Goal: Task Accomplishment & Management: Manage account settings

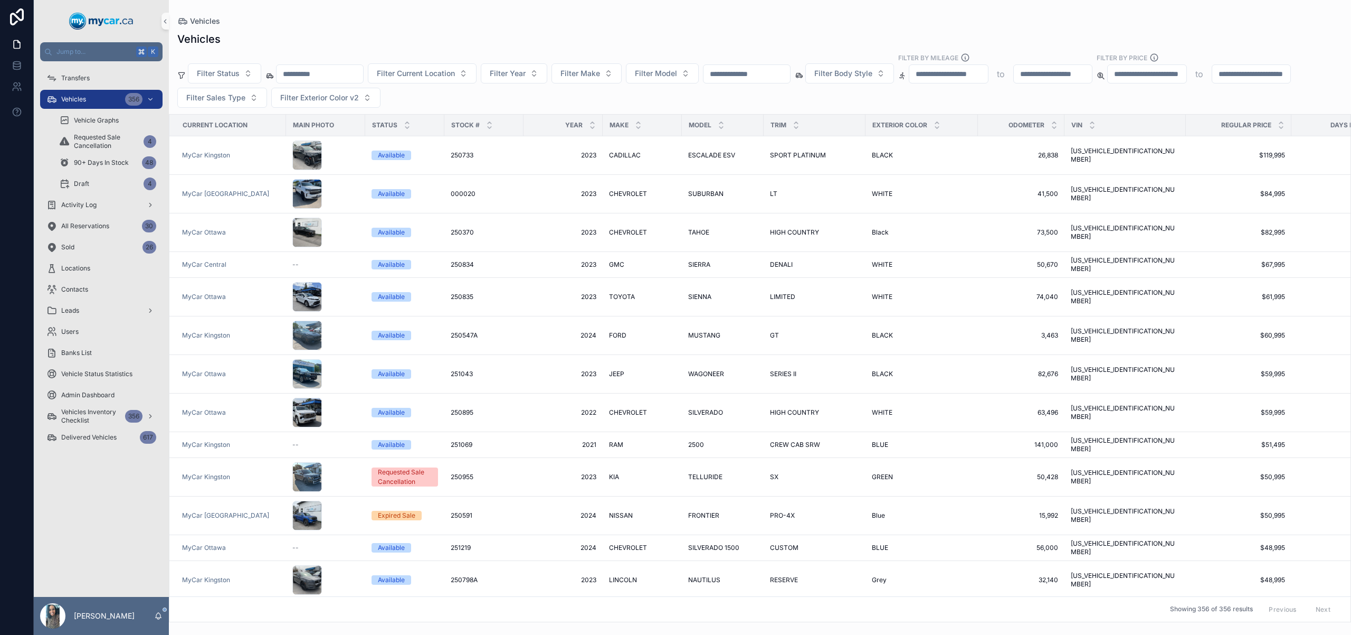
click at [741, 74] on input "text" at bounding box center [747, 74] width 87 height 15
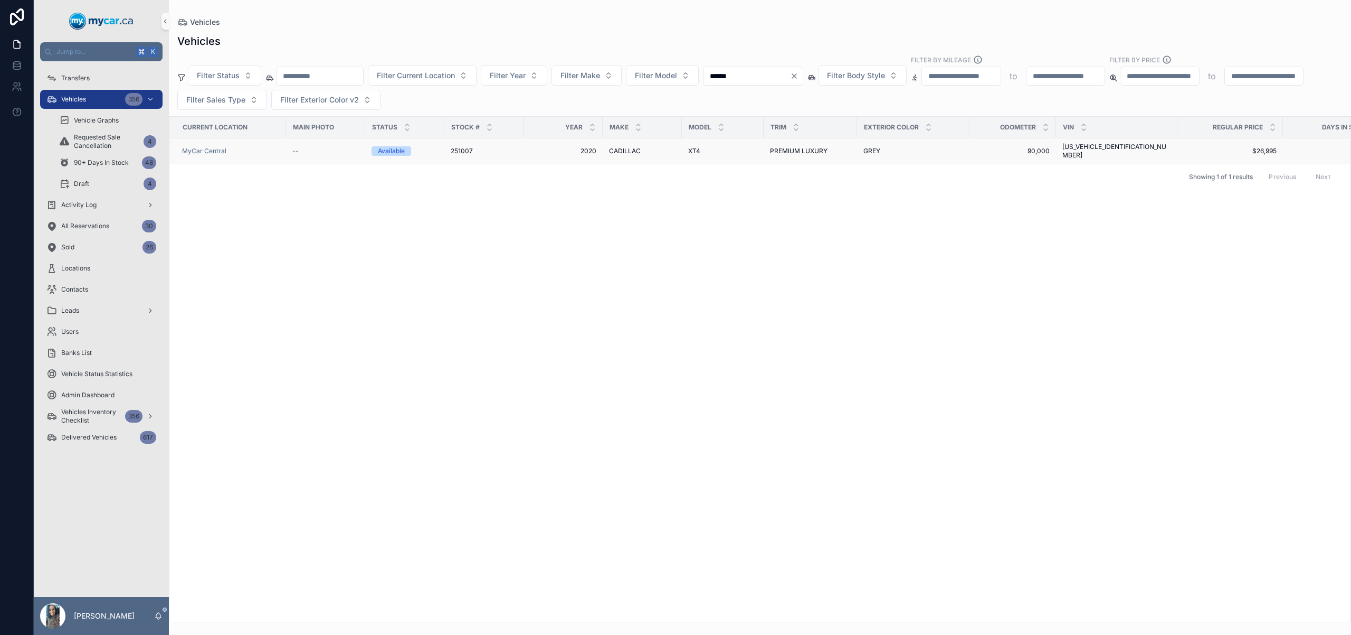
type input "******"
click at [793, 147] on span "PREMIUM LUXURY" at bounding box center [799, 151] width 58 height 8
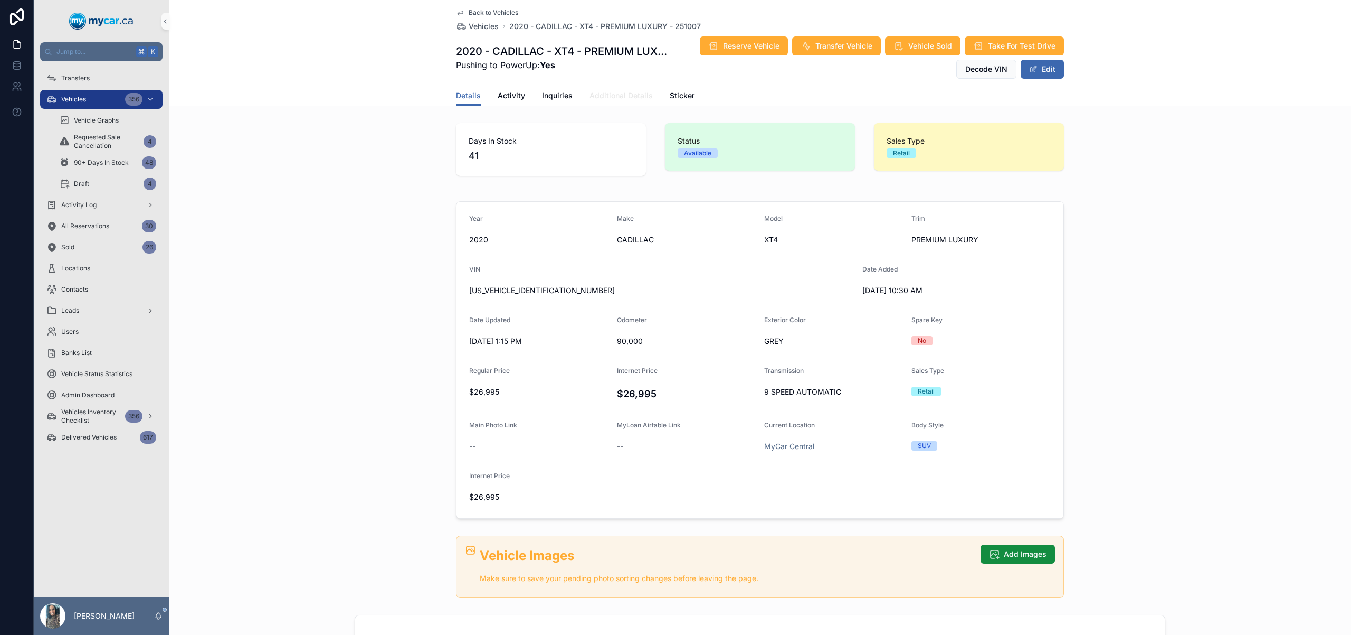
click at [612, 101] on link "Additional Details" at bounding box center [621, 96] width 63 height 21
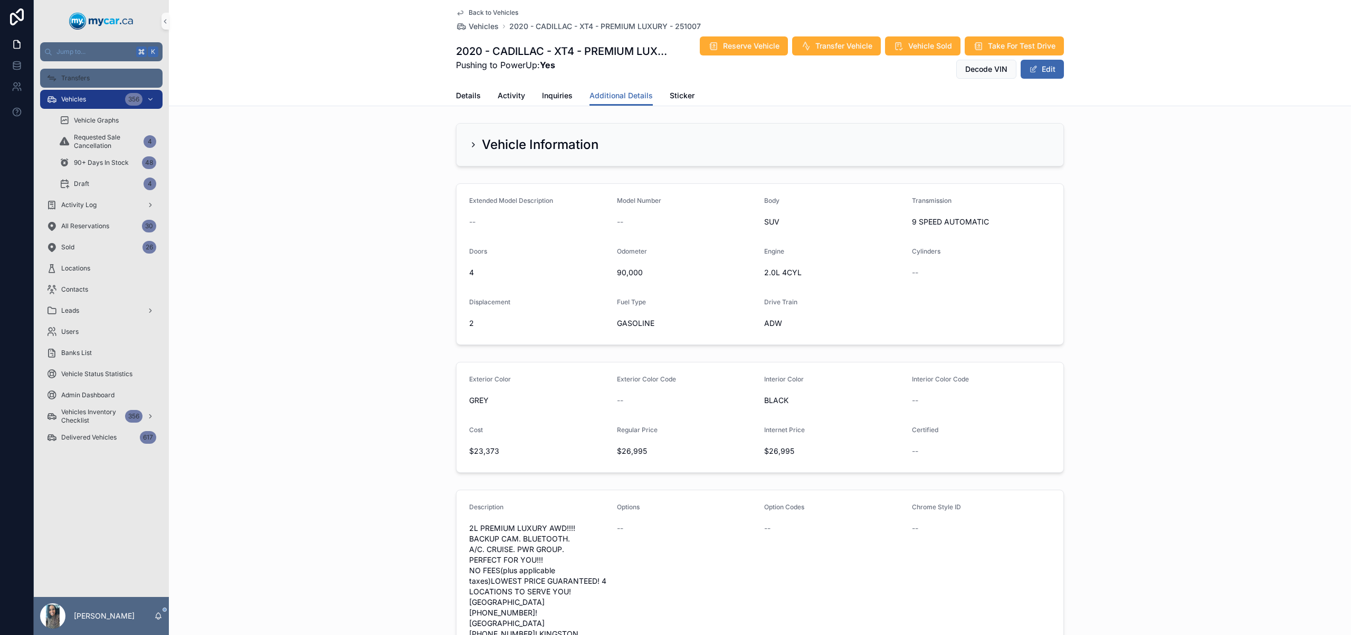
click at [109, 80] on div "Transfers" at bounding box center [101, 78] width 110 height 17
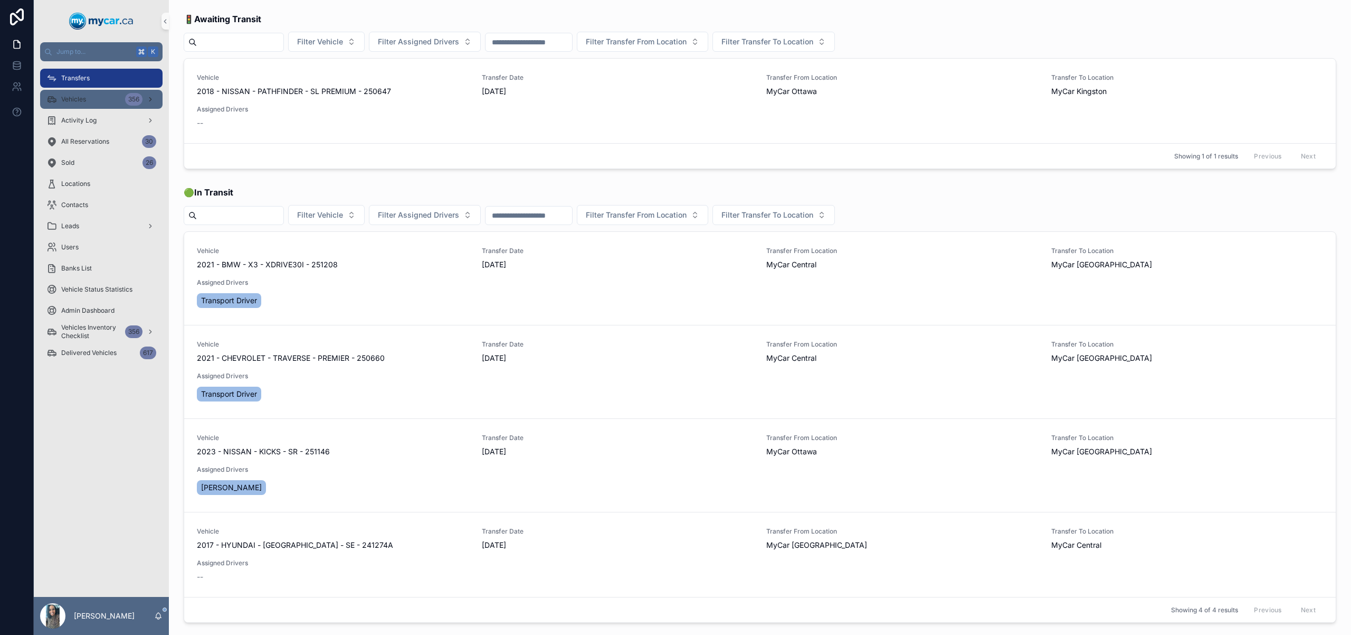
click at [103, 95] on div "Vehicles 356" at bounding box center [101, 99] width 110 height 17
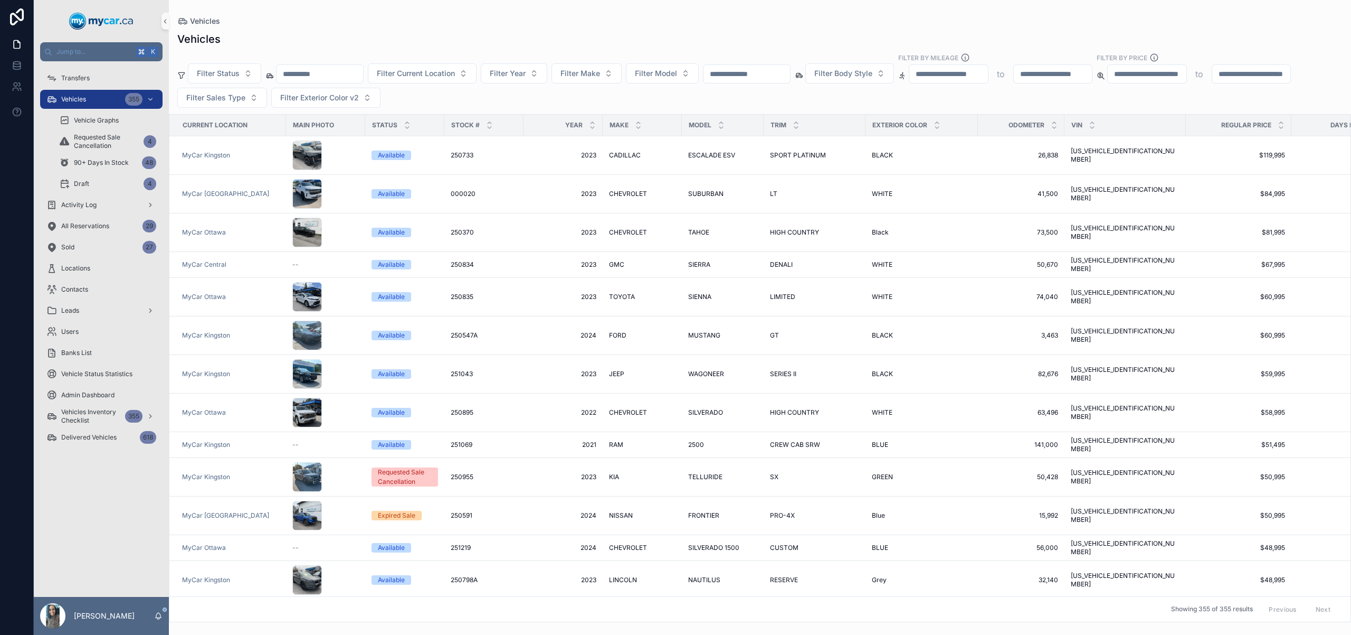
click at [345, 73] on input "scrollable content" at bounding box center [320, 74] width 87 height 15
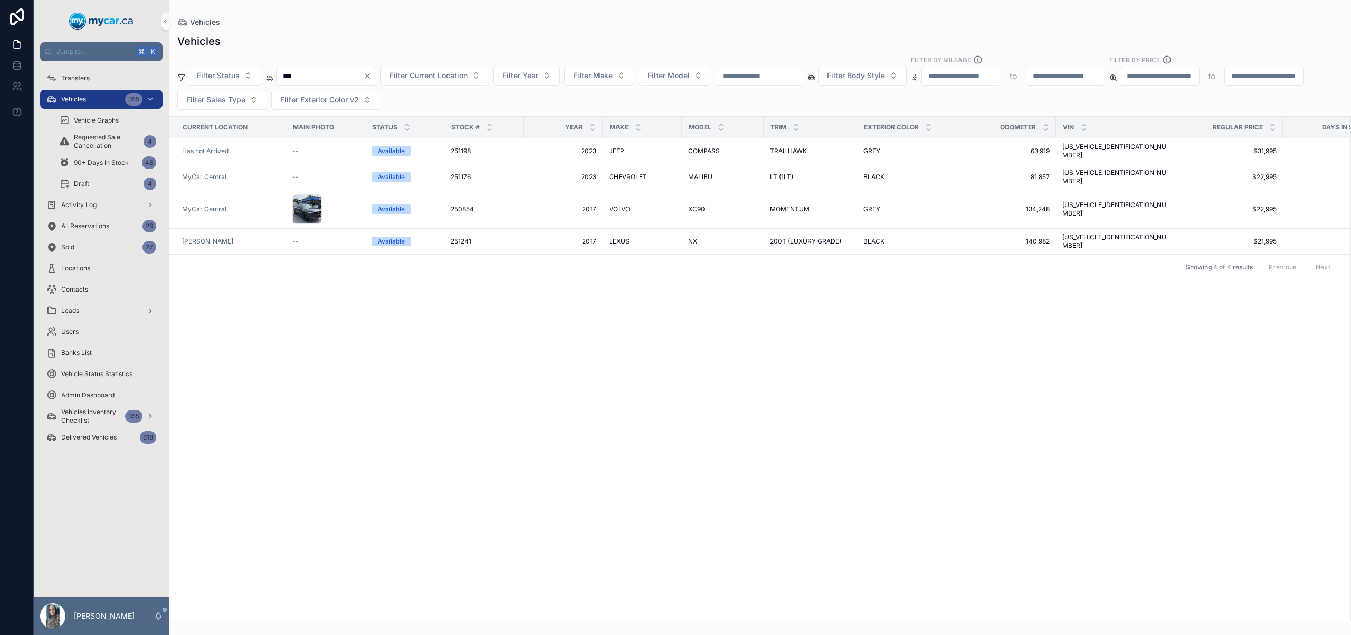
type input "***"
click at [372, 73] on icon "Clear" at bounding box center [367, 76] width 8 height 8
click at [363, 74] on input "scrollable content" at bounding box center [320, 76] width 87 height 15
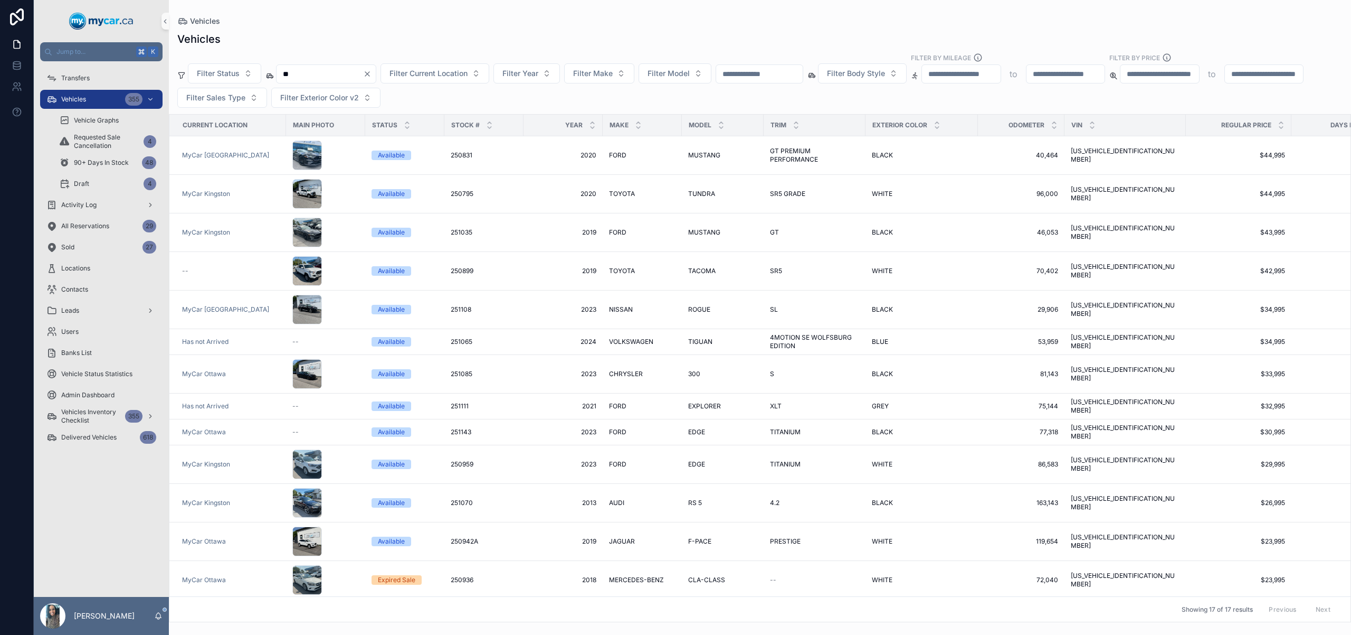
type input "*"
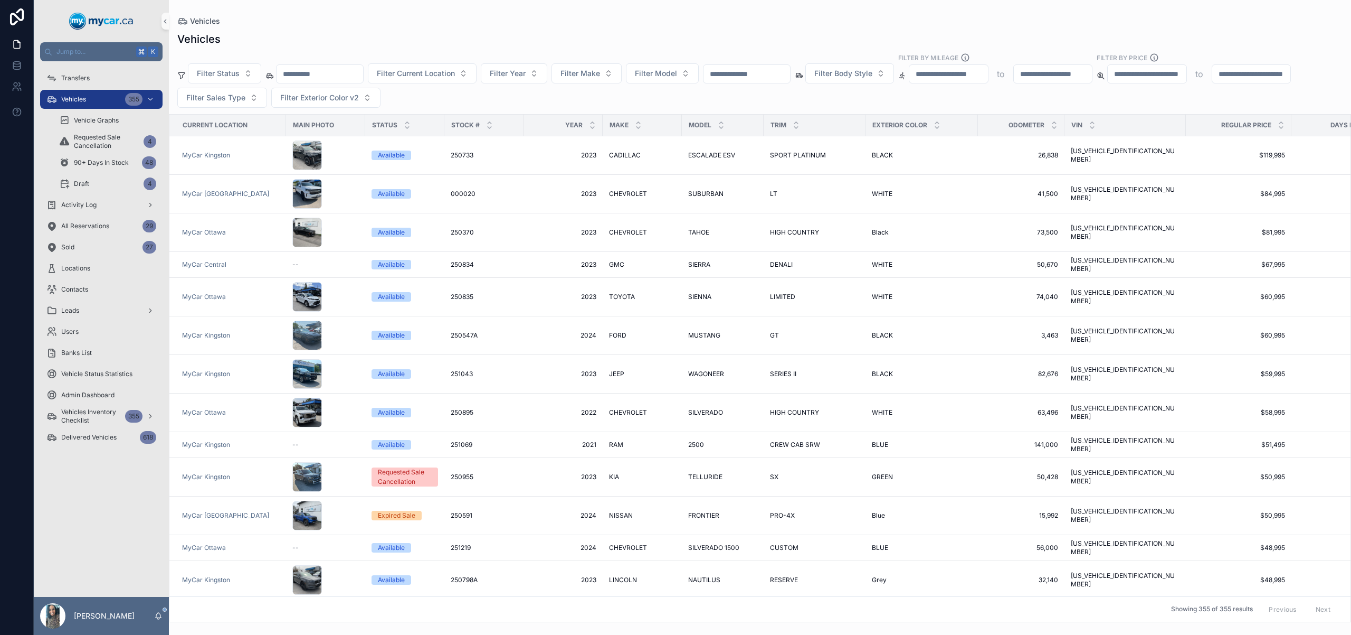
click at [763, 73] on input "scrollable content" at bounding box center [747, 74] width 87 height 15
paste input "******"
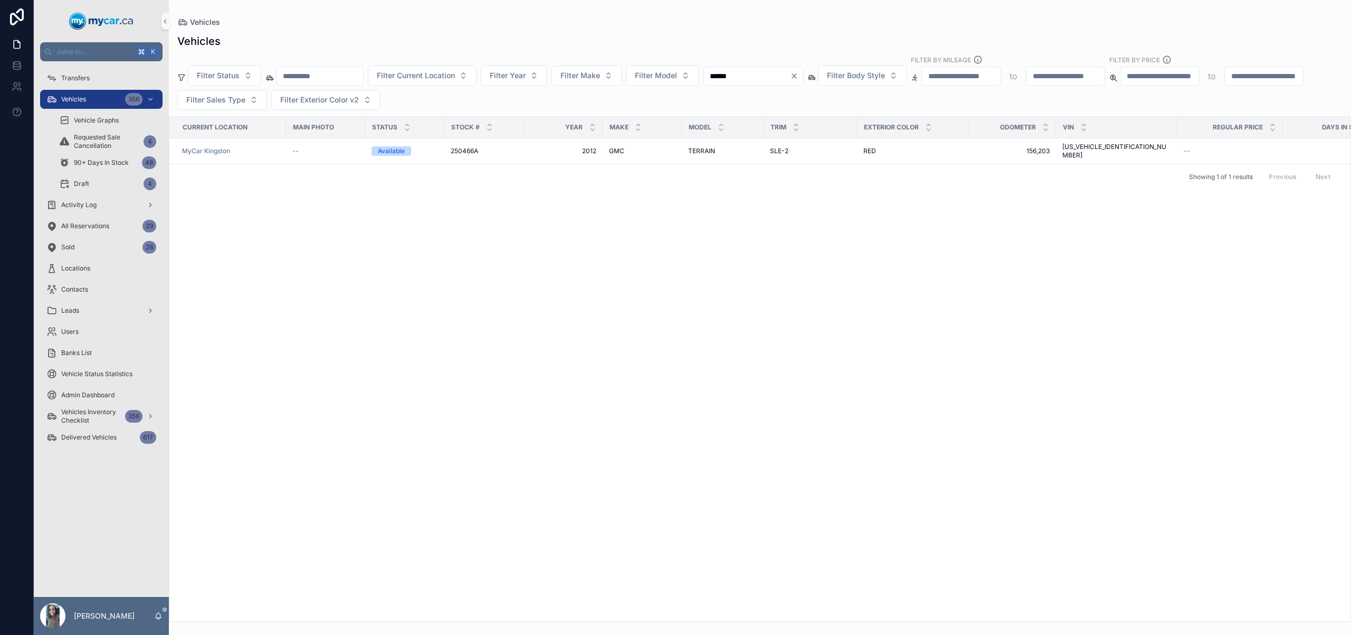
click at [759, 73] on input "******" at bounding box center [747, 76] width 87 height 15
click at [758, 72] on input "******" at bounding box center [747, 76] width 87 height 15
paste input "scrollable content"
type input "******"
click at [799, 73] on icon "Clear" at bounding box center [794, 76] width 8 height 8
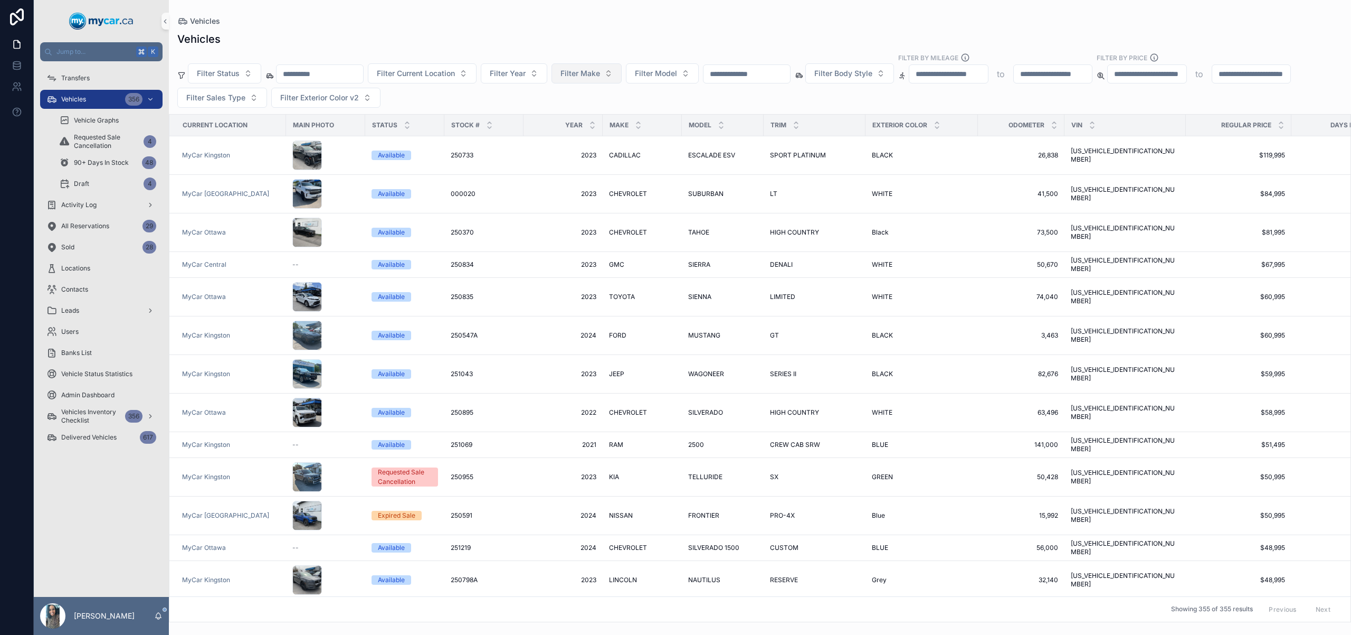
click at [600, 72] on span "Filter Make" at bounding box center [581, 73] width 40 height 11
type input "*"
click at [481, 106] on div "Filter Status Filter Current Location Filter Year Filter Make Filter Model Filt…" at bounding box center [760, 80] width 1182 height 55
click at [430, 72] on span "Filter Current Location" at bounding box center [416, 73] width 78 height 11
click at [444, 118] on div "[PERSON_NAME]" at bounding box center [436, 116] width 127 height 17
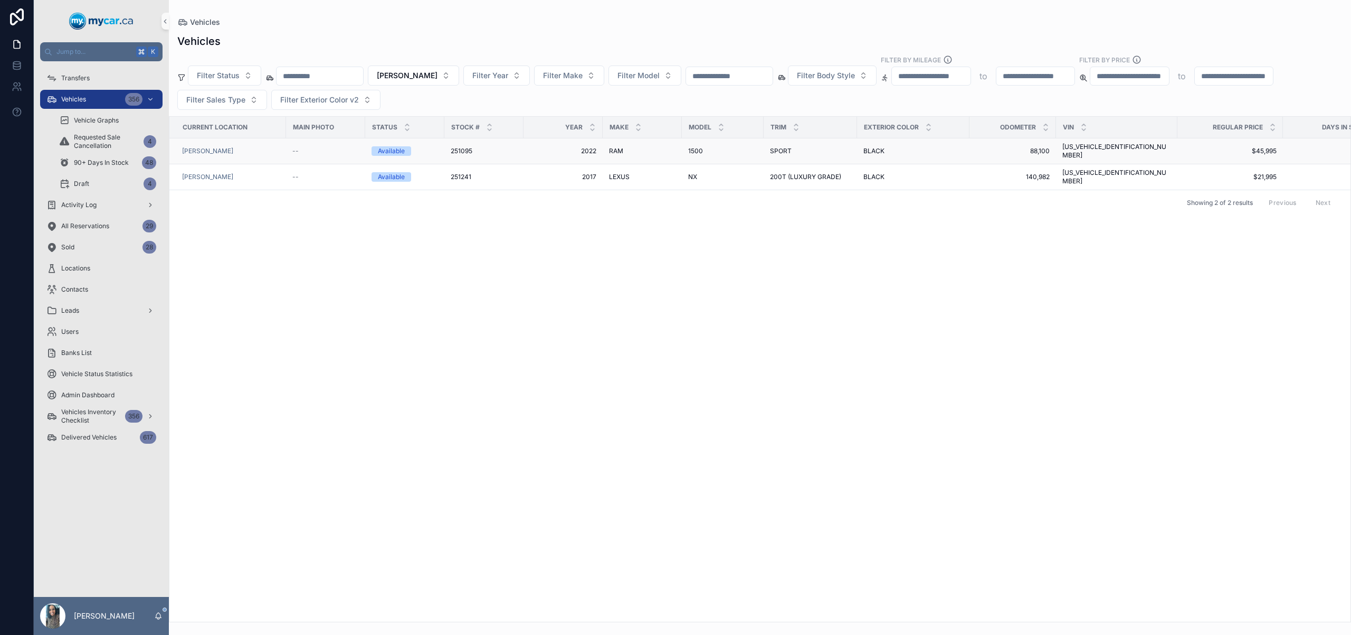
click at [799, 147] on div "SPORT SPORT" at bounding box center [810, 151] width 81 height 8
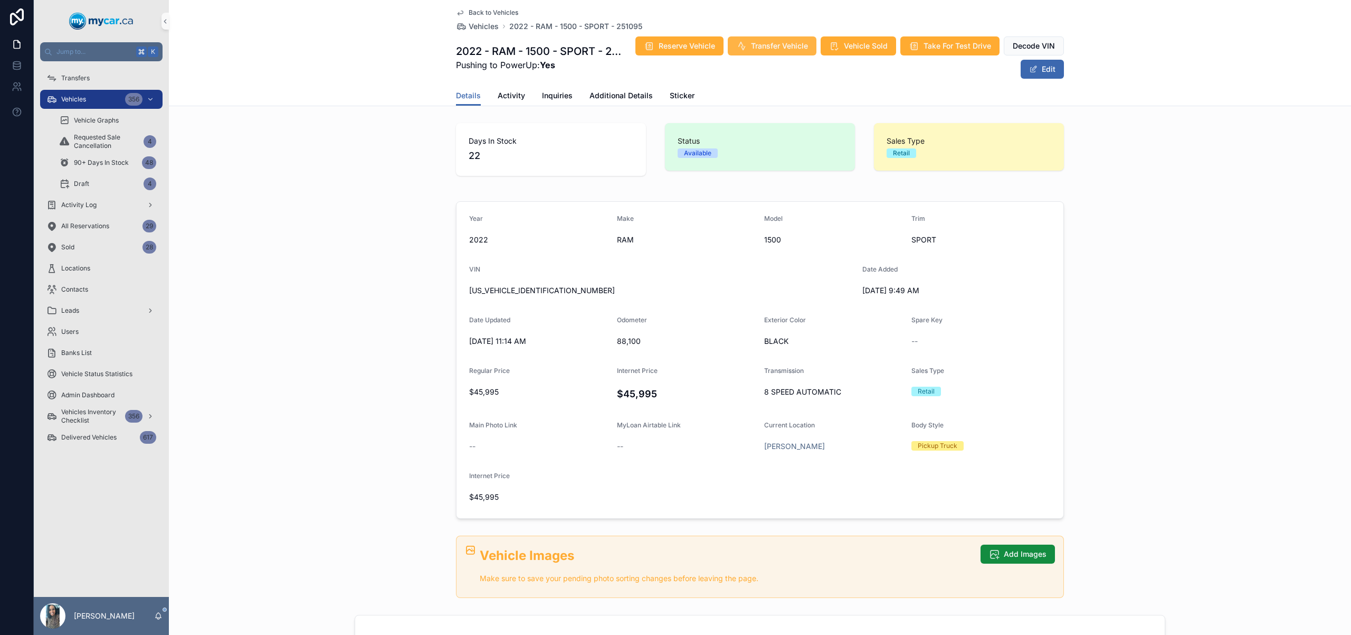
click at [808, 49] on span "Transfer Vehicle" at bounding box center [779, 46] width 57 height 11
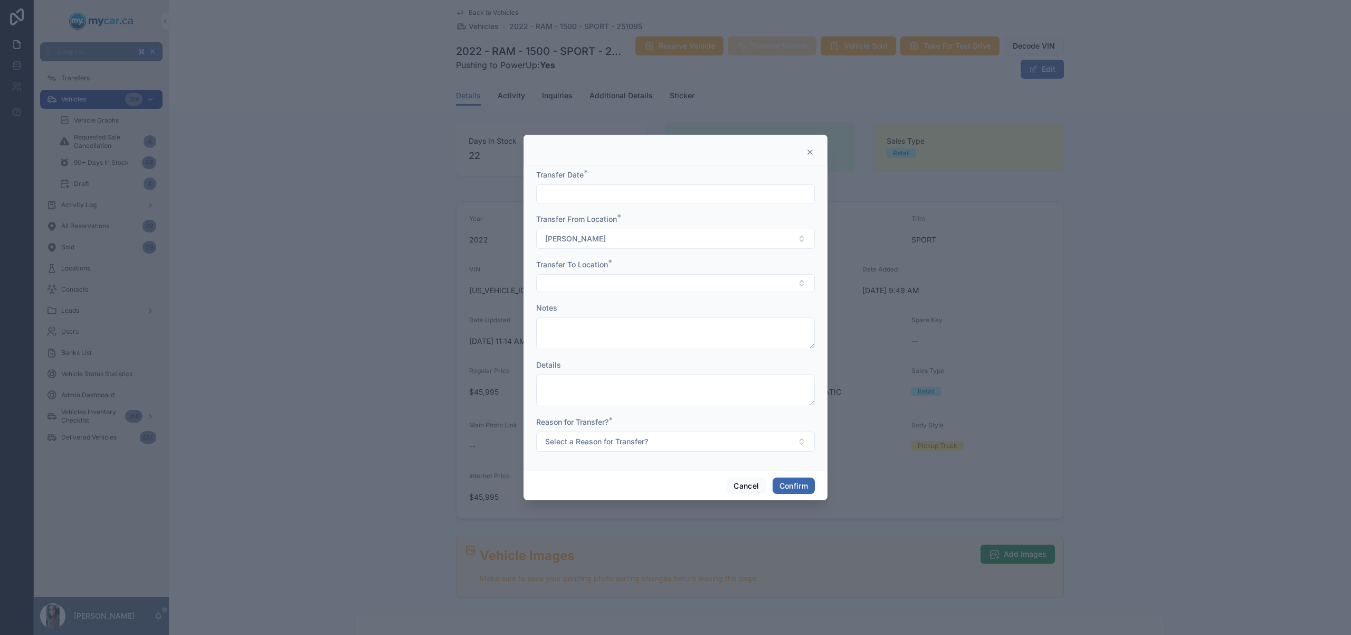
click at [661, 193] on input "text" at bounding box center [676, 193] width 278 height 15
click at [699, 283] on button "4" at bounding box center [694, 281] width 19 height 19
click at [568, 278] on button "Select Button" at bounding box center [675, 283] width 279 height 18
click at [596, 353] on div "MyCar Central" at bounding box center [675, 358] width 273 height 17
click at [608, 194] on input "********" at bounding box center [676, 192] width 278 height 15
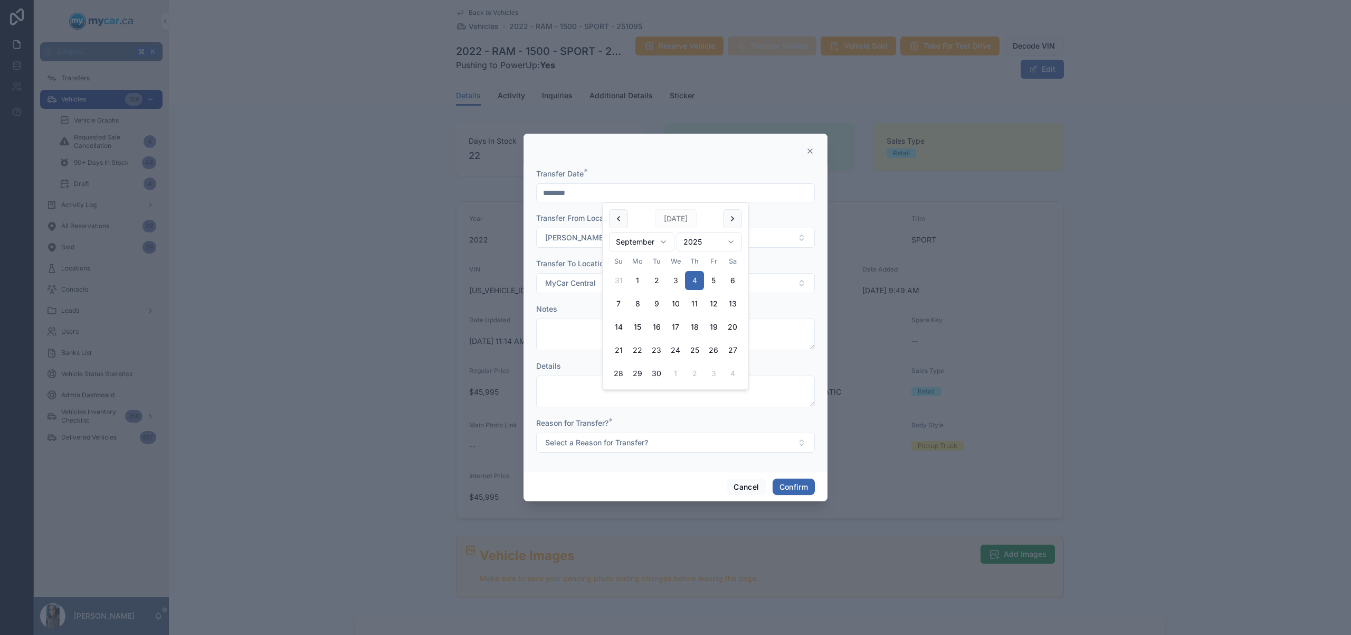
click at [674, 276] on button "3" at bounding box center [675, 280] width 19 height 19
type input "********"
click at [562, 244] on button "[PERSON_NAME]" at bounding box center [675, 238] width 279 height 20
click at [576, 355] on form "Transfer Date * ******** Transfer From Location * Adesa [GEOGRAPHIC_DATA] Trans…" at bounding box center [675, 315] width 279 height 295
click at [623, 450] on button "Select a Reason for Transfer?" at bounding box center [675, 442] width 279 height 20
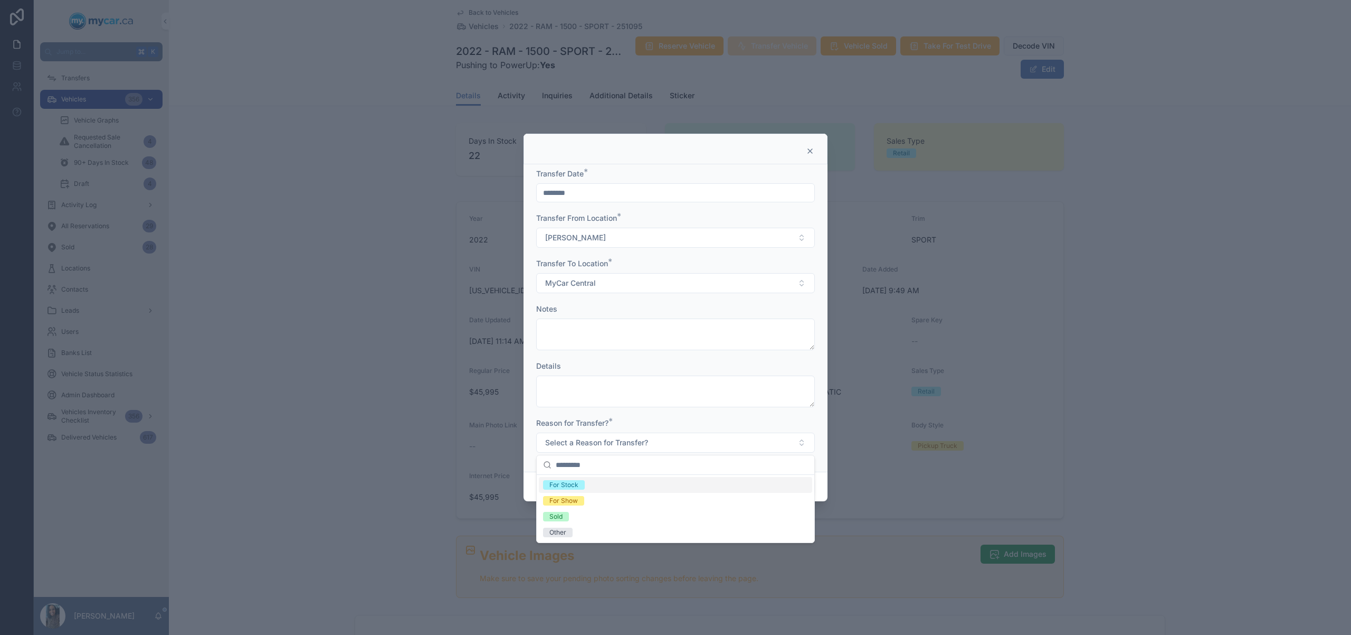
drag, startPoint x: 600, startPoint y: 485, endPoint x: 604, endPoint y: 480, distance: 6.7
click at [600, 485] on div "For Stock" at bounding box center [675, 485] width 273 height 16
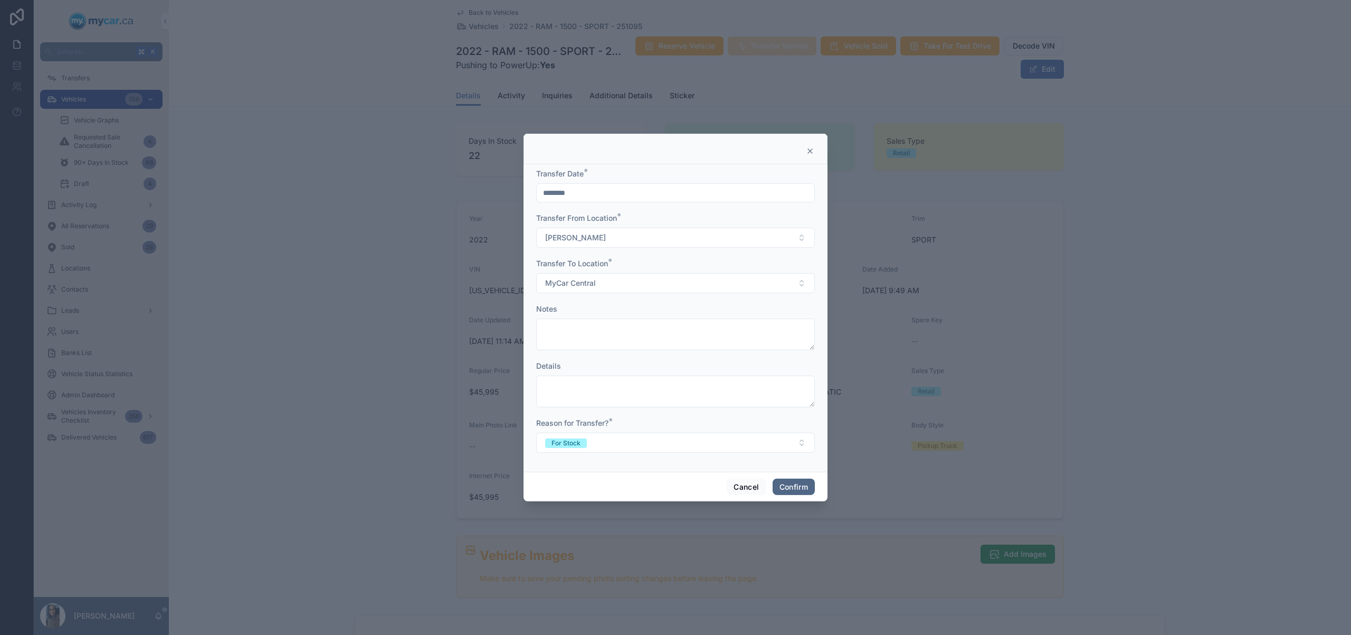
click at [797, 488] on button "Confirm" at bounding box center [794, 486] width 42 height 17
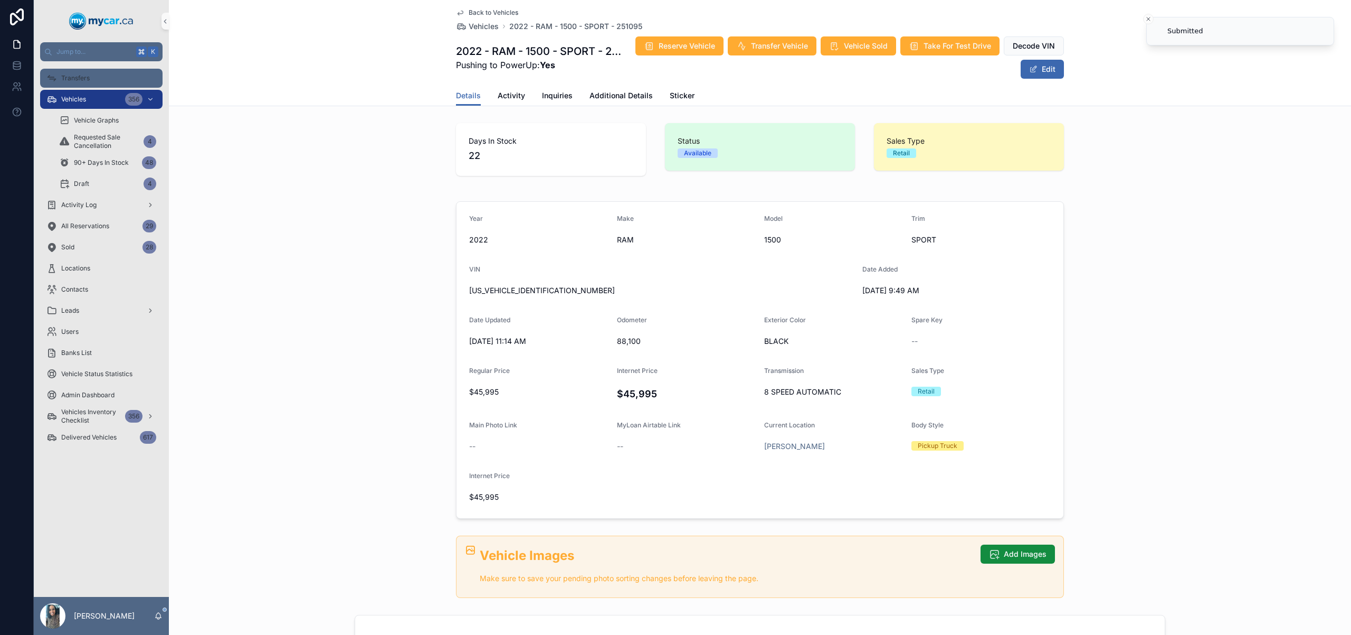
click at [106, 83] on div "Transfers" at bounding box center [101, 78] width 110 height 17
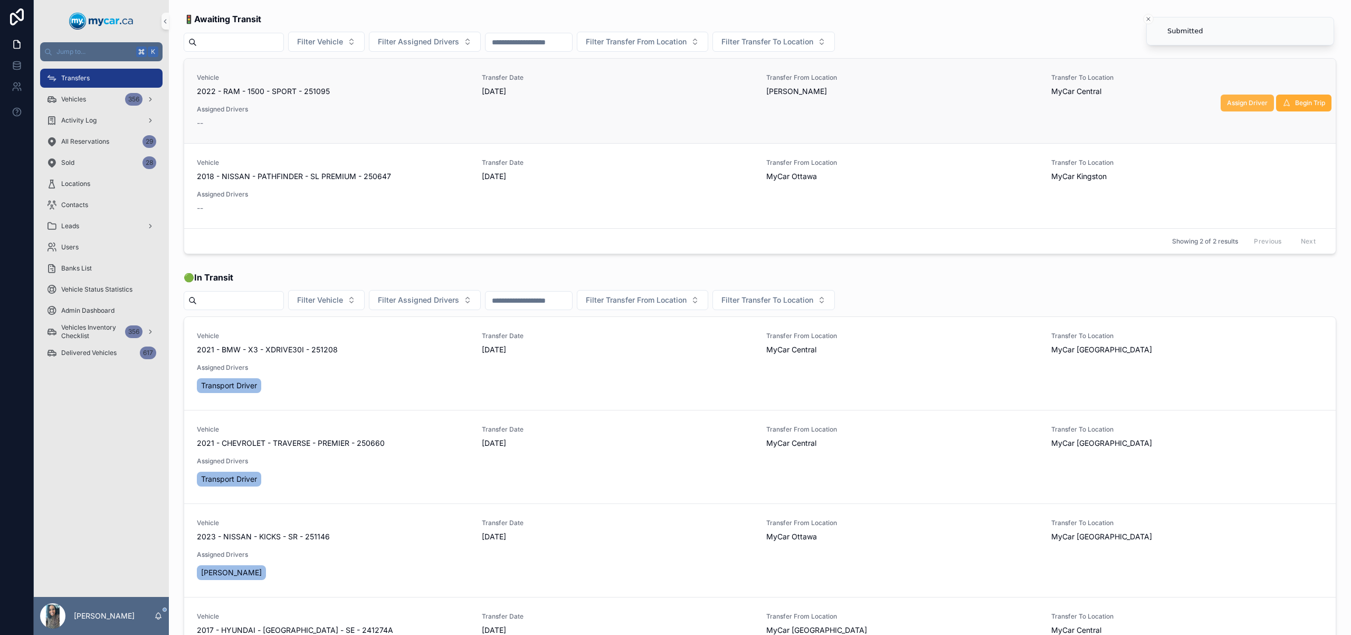
click at [1248, 103] on span "Assign Driver" at bounding box center [1247, 103] width 41 height 8
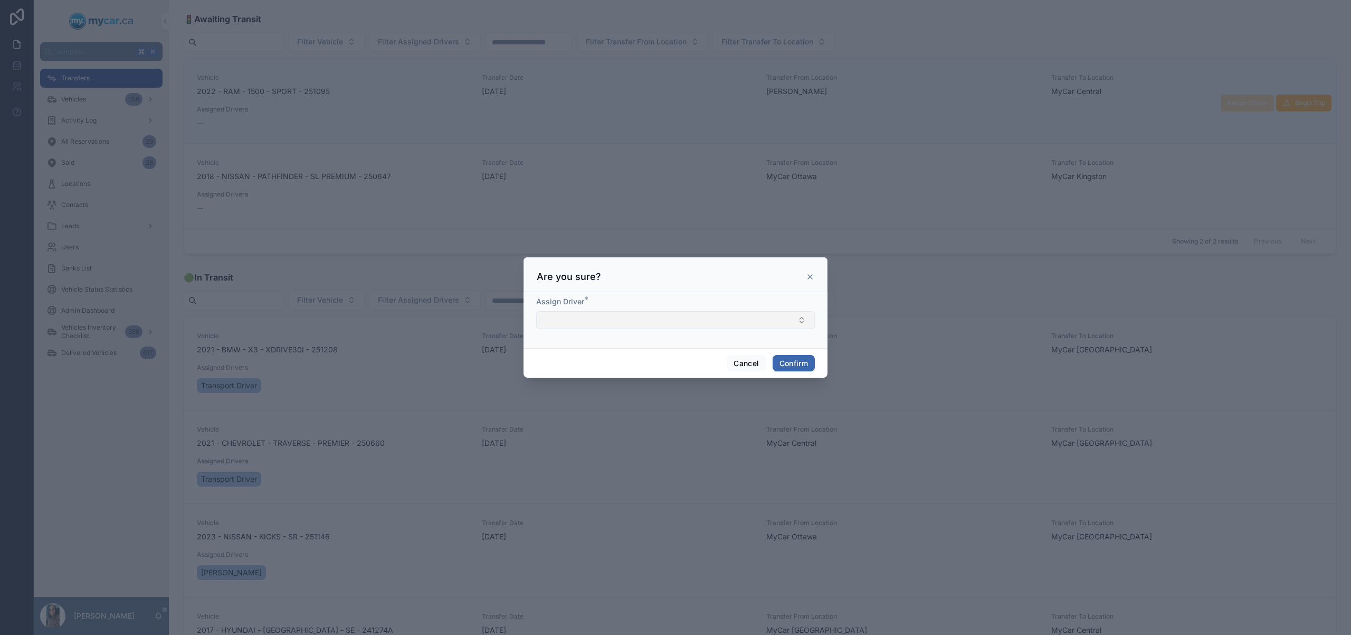
click at [624, 313] on button "Select Button" at bounding box center [675, 320] width 279 height 18
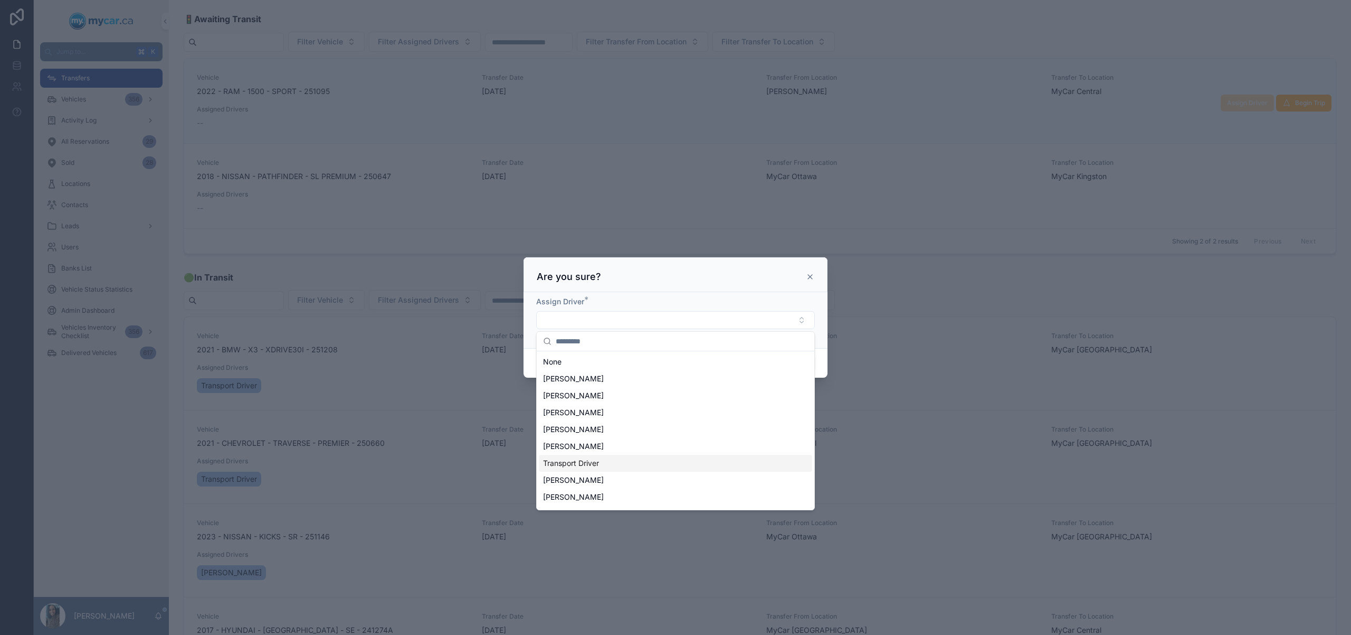
click at [679, 462] on div "Transport Driver" at bounding box center [675, 463] width 273 height 17
click at [819, 305] on div "Assign Driver * Transport Driver" at bounding box center [676, 319] width 304 height 59
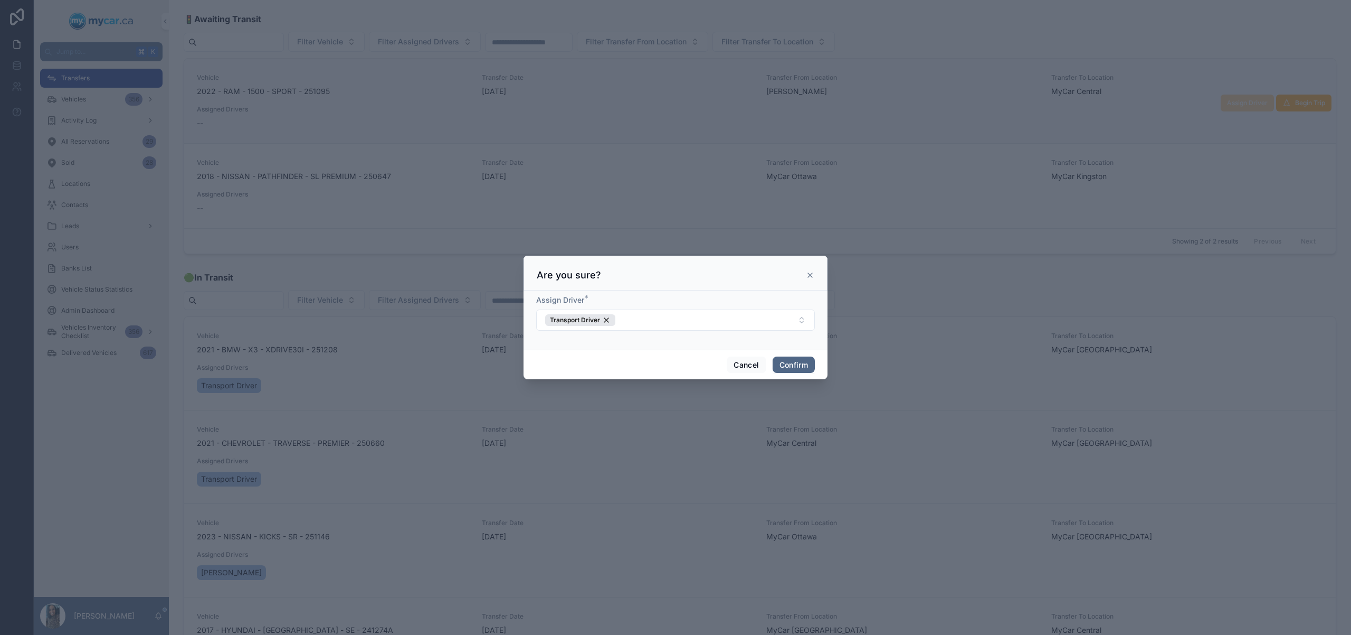
click at [803, 359] on button "Confirm" at bounding box center [794, 364] width 42 height 17
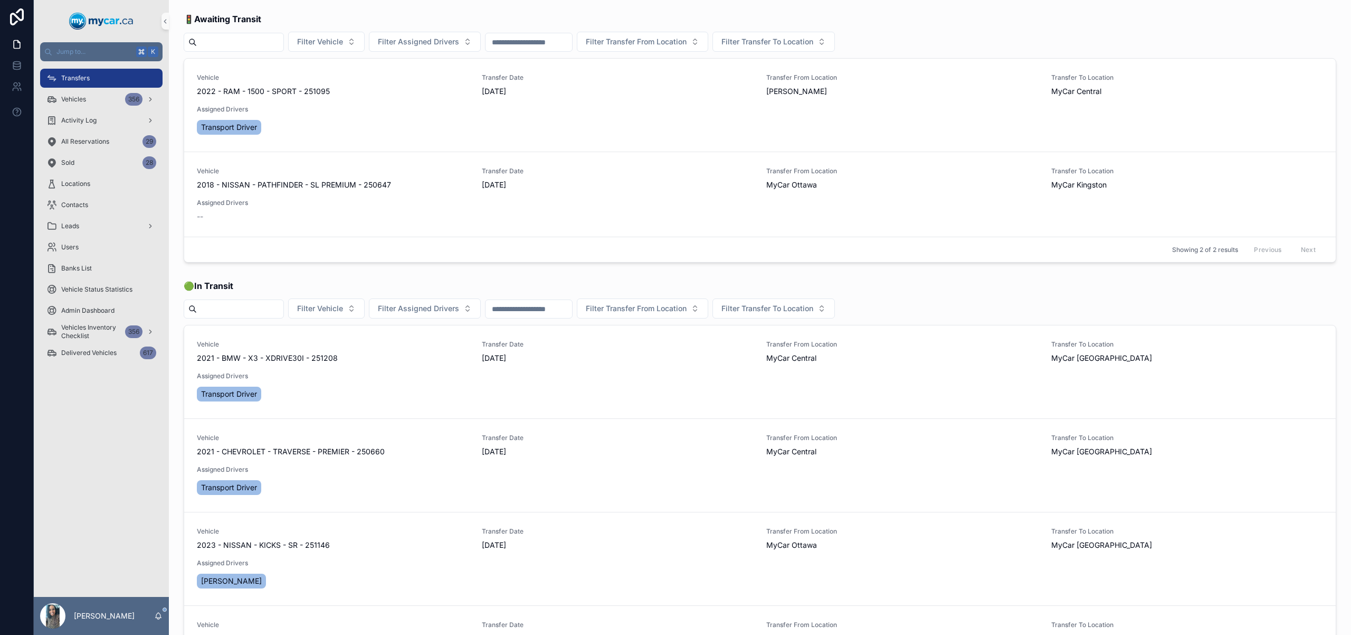
click at [0, 0] on div "Update Transfer Begin Trip Assign Driver" at bounding box center [0, 0] width 0 height 0
click at [1280, 109] on span "Update Transfer" at bounding box center [1300, 107] width 49 height 8
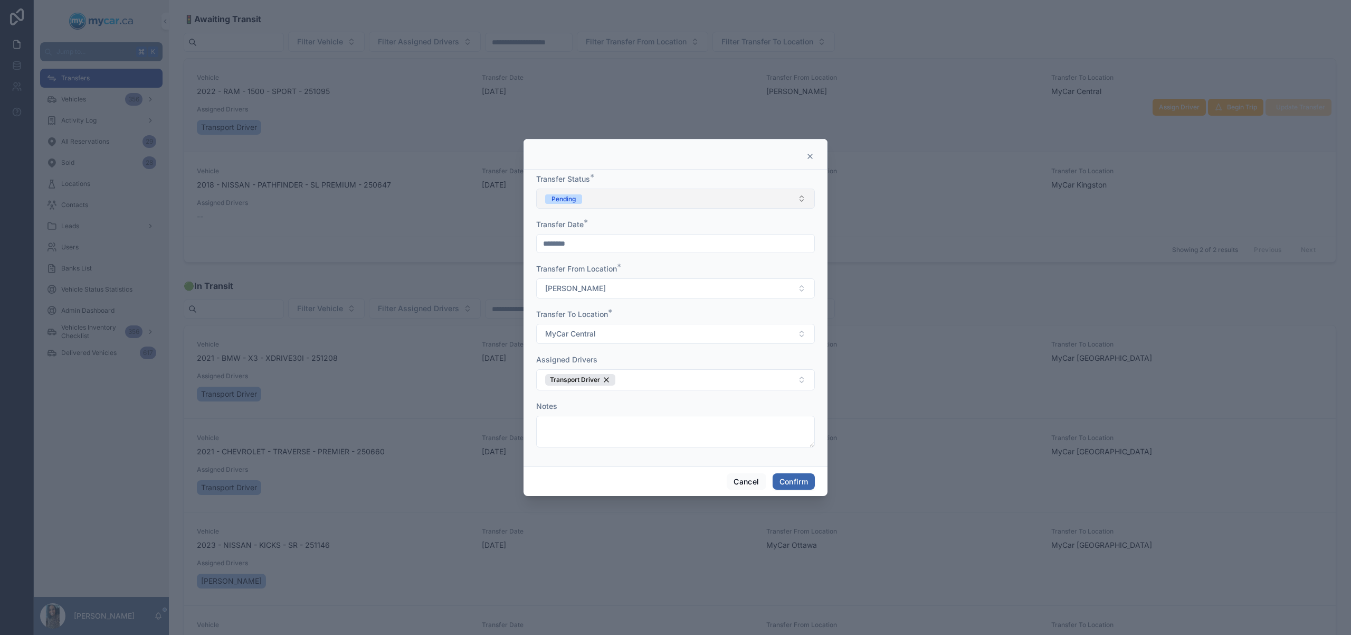
click at [610, 204] on button "Pending" at bounding box center [675, 198] width 279 height 20
click at [613, 253] on div "In Transit" at bounding box center [675, 257] width 273 height 16
click at [803, 487] on button "Confirm" at bounding box center [794, 481] width 42 height 17
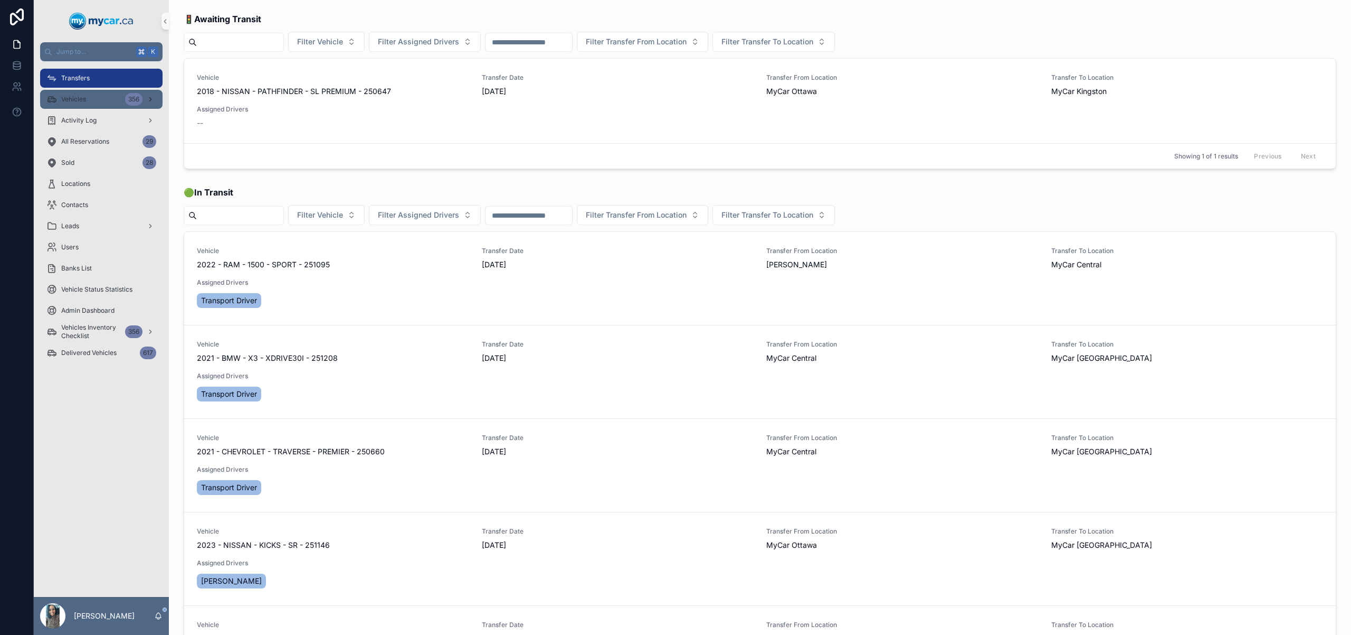
click at [110, 99] on div "Vehicles 356" at bounding box center [101, 99] width 110 height 17
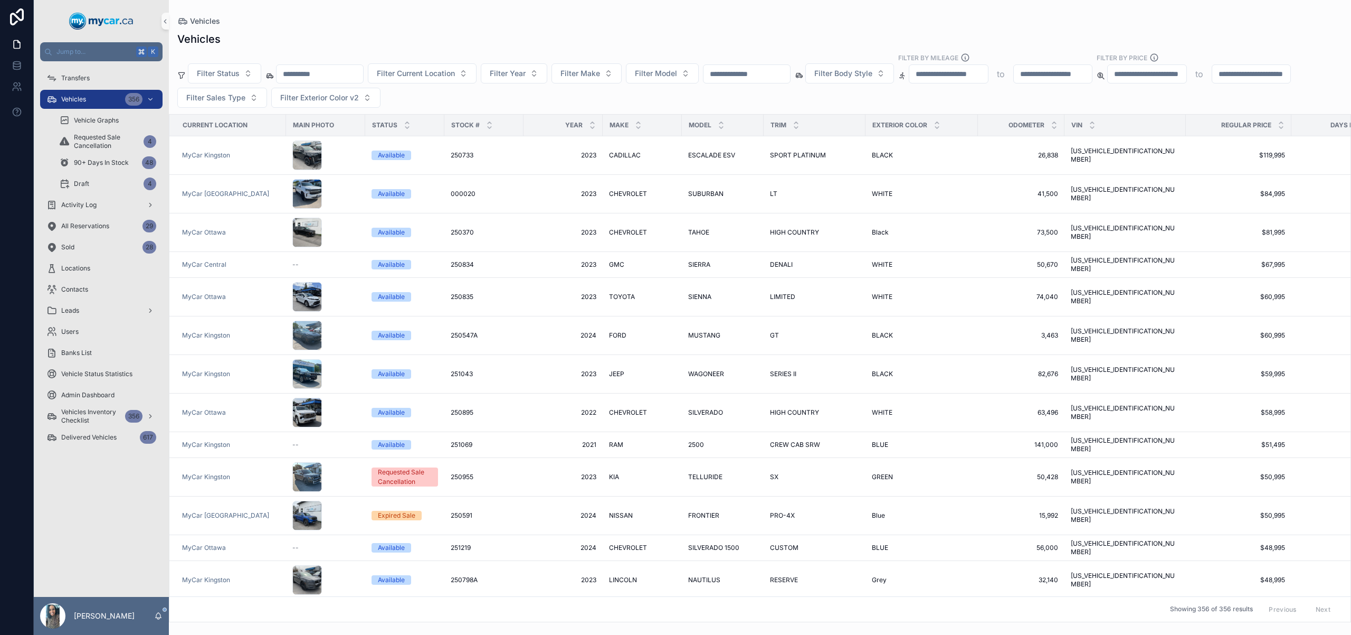
click at [782, 70] on input "scrollable content" at bounding box center [747, 74] width 87 height 15
paste input "******"
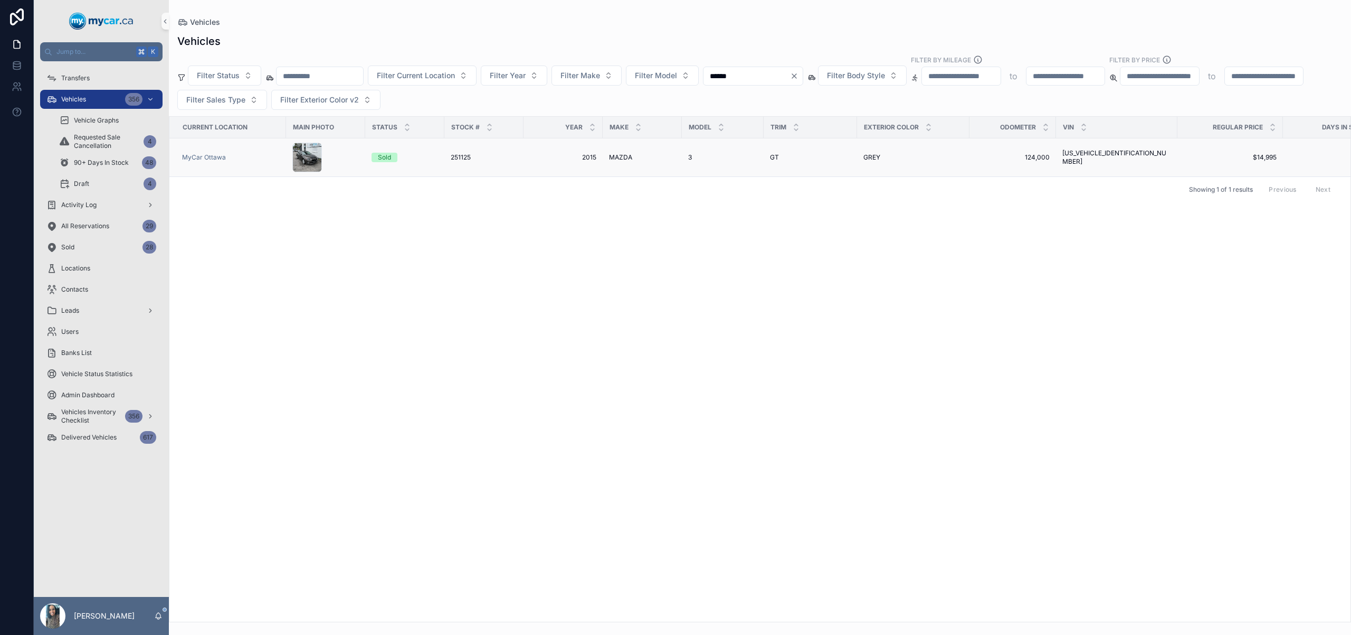
type input "******"
click at [698, 157] on div "3 3" at bounding box center [722, 157] width 69 height 8
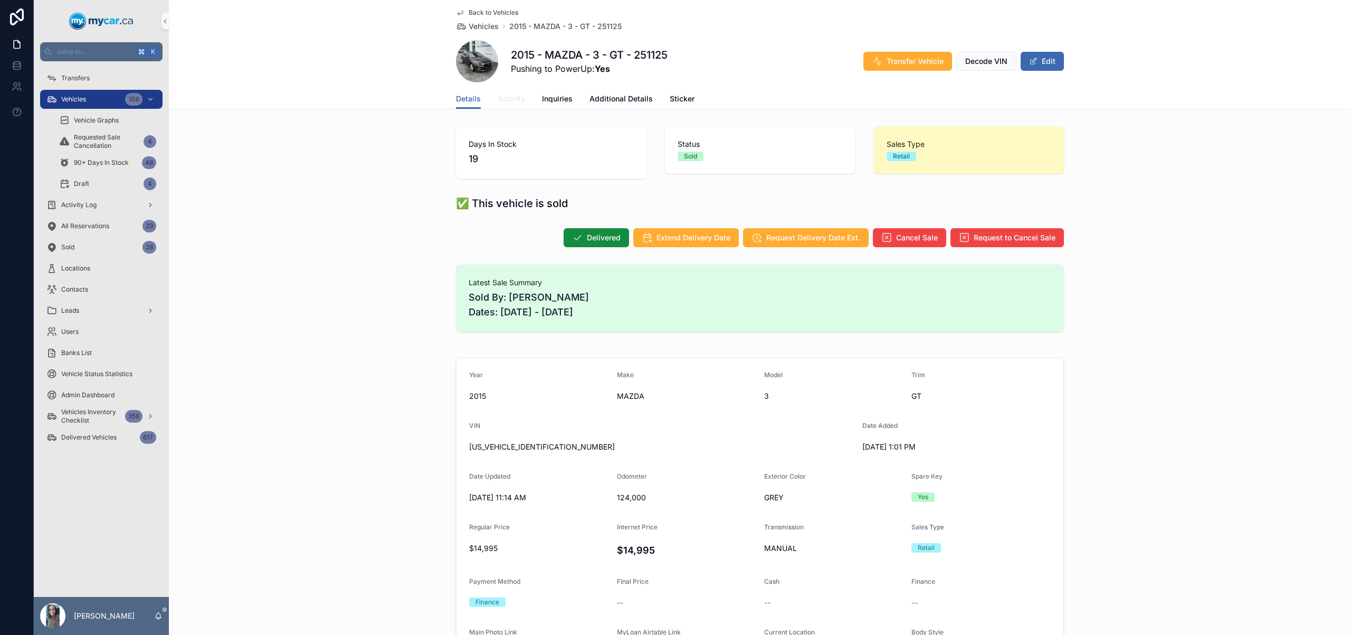
click at [513, 94] on span "Activity" at bounding box center [511, 98] width 27 height 11
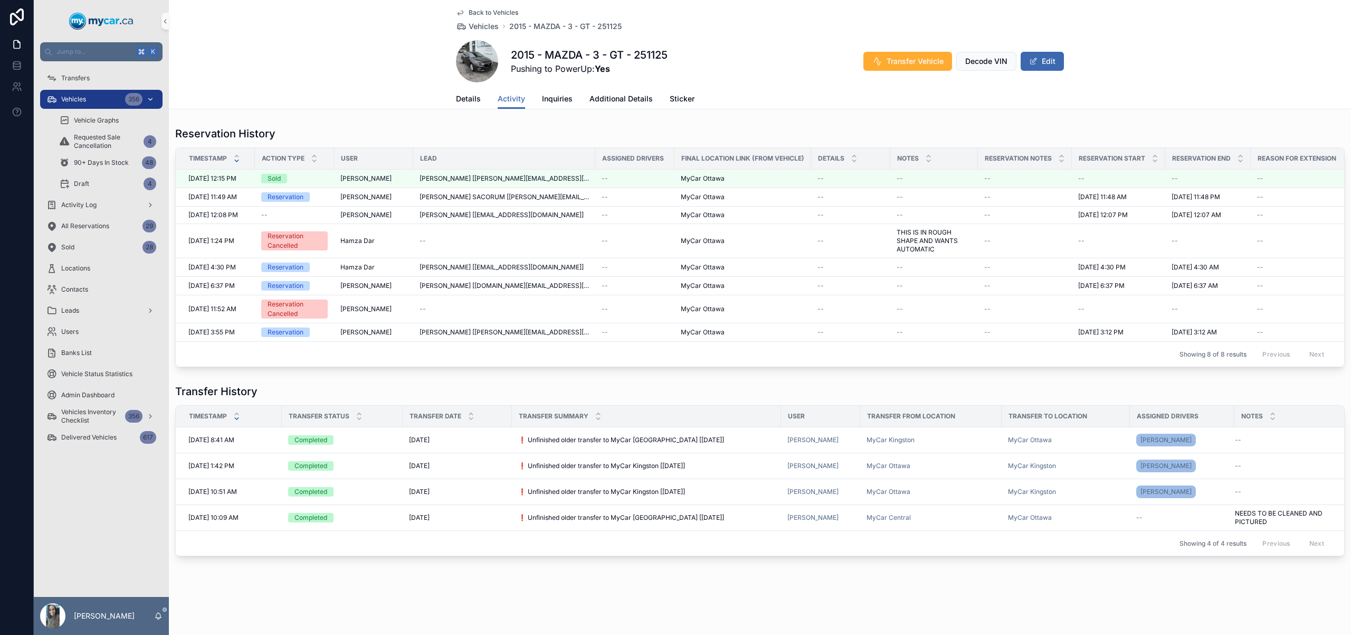
click at [88, 100] on div "Vehicles 356" at bounding box center [101, 99] width 110 height 17
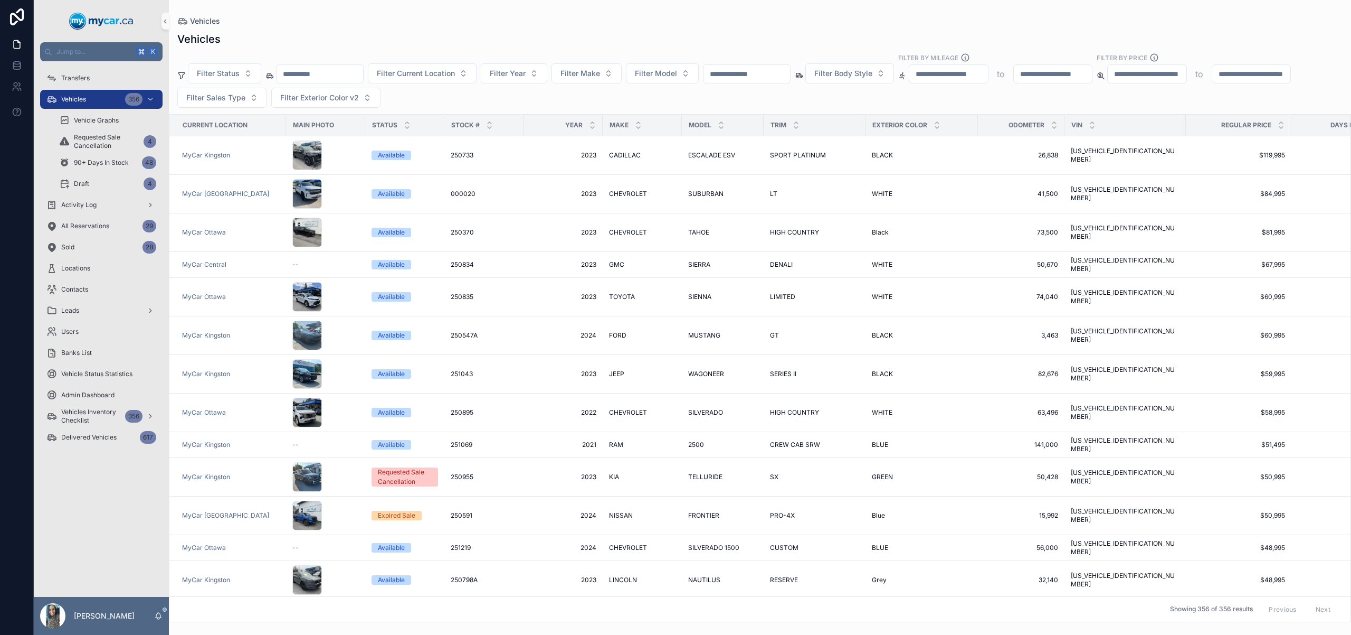
click at [756, 78] on input "scrollable content" at bounding box center [747, 74] width 87 height 15
paste input "******"
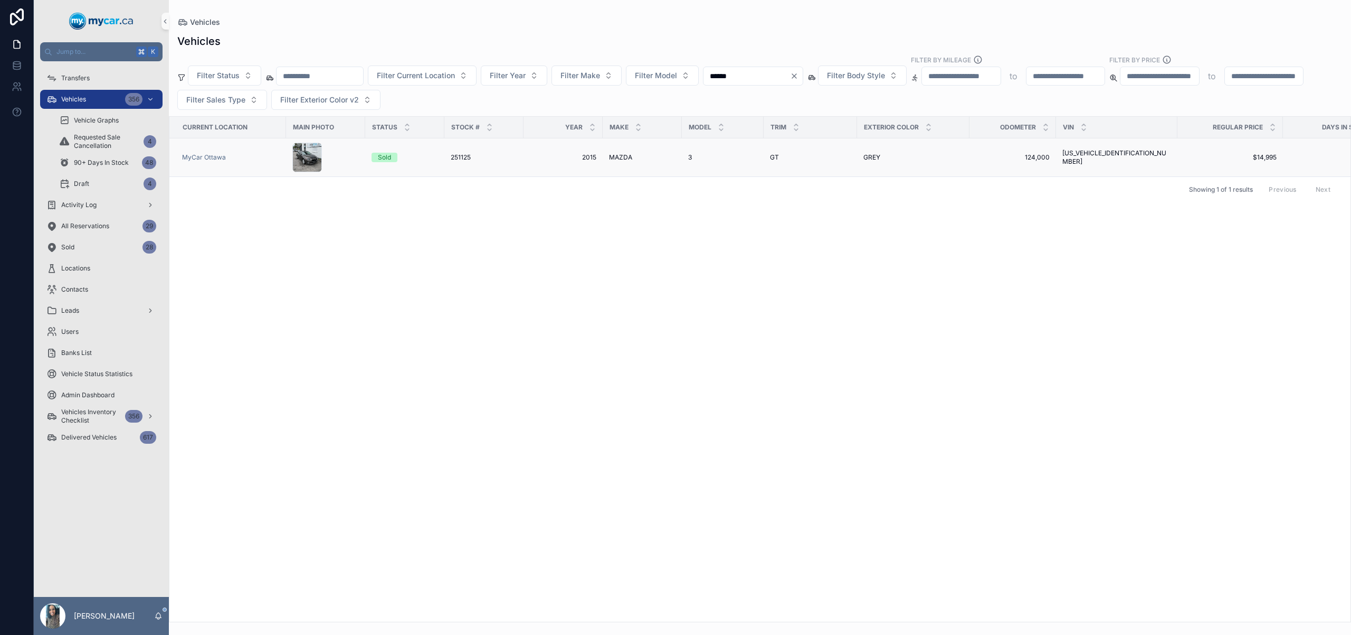
type input "******"
click at [596, 157] on span "2015" at bounding box center [563, 157] width 67 height 8
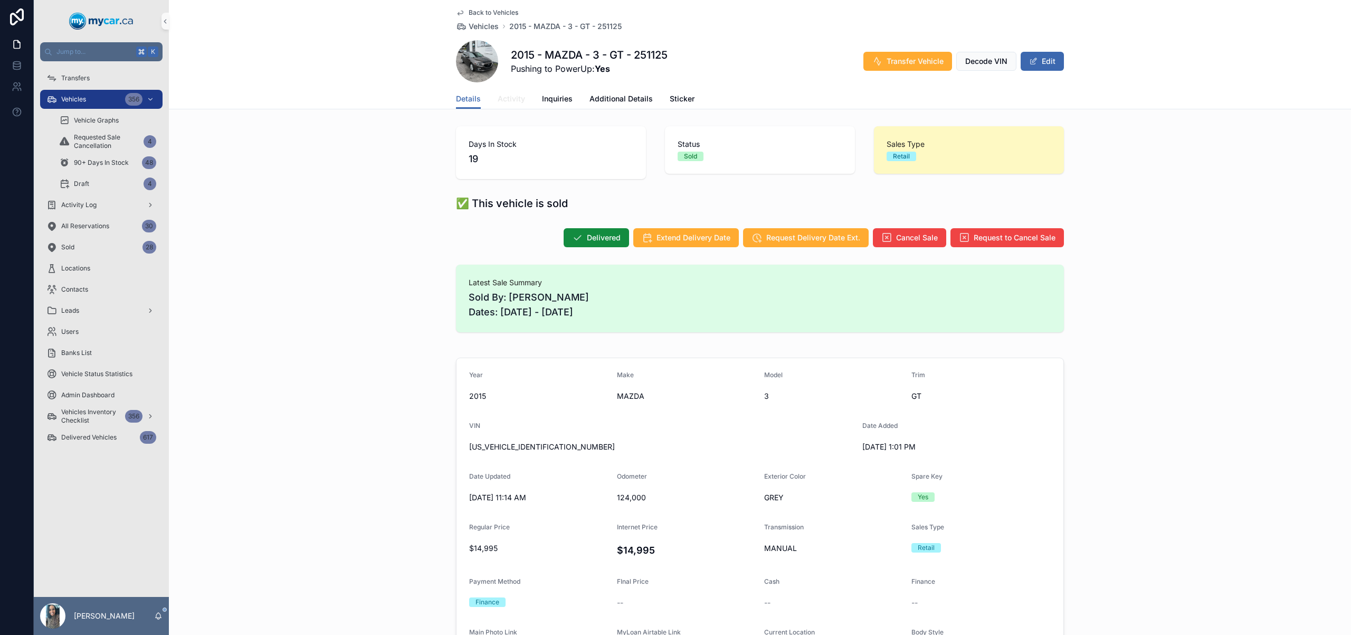
click at [511, 97] on span "Activity" at bounding box center [511, 98] width 27 height 11
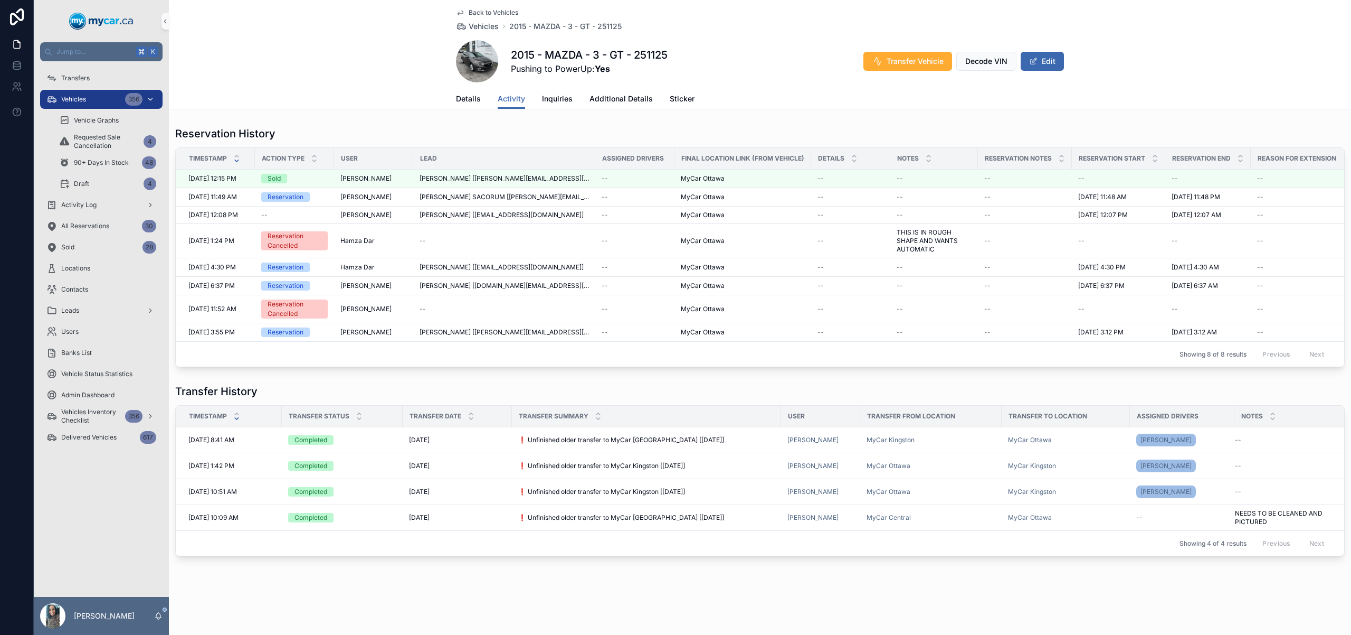
click at [92, 104] on div "Vehicles 356" at bounding box center [101, 99] width 110 height 17
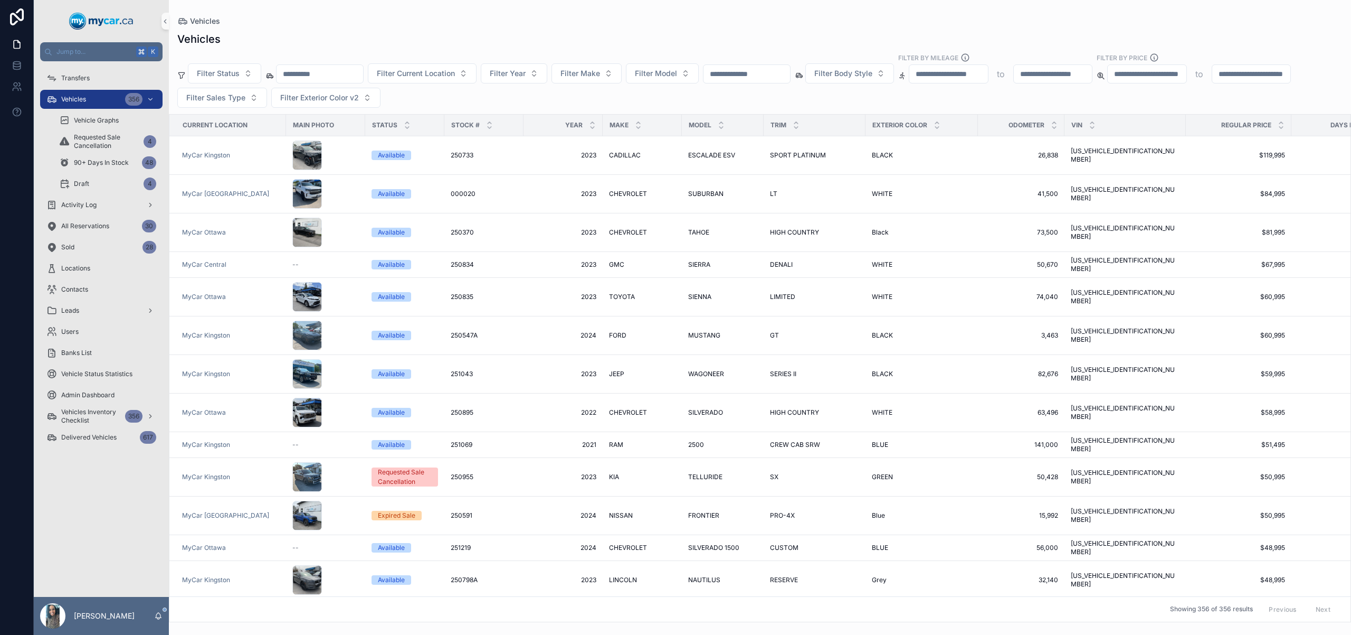
click at [762, 68] on input "scrollable content" at bounding box center [747, 74] width 87 height 15
paste input "******"
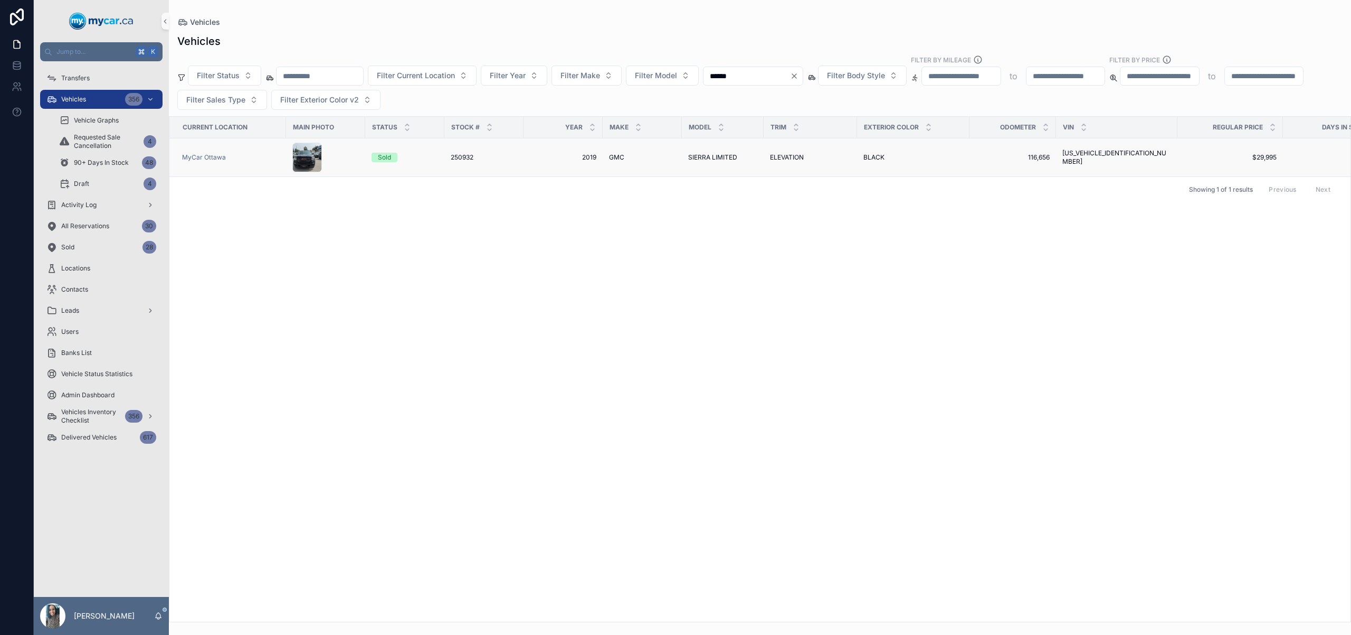
type input "******"
click at [697, 159] on span "SIERRA LIMITED" at bounding box center [712, 157] width 49 height 8
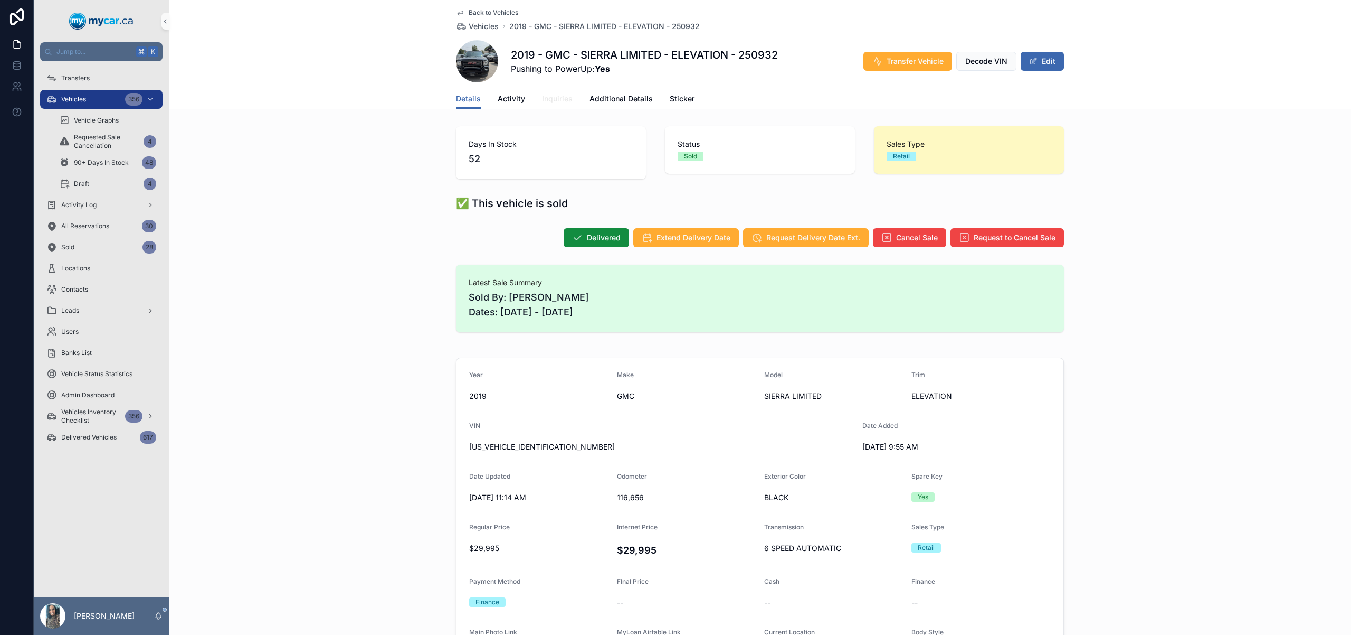
click at [550, 100] on span "Inquiries" at bounding box center [557, 98] width 31 height 11
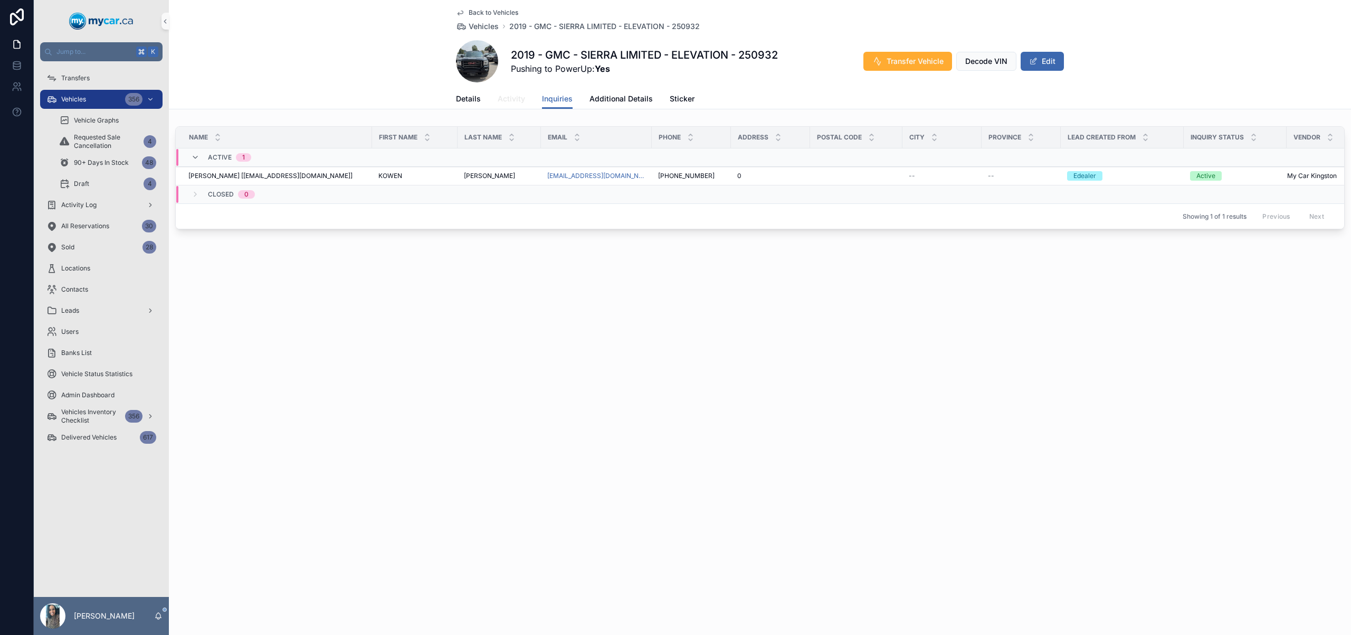
click at [524, 99] on span "Activity" at bounding box center [511, 98] width 27 height 11
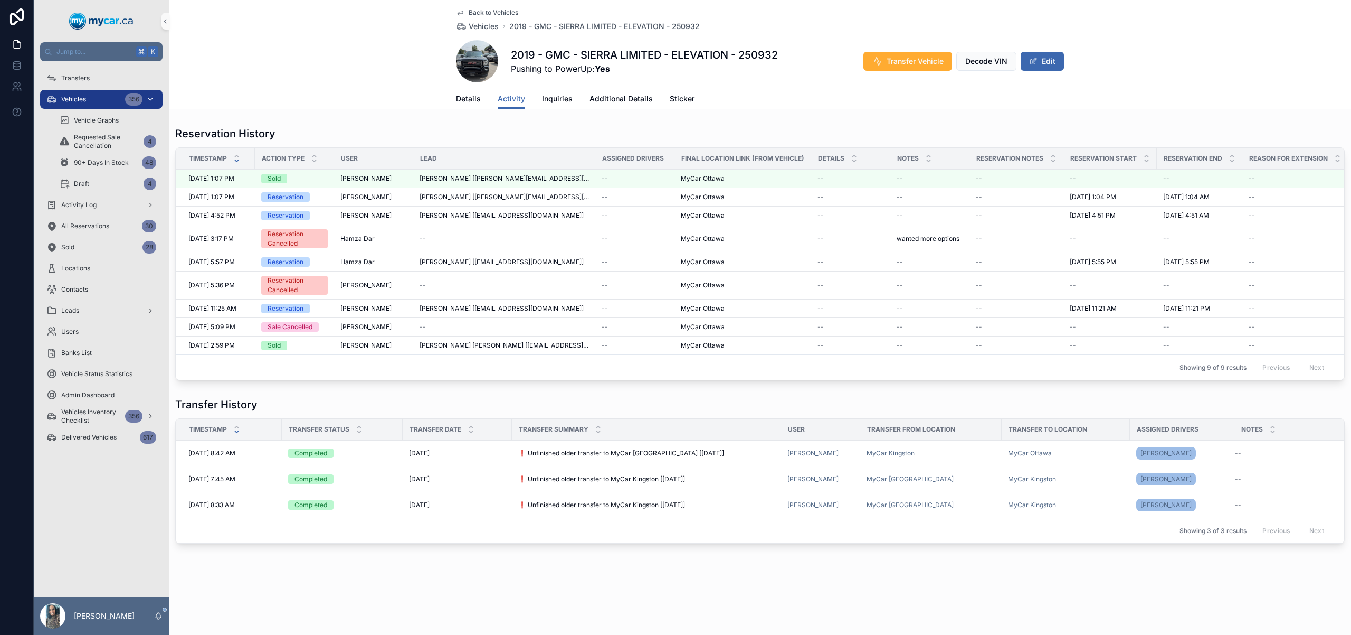
click at [84, 96] on span "Vehicles" at bounding box center [73, 99] width 25 height 8
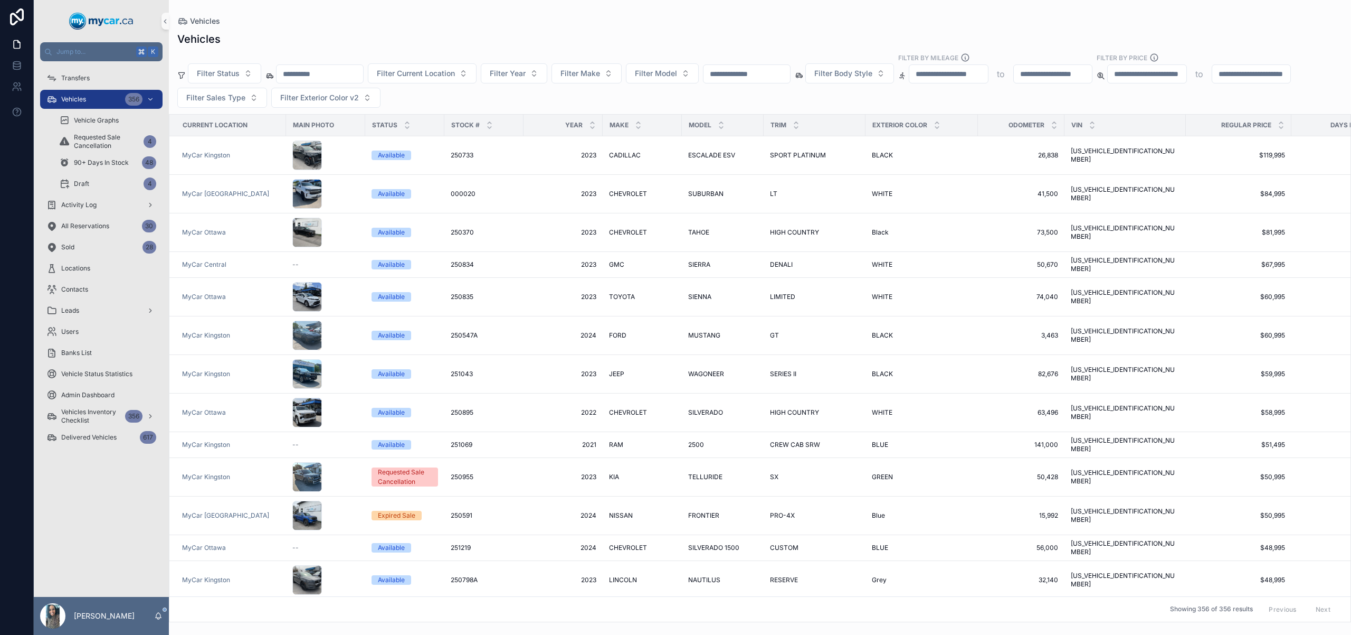
click at [751, 80] on input "scrollable content" at bounding box center [747, 74] width 87 height 15
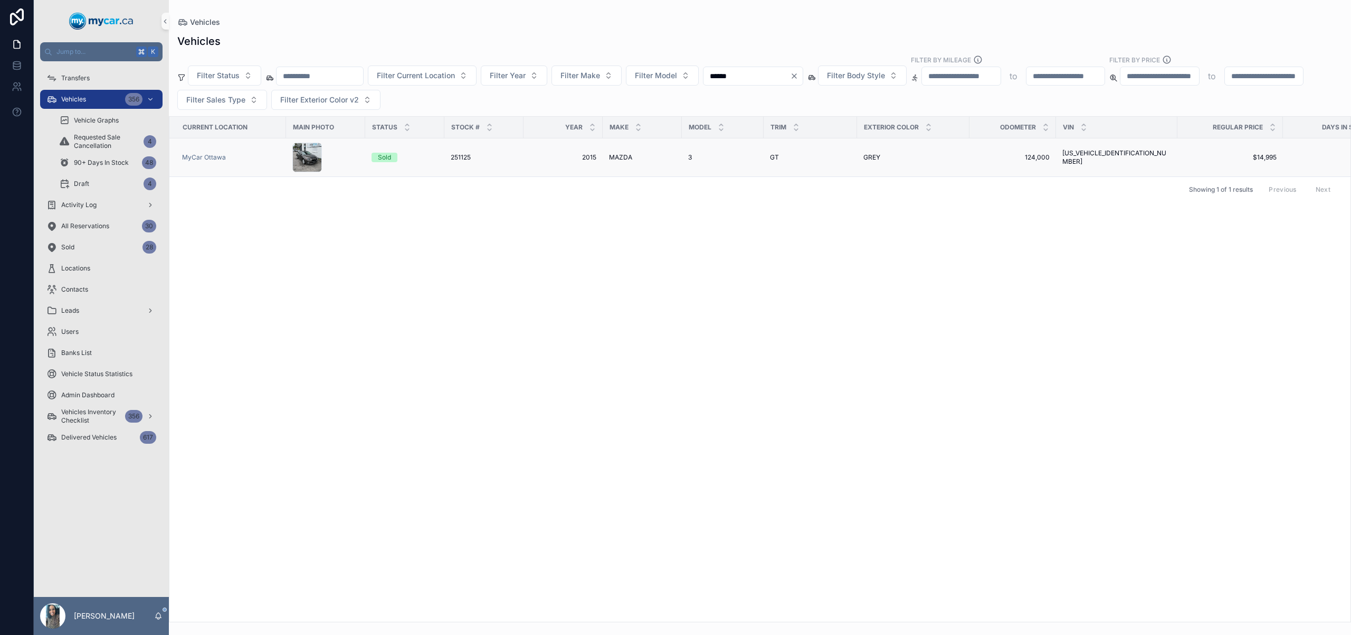
type input "******"
click at [637, 155] on div "MAZDA MAZDA" at bounding box center [642, 157] width 67 height 8
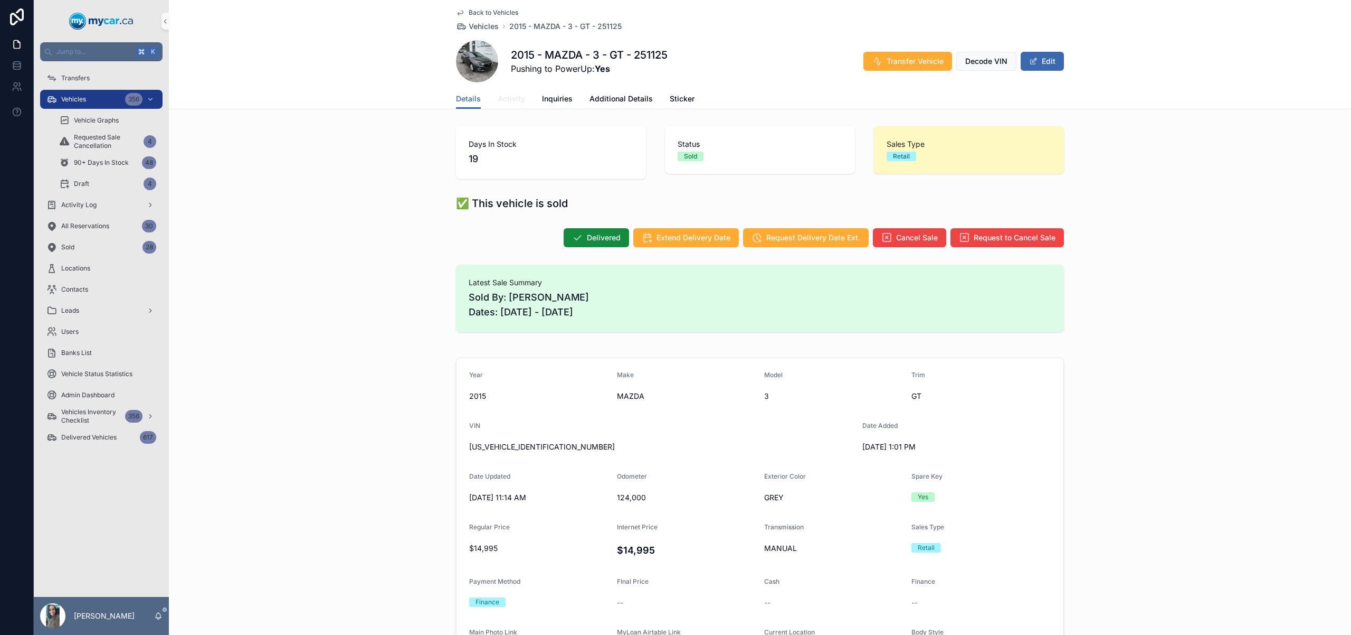
click at [513, 98] on span "Activity" at bounding box center [511, 98] width 27 height 11
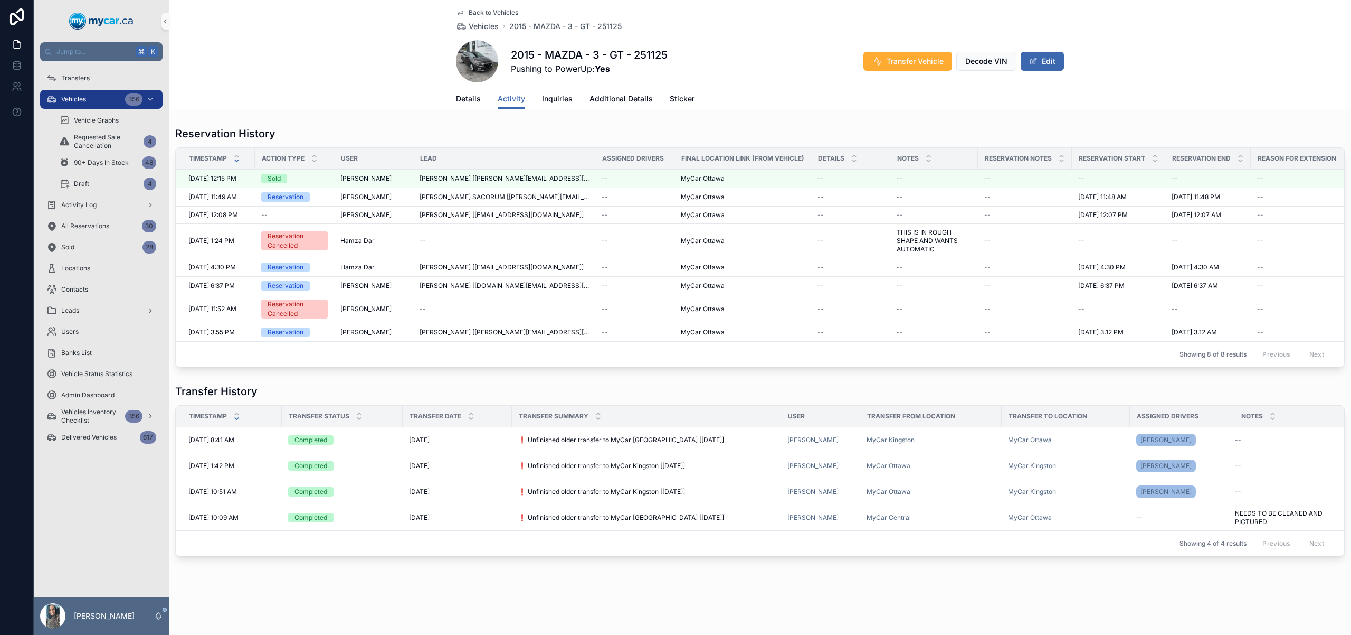
click at [1004, 392] on div "Transfer History" at bounding box center [760, 391] width 1170 height 15
click at [91, 93] on div "Vehicles 356" at bounding box center [101, 99] width 110 height 17
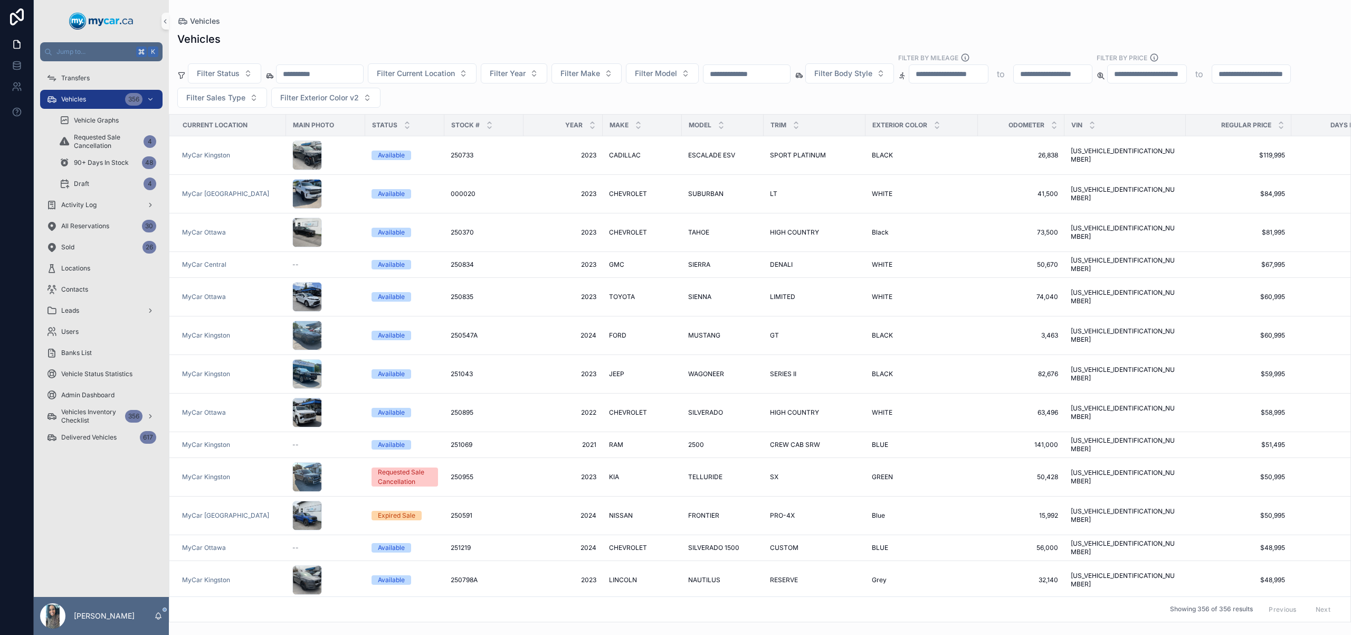
click at [757, 79] on input "scrollable content" at bounding box center [747, 74] width 87 height 15
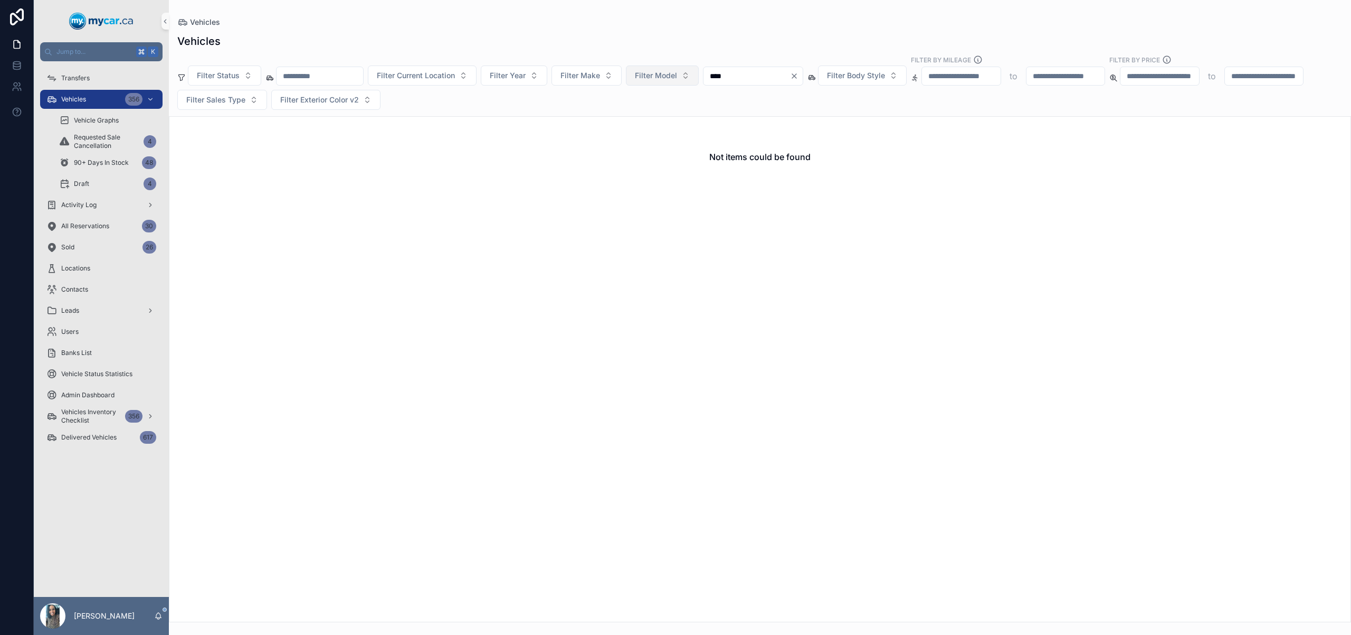
drag, startPoint x: 763, startPoint y: 76, endPoint x: 692, endPoint y: 77, distance: 71.3
click at [692, 77] on div "Filter Status Filter Current Location Filter Year Filter Make Filter Model ****…" at bounding box center [760, 82] width 1182 height 55
type input "****"
click at [799, 75] on icon "Clear" at bounding box center [794, 76] width 8 height 8
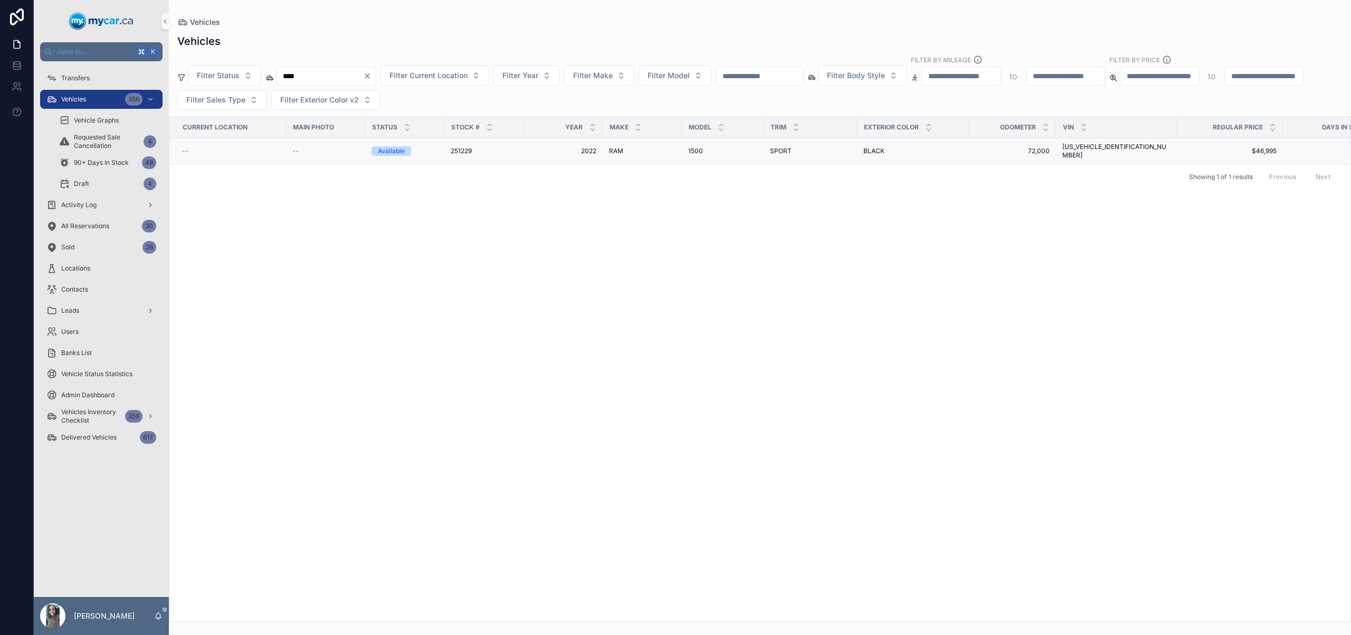
type input "****"
click at [785, 147] on span "SPORT" at bounding box center [781, 151] width 22 height 8
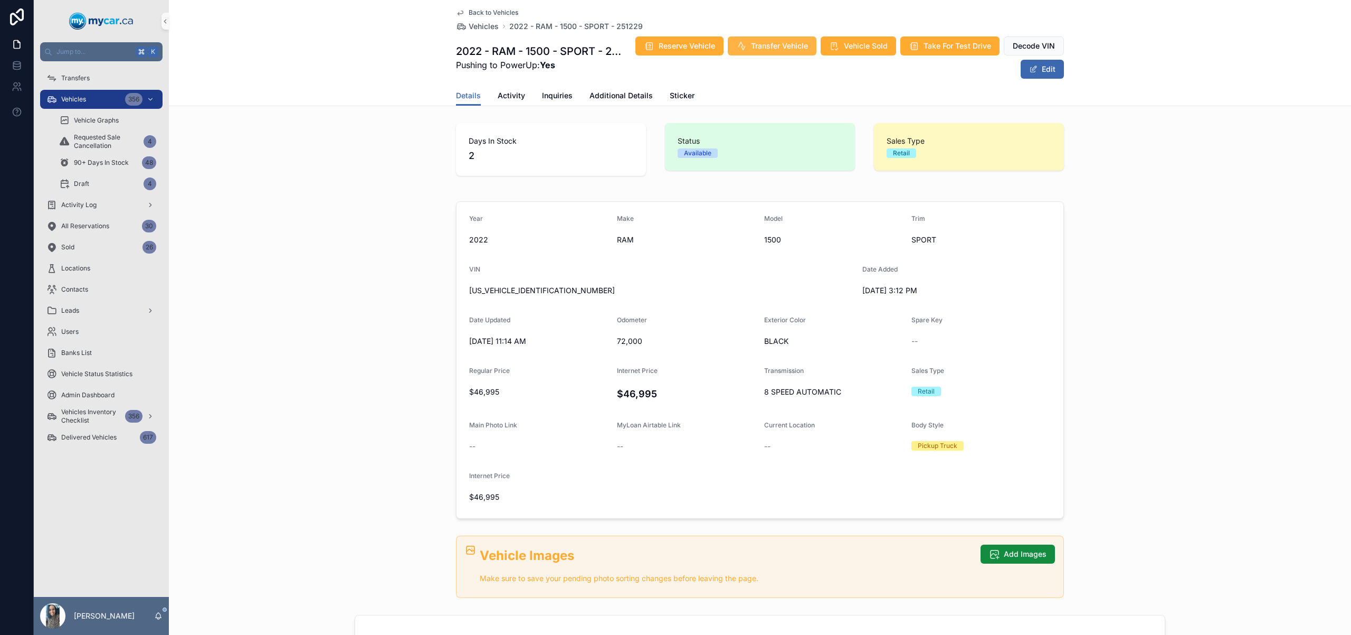
click at [779, 43] on span "Transfer Vehicle" at bounding box center [779, 46] width 57 height 11
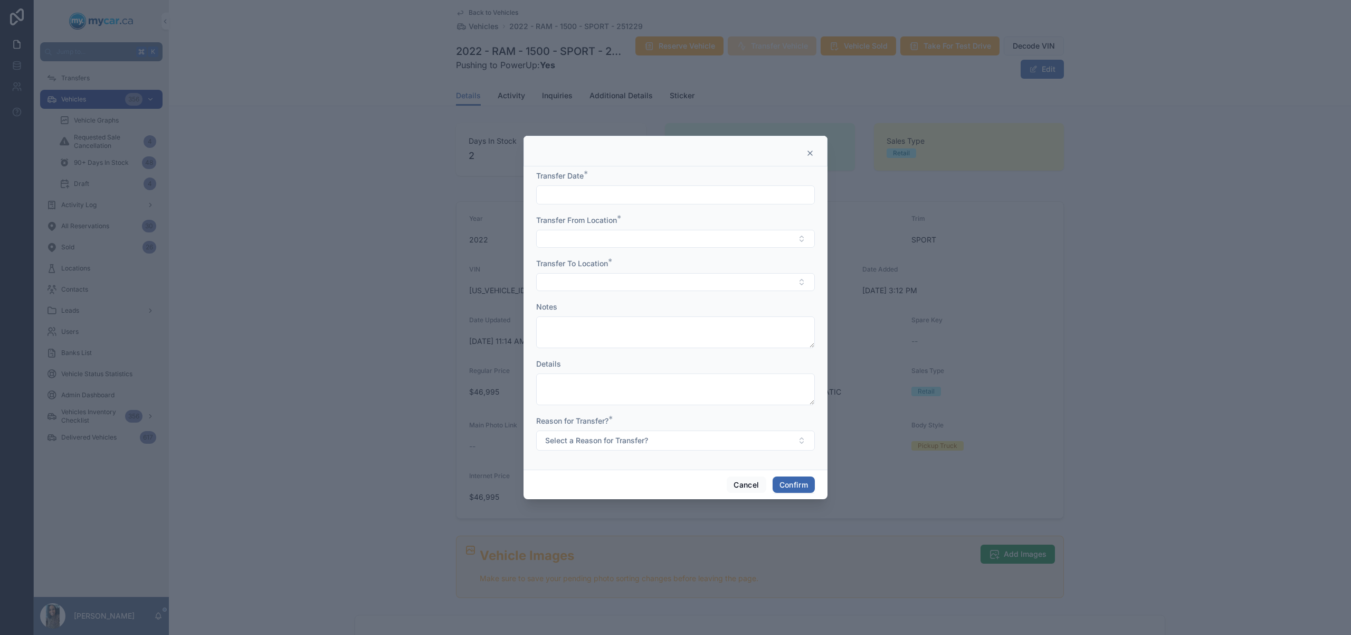
click at [658, 197] on input "text" at bounding box center [676, 194] width 278 height 15
click at [679, 284] on button "3" at bounding box center [675, 282] width 19 height 19
type input "********"
click at [569, 287] on button "Select Button" at bounding box center [675, 282] width 279 height 18
click at [614, 374] on div "MyCar Central" at bounding box center [675, 374] width 273 height 17
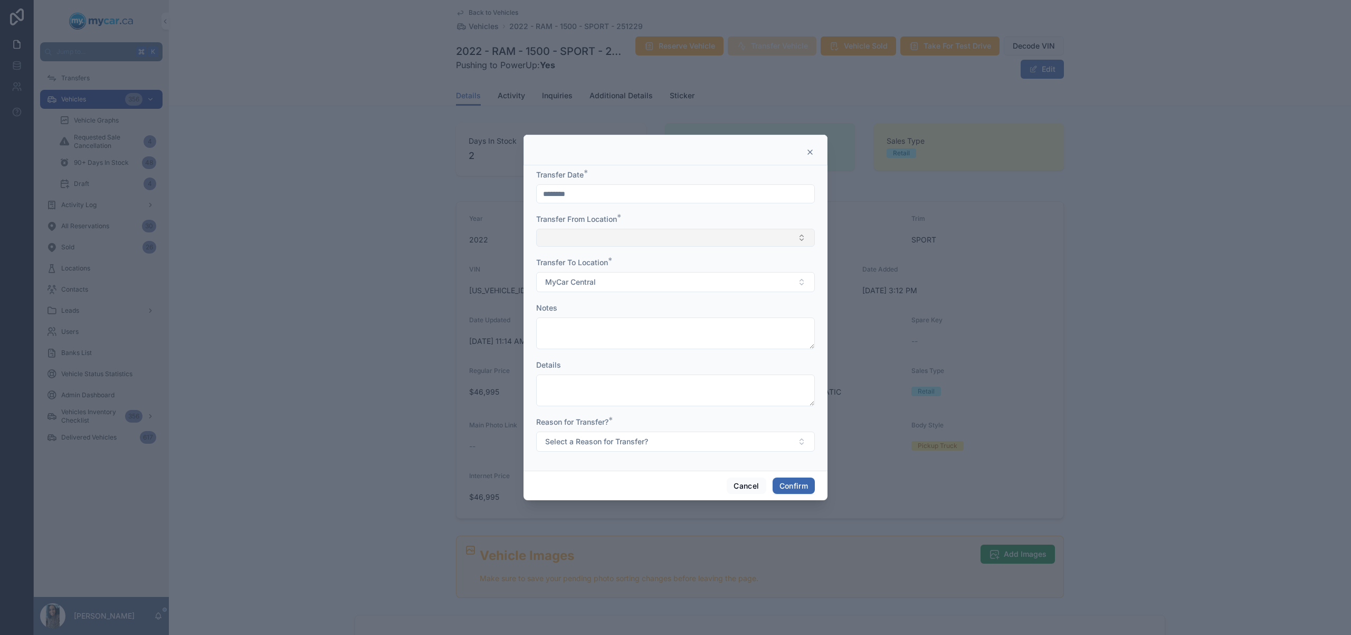
click at [632, 242] on button "Select Button" at bounding box center [675, 238] width 279 height 18
click at [641, 278] on div "[PERSON_NAME]" at bounding box center [675, 279] width 273 height 17
click at [632, 447] on span "Select a Reason for Transfer?" at bounding box center [596, 442] width 103 height 11
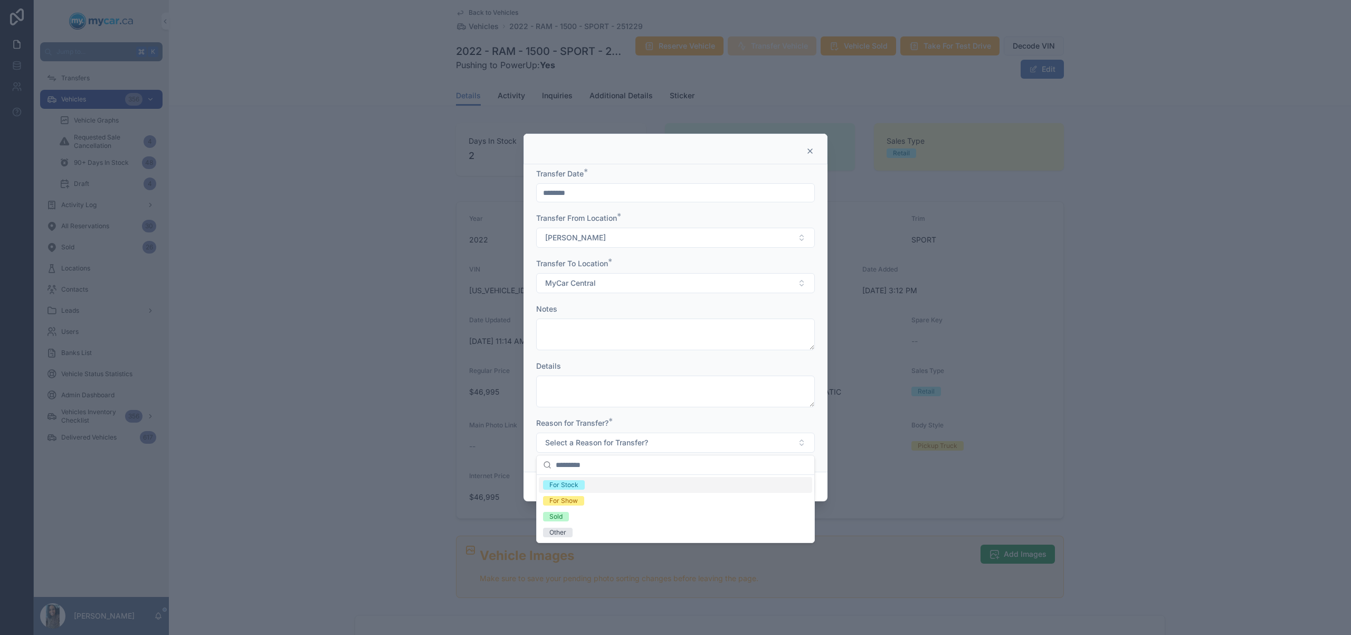
drag, startPoint x: 613, startPoint y: 485, endPoint x: 716, endPoint y: 468, distance: 104.3
click at [614, 485] on div "For Stock" at bounding box center [675, 485] width 273 height 16
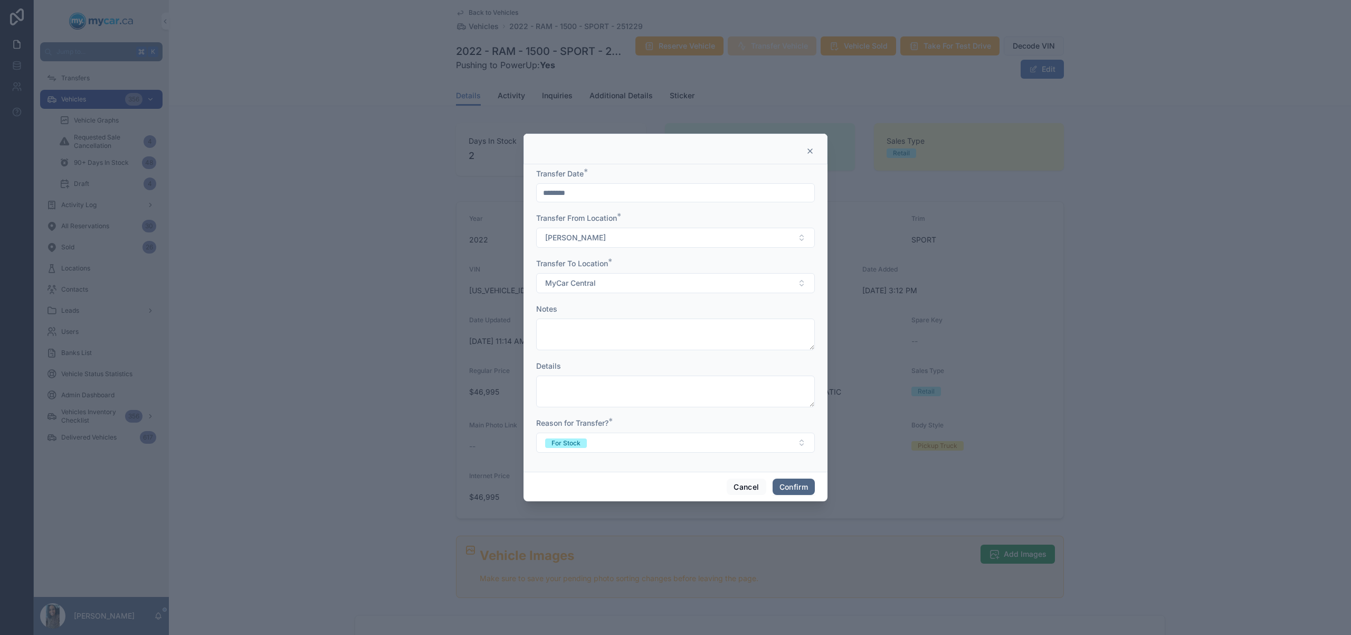
click at [815, 489] on button "Confirm" at bounding box center [794, 486] width 42 height 17
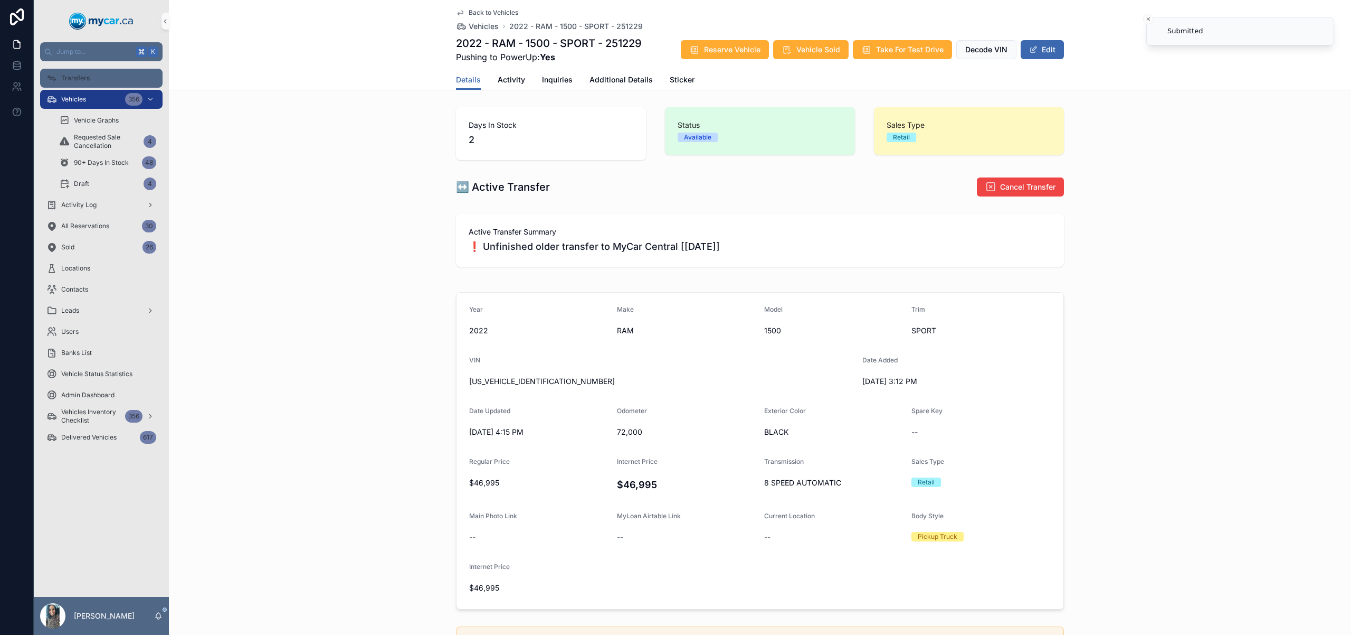
click at [121, 71] on div "Transfers" at bounding box center [101, 78] width 110 height 17
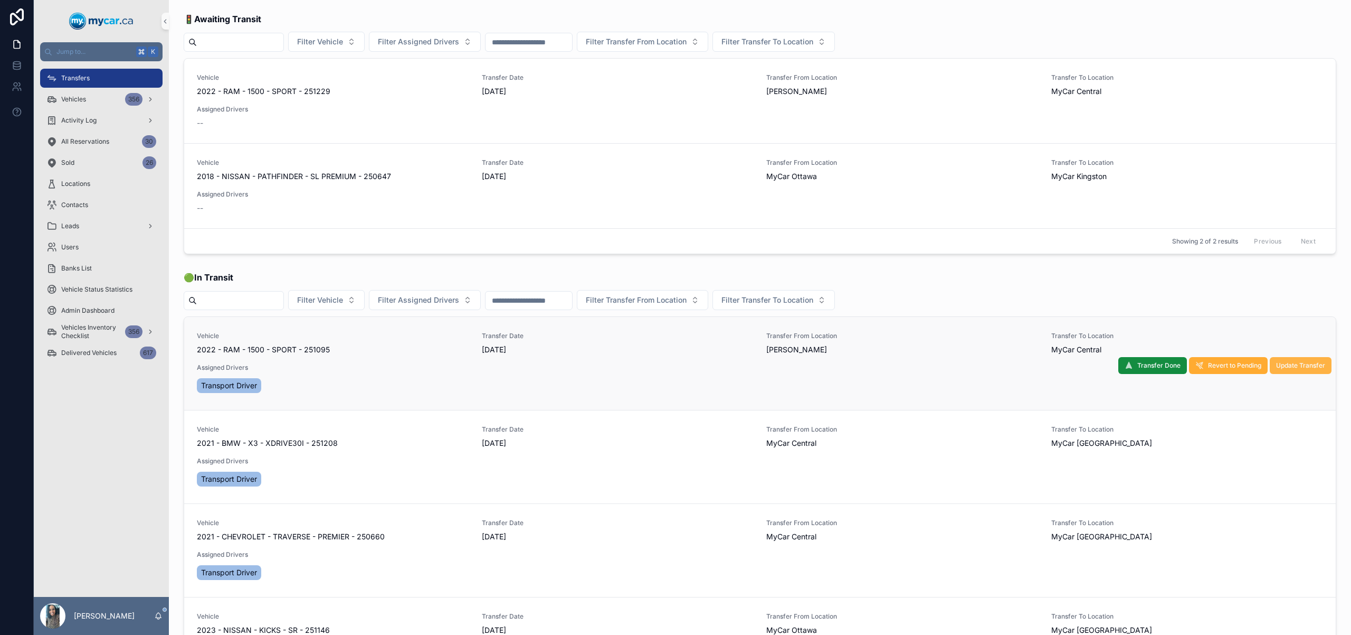
click at [1276, 369] on span "Update Transfer" at bounding box center [1300, 365] width 49 height 8
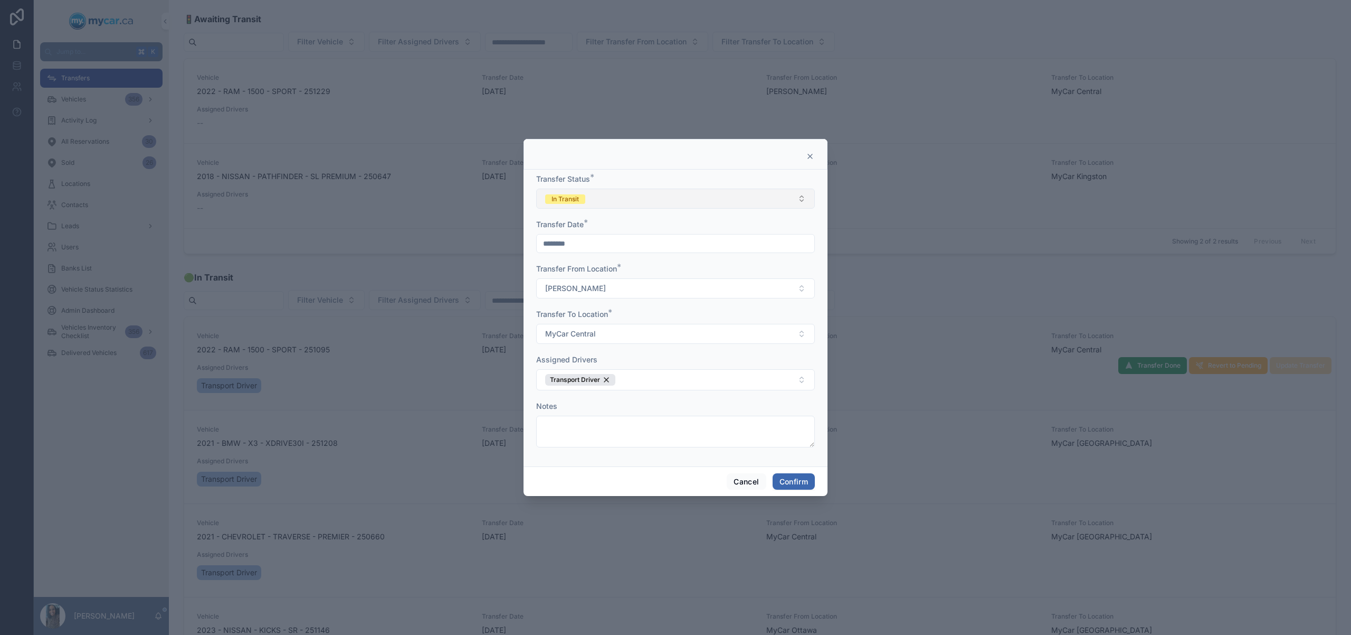
click at [730, 202] on button "In Transit" at bounding box center [675, 198] width 279 height 20
click at [669, 293] on div "Canceled" at bounding box center [675, 288] width 273 height 16
click at [801, 481] on button "Confirm" at bounding box center [794, 481] width 42 height 17
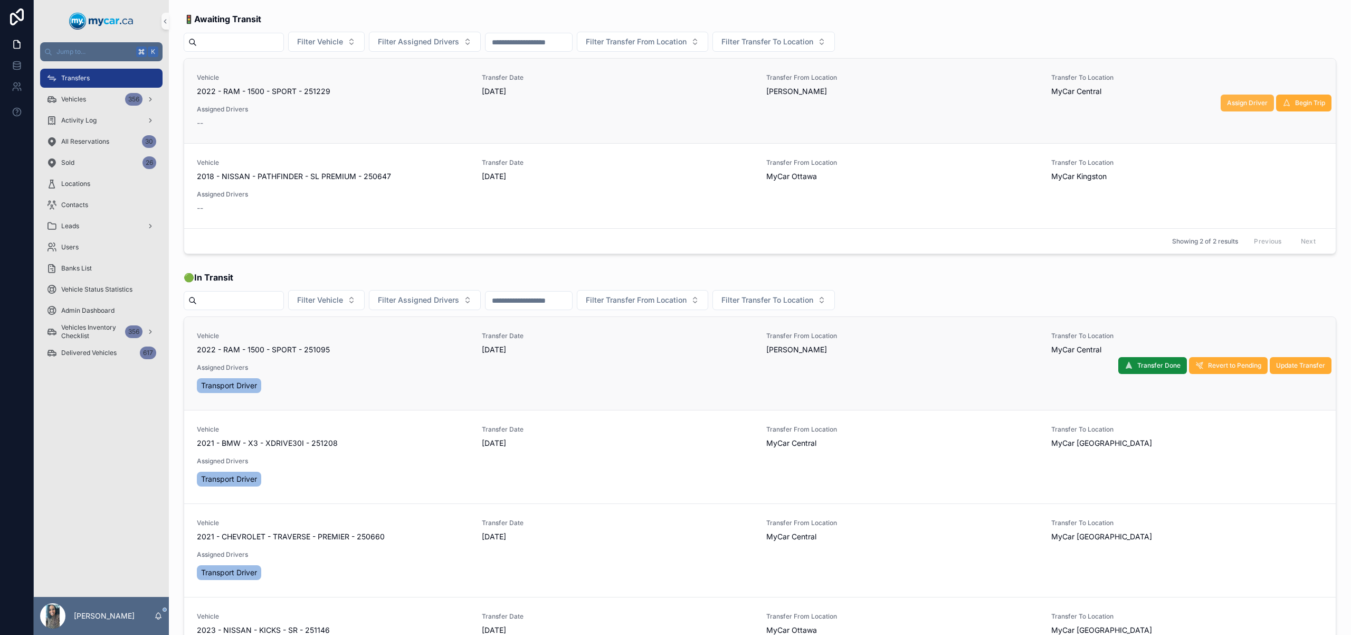
click at [1250, 107] on span "Assign Driver" at bounding box center [1247, 103] width 41 height 8
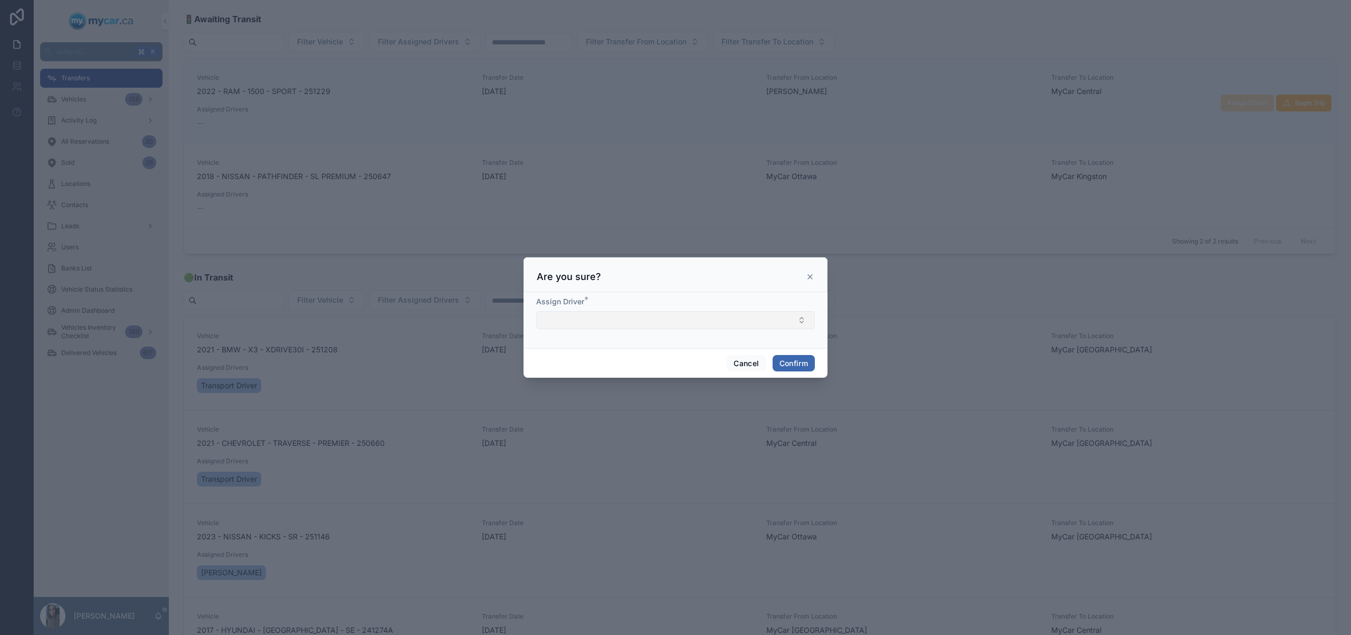
click at [668, 317] on button "Select Button" at bounding box center [675, 320] width 279 height 18
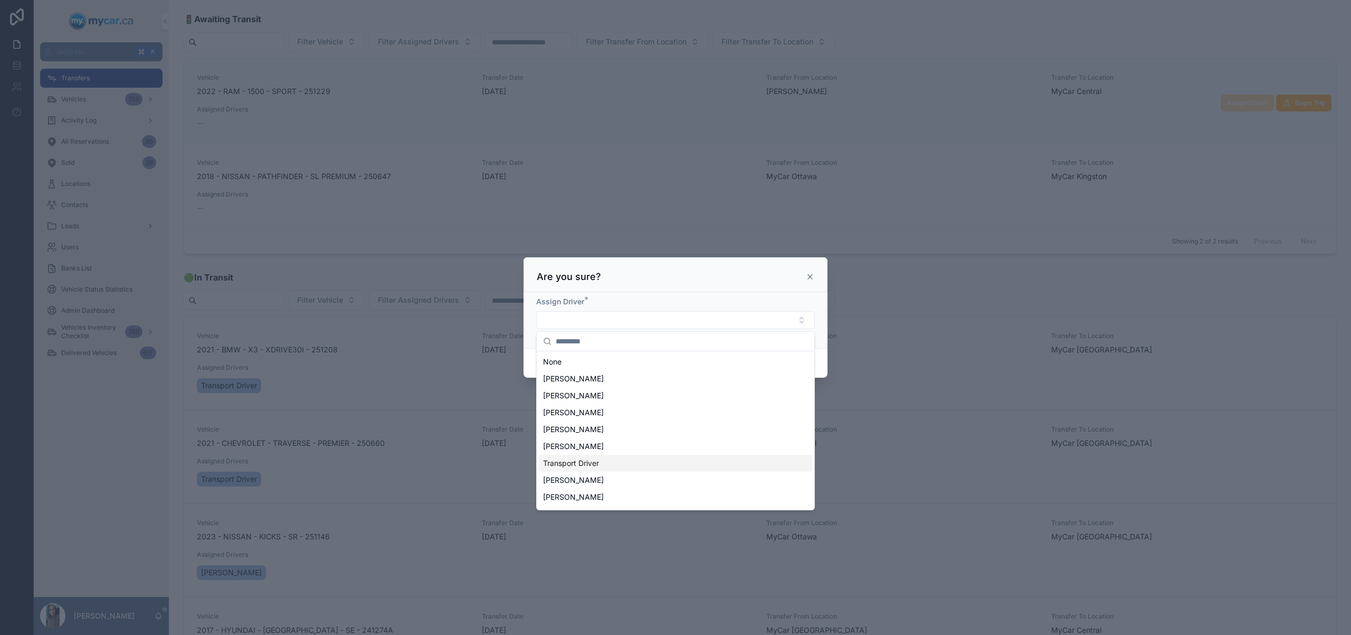
click at [612, 464] on div "Transport Driver" at bounding box center [675, 463] width 273 height 17
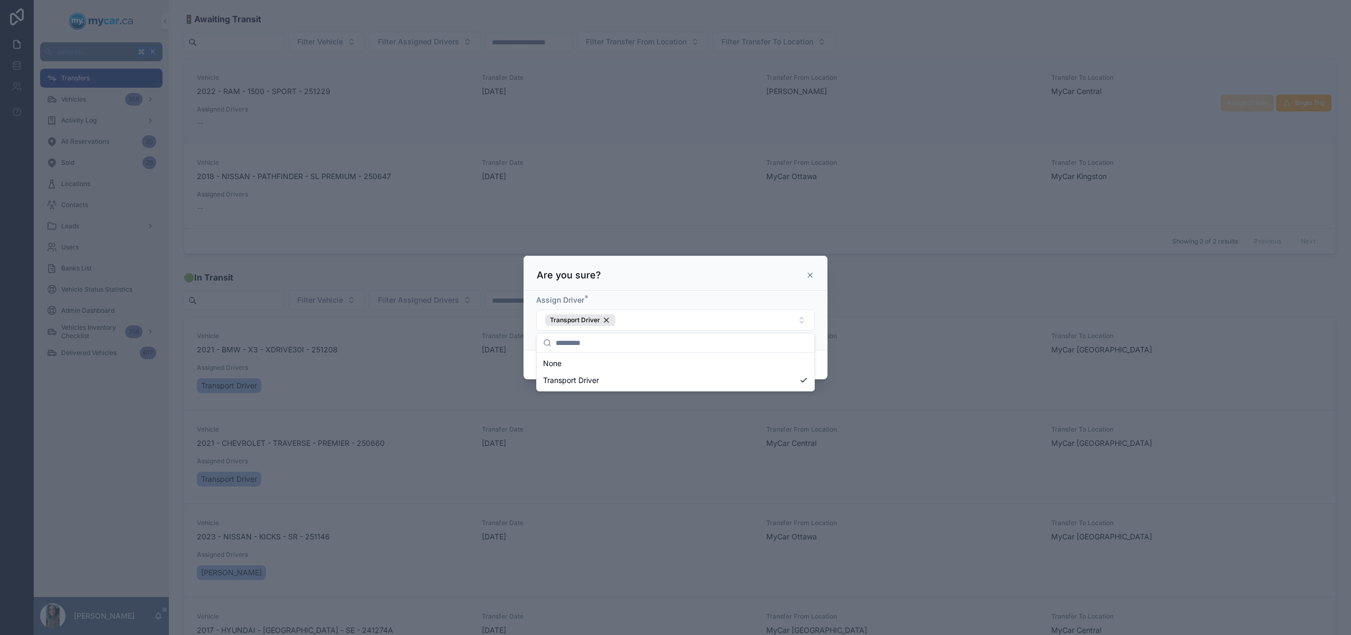
click at [810, 303] on div "Assign Driver *" at bounding box center [675, 300] width 279 height 11
click at [811, 374] on div "Cancel Confirm" at bounding box center [676, 364] width 304 height 30
click at [811, 371] on button "Confirm" at bounding box center [794, 364] width 42 height 17
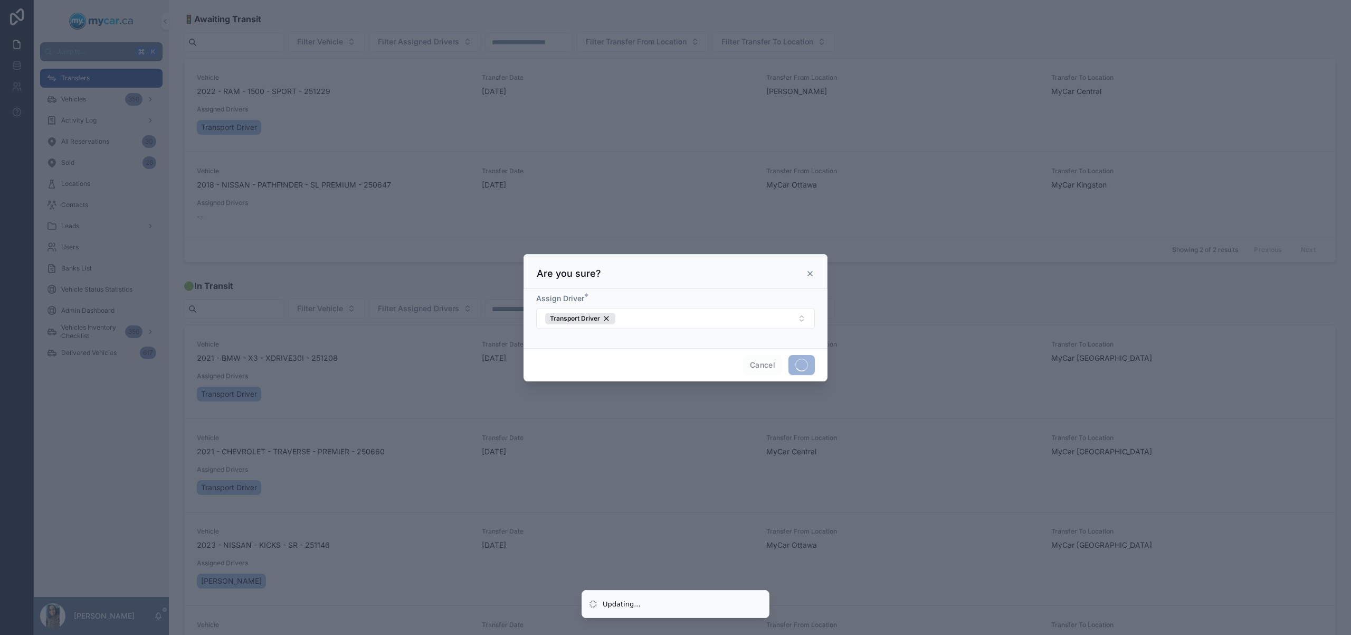
click at [1275, 101] on div at bounding box center [675, 317] width 1351 height 635
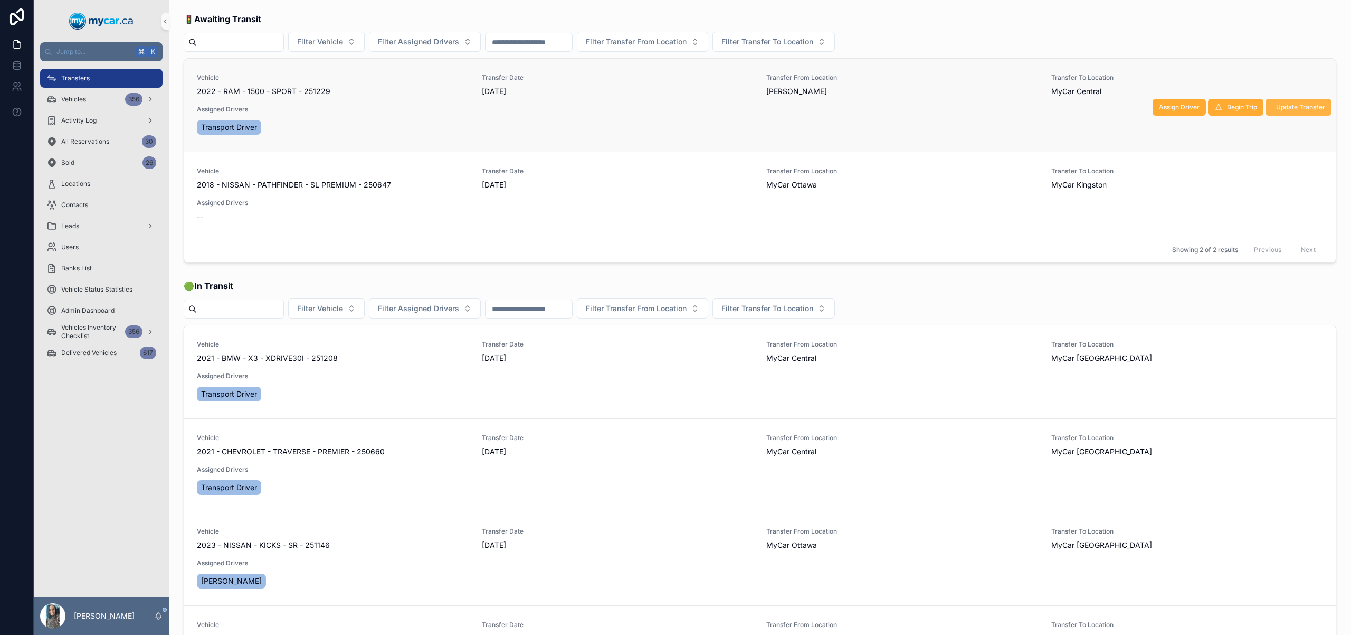
click at [1294, 105] on span "Update Transfer" at bounding box center [1300, 107] width 49 height 8
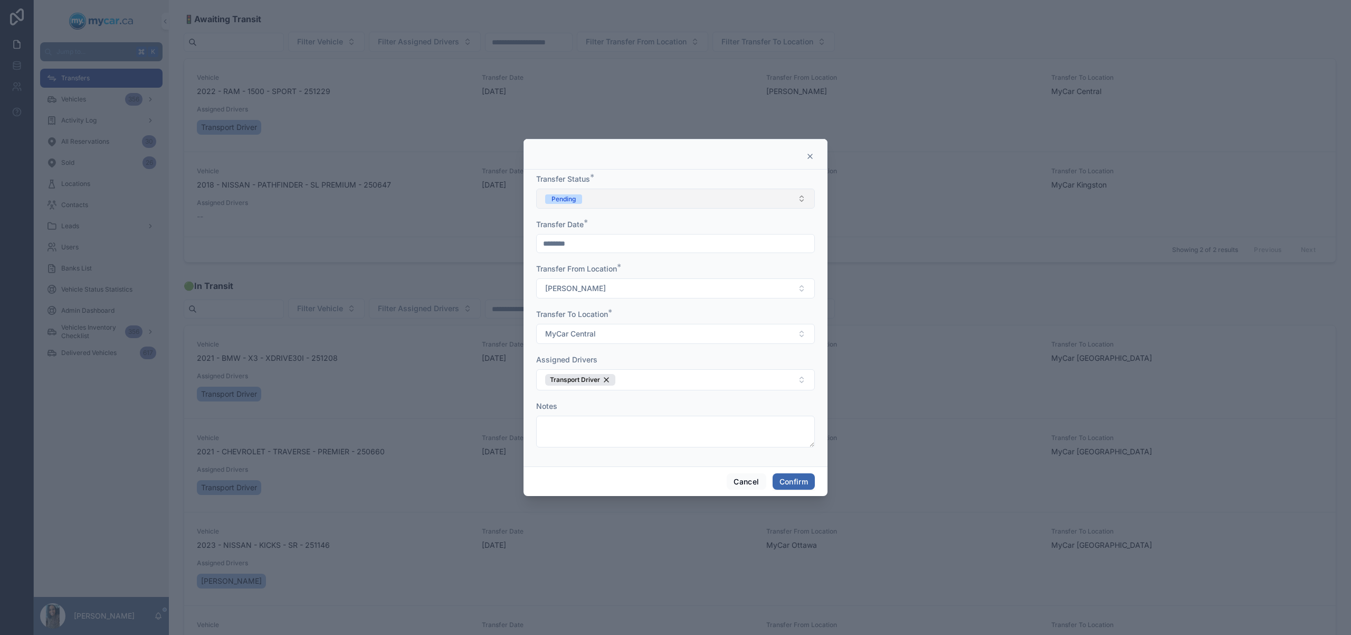
click at [612, 201] on button "Pending" at bounding box center [675, 198] width 279 height 20
drag, startPoint x: 599, startPoint y: 254, endPoint x: 657, endPoint y: 282, distance: 64.7
click at [599, 255] on div "In Transit" at bounding box center [675, 257] width 273 height 16
click at [667, 197] on button "In Transit" at bounding box center [675, 198] width 279 height 20
click at [613, 271] on div "Completed" at bounding box center [675, 272] width 273 height 16
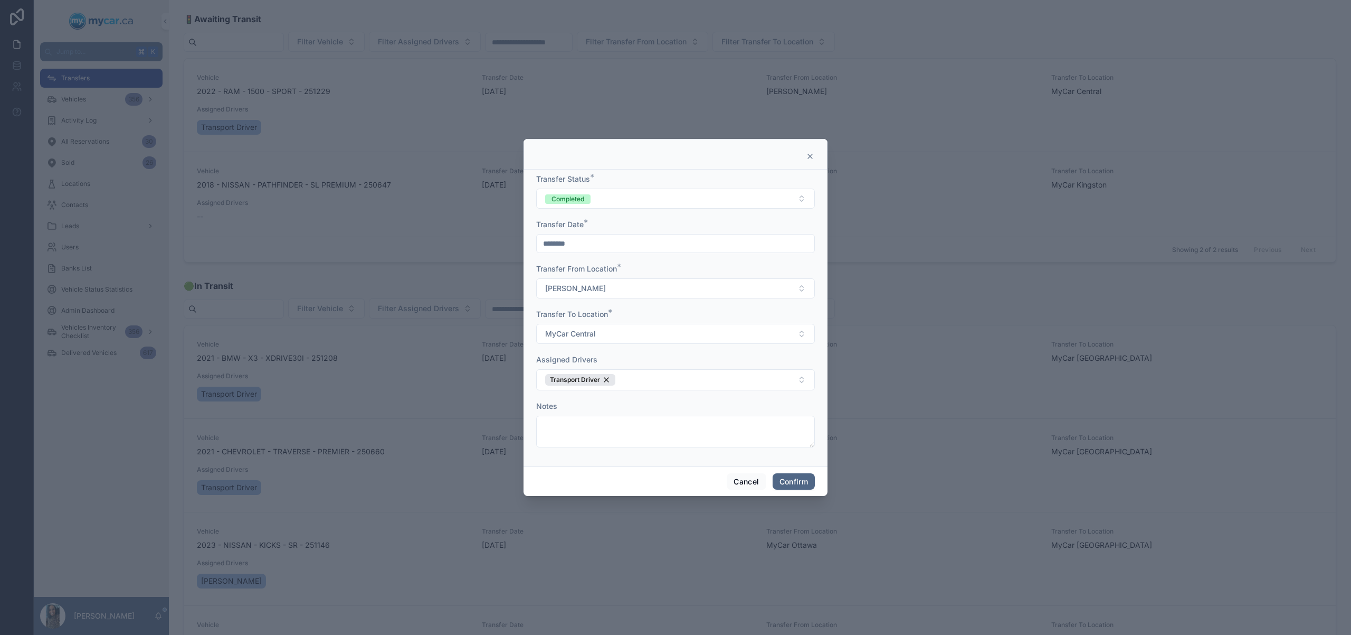
click at [803, 481] on button "Confirm" at bounding box center [794, 481] width 42 height 17
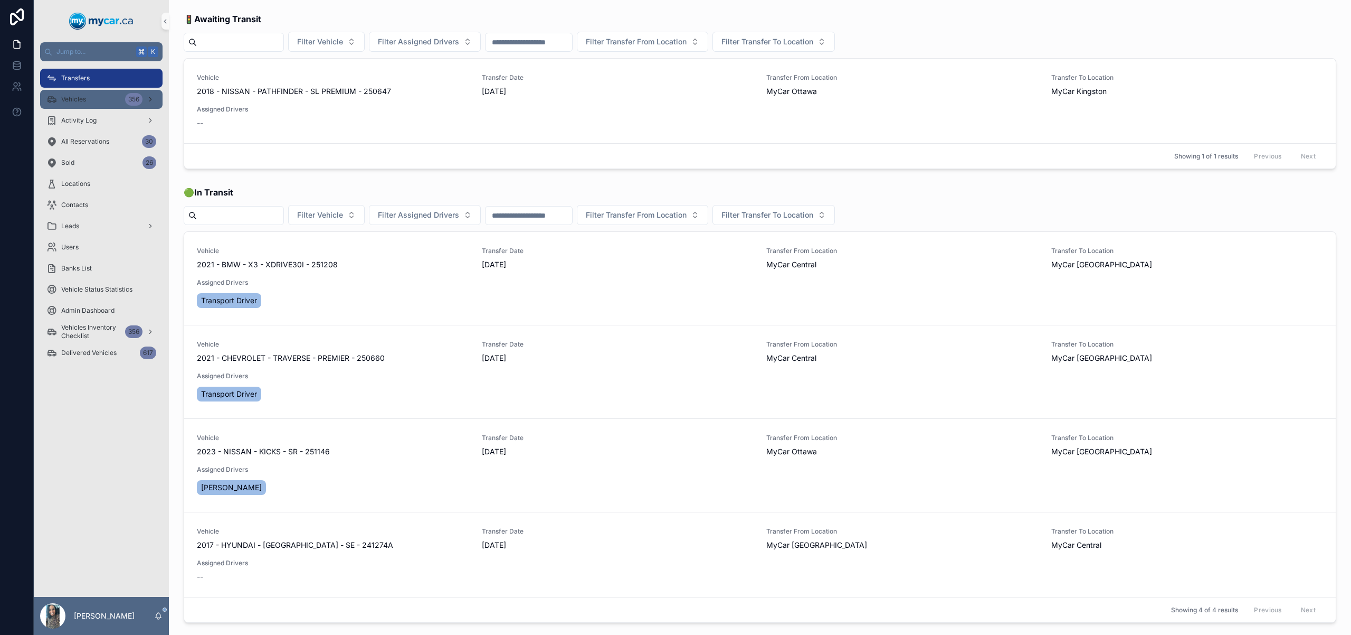
click at [98, 105] on div "Vehicles 356" at bounding box center [101, 99] width 110 height 17
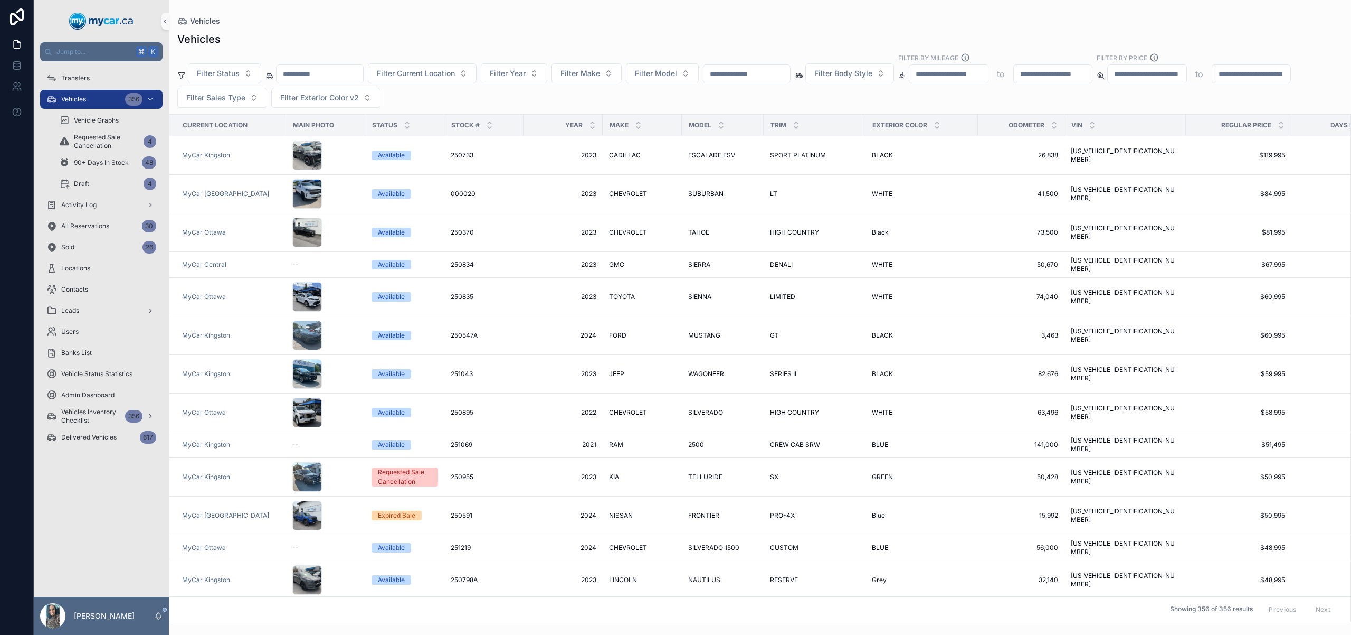
paste input "****"
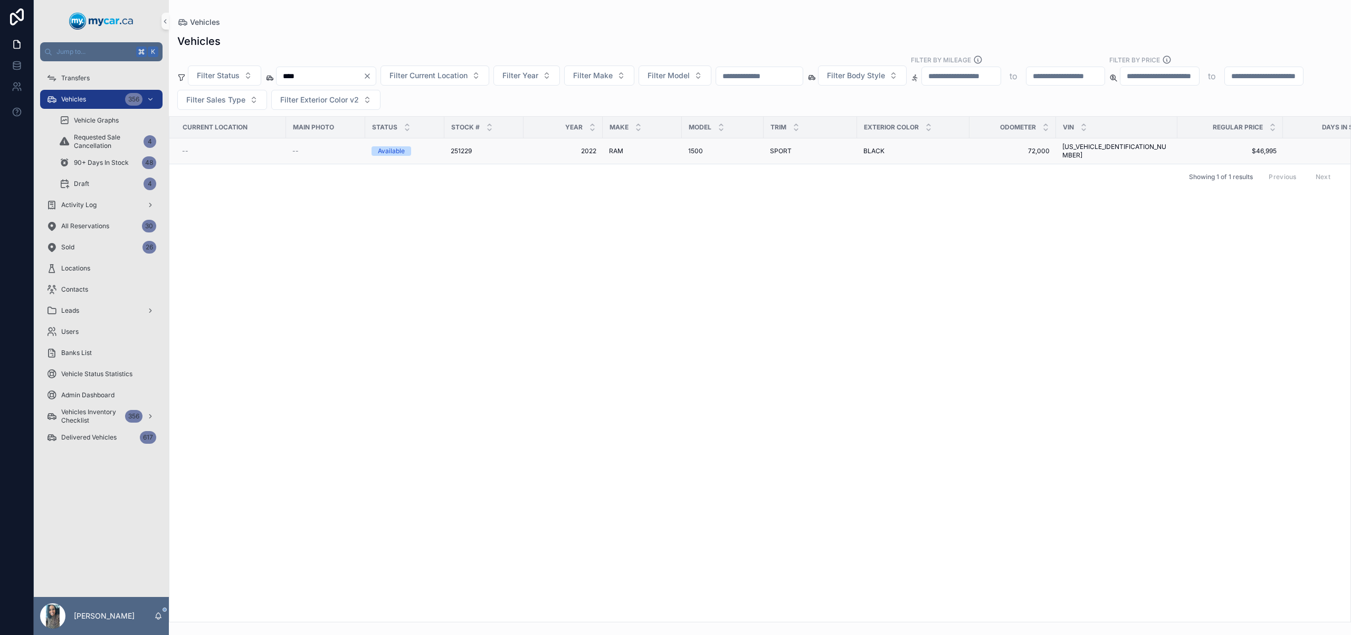
type input "****"
click at [559, 142] on td "2022 2022" at bounding box center [563, 151] width 79 height 26
click at [707, 147] on div "1500 1500" at bounding box center [722, 151] width 69 height 8
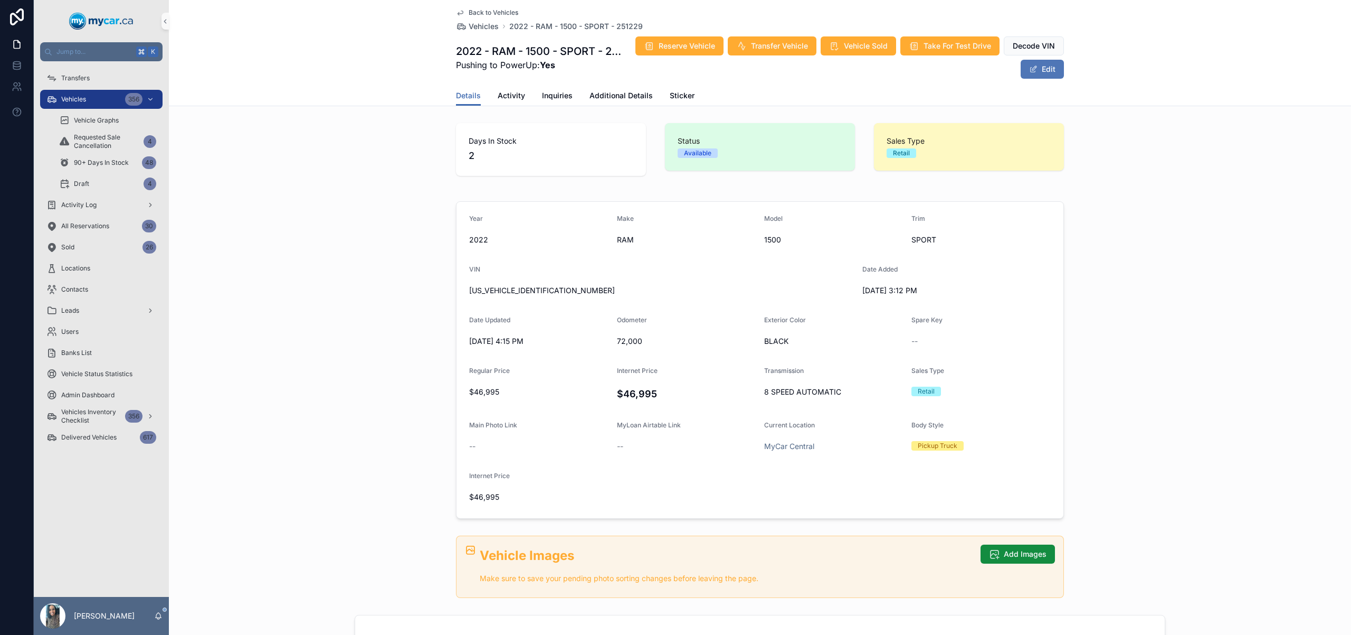
click at [1040, 64] on button "Edit" at bounding box center [1042, 69] width 43 height 19
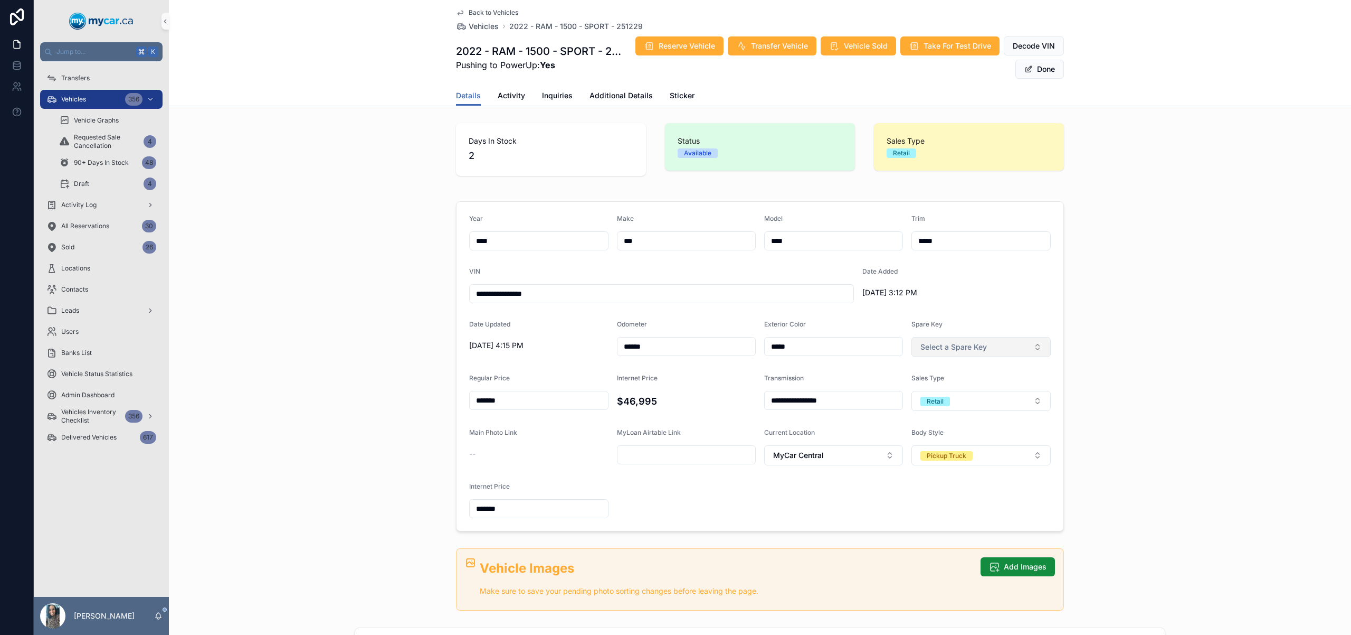
click at [976, 351] on span "Select a Spare Key" at bounding box center [954, 347] width 67 height 11
click at [961, 386] on div "Yes" at bounding box center [978, 389] width 134 height 16
click at [1046, 72] on button "Done" at bounding box center [1040, 69] width 49 height 19
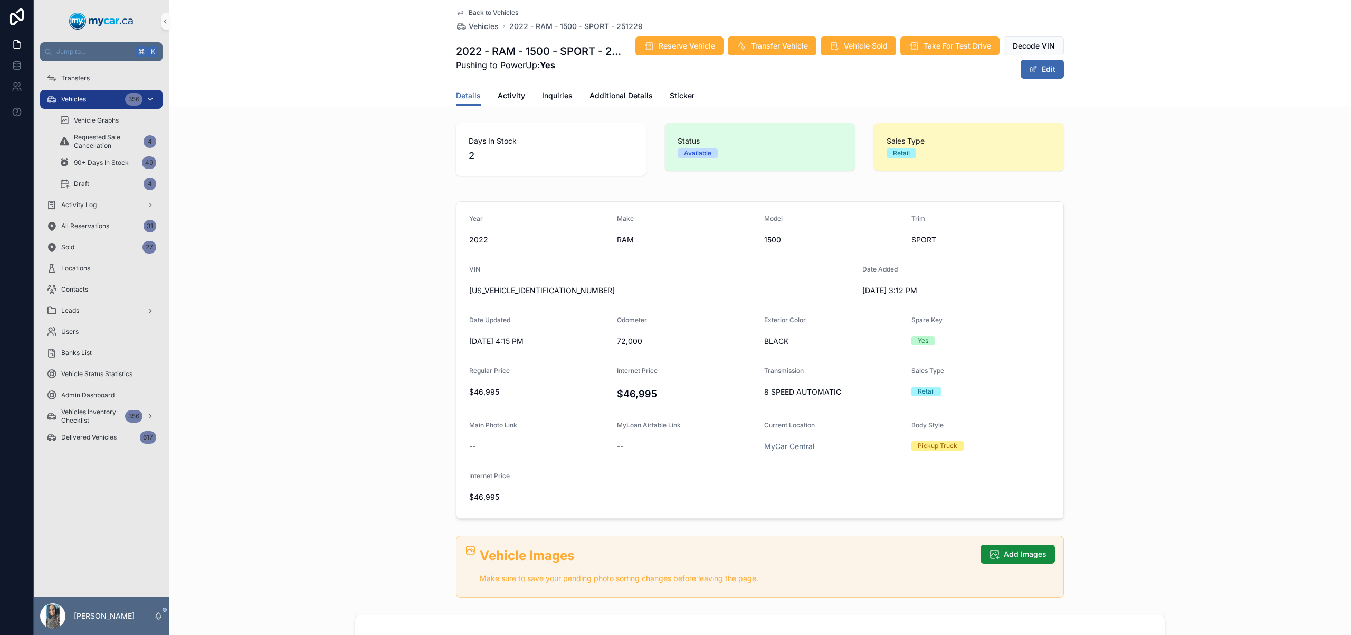
click at [101, 100] on div "Vehicles 356" at bounding box center [101, 99] width 110 height 17
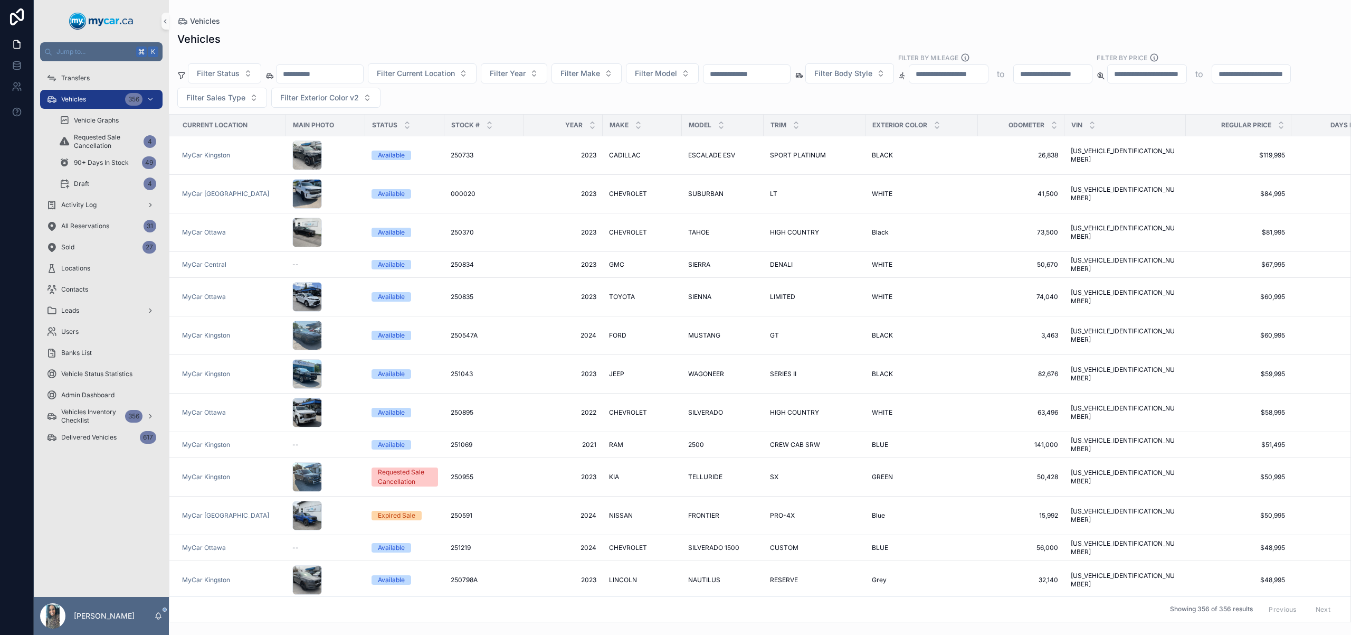
click at [351, 81] on input "scrollable content" at bounding box center [320, 74] width 87 height 15
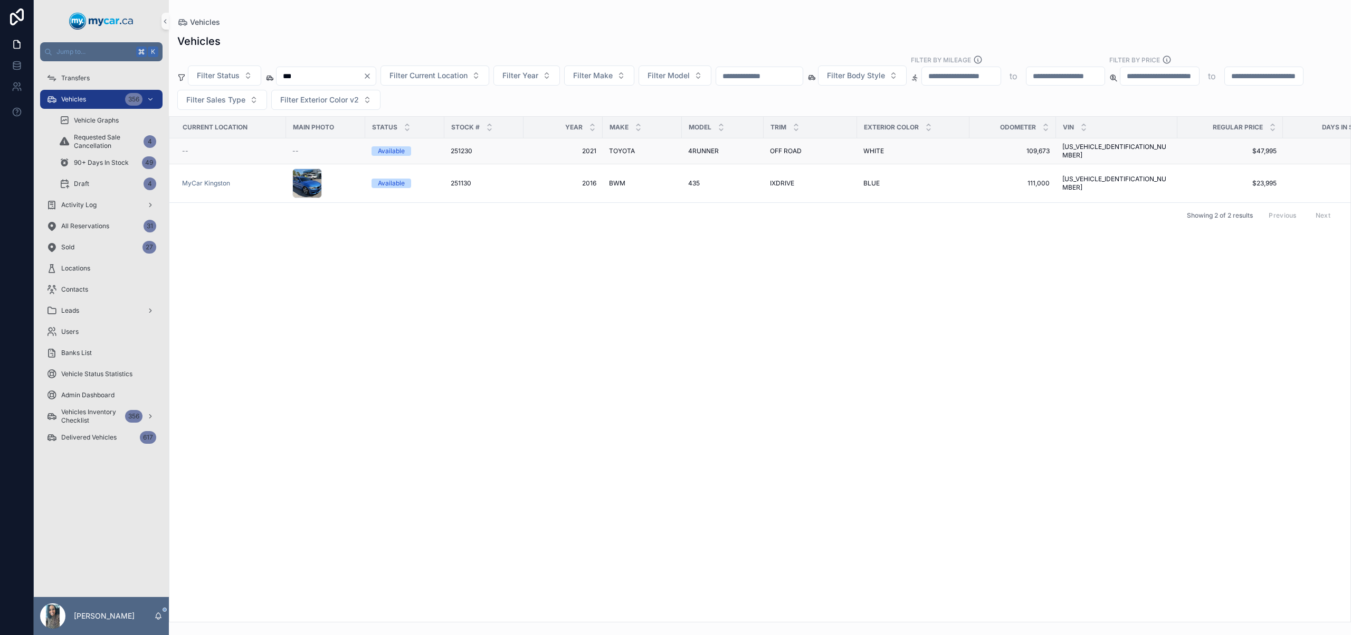
type input "***"
click at [513, 149] on div "251230 251230" at bounding box center [484, 151] width 67 height 8
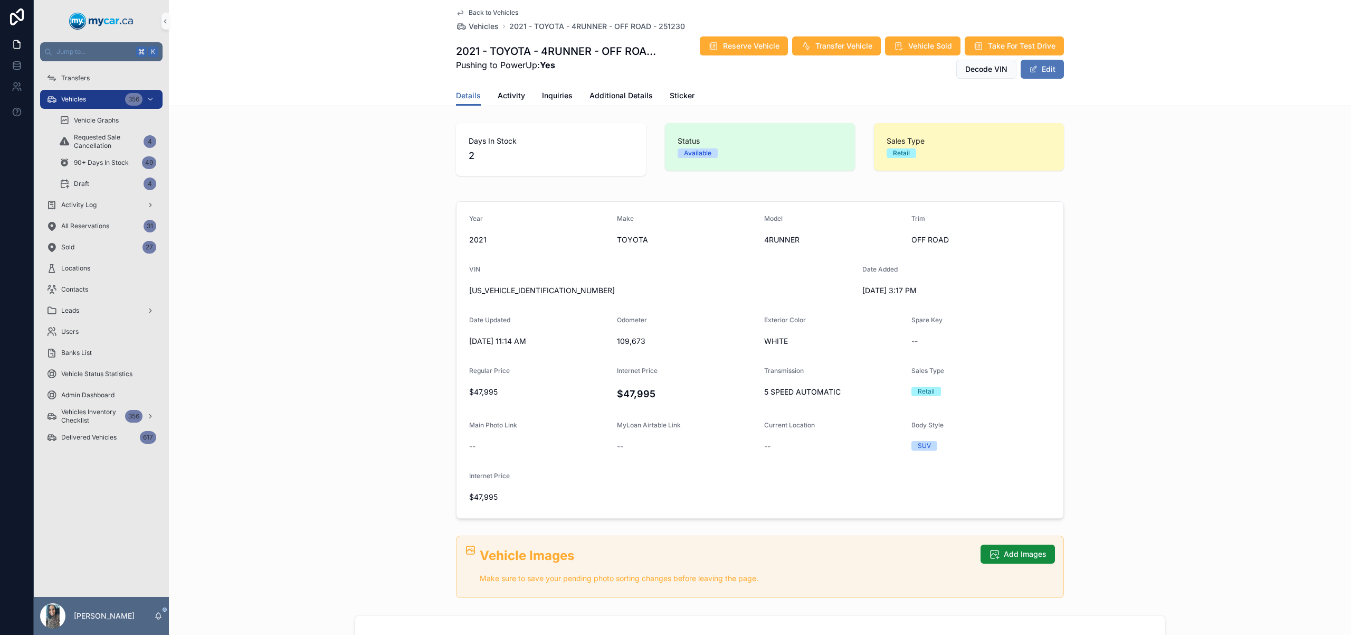
click at [1021, 71] on button "Edit" at bounding box center [1042, 69] width 43 height 19
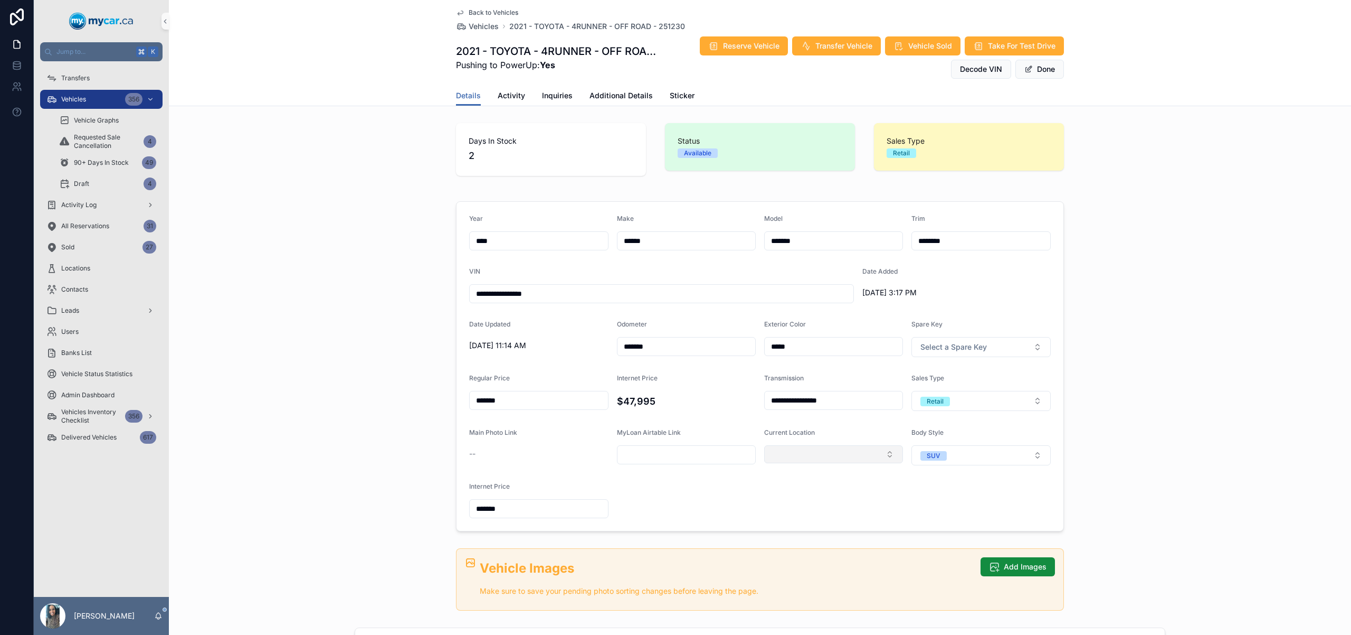
click at [826, 455] on button "Select Button" at bounding box center [833, 454] width 139 height 18
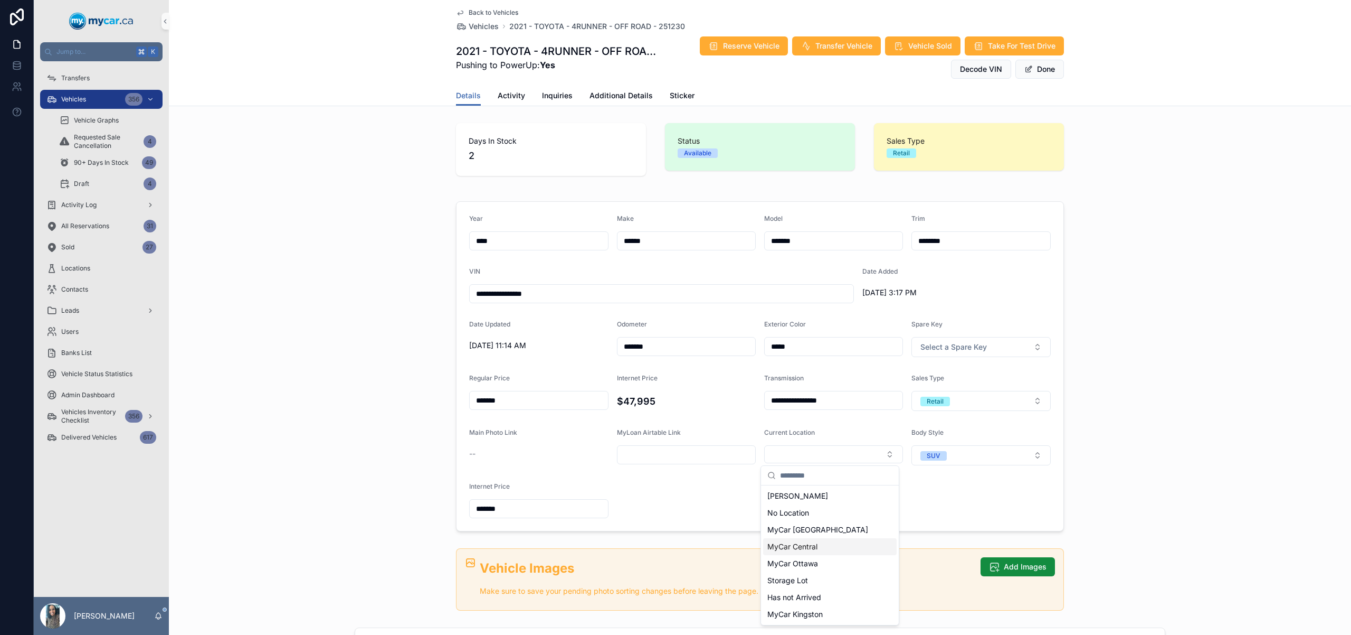
click at [824, 541] on div "MyCar Central" at bounding box center [830, 546] width 134 height 17
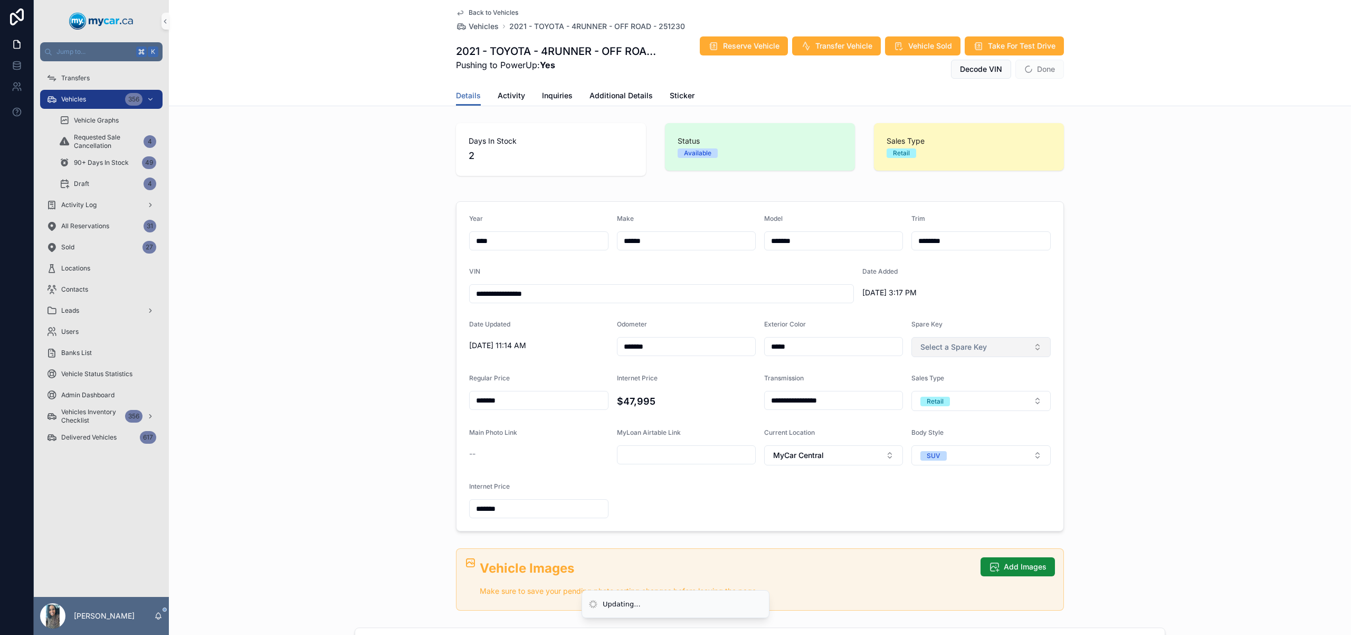
click at [946, 349] on span "Select a Spare Key" at bounding box center [954, 347] width 67 height 11
click at [953, 389] on div "Yes" at bounding box center [978, 389] width 134 height 16
click at [1029, 75] on button "Done" at bounding box center [1040, 69] width 49 height 19
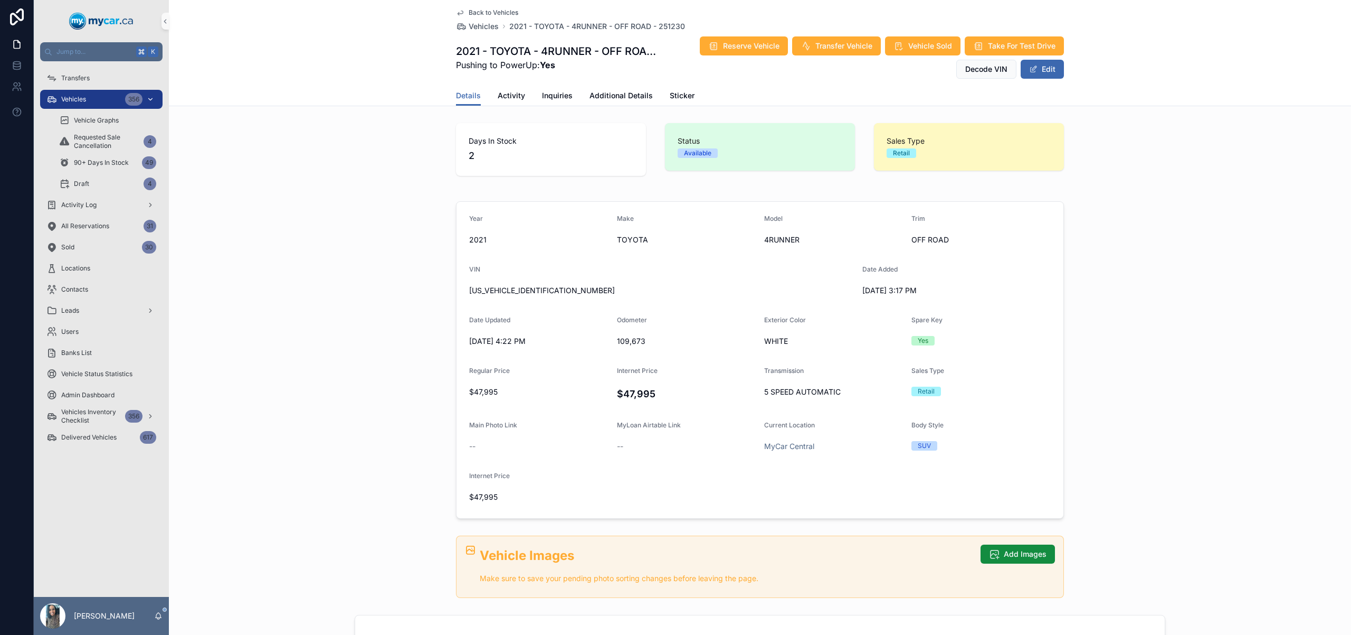
click at [88, 103] on div "Vehicles 356" at bounding box center [101, 99] width 110 height 17
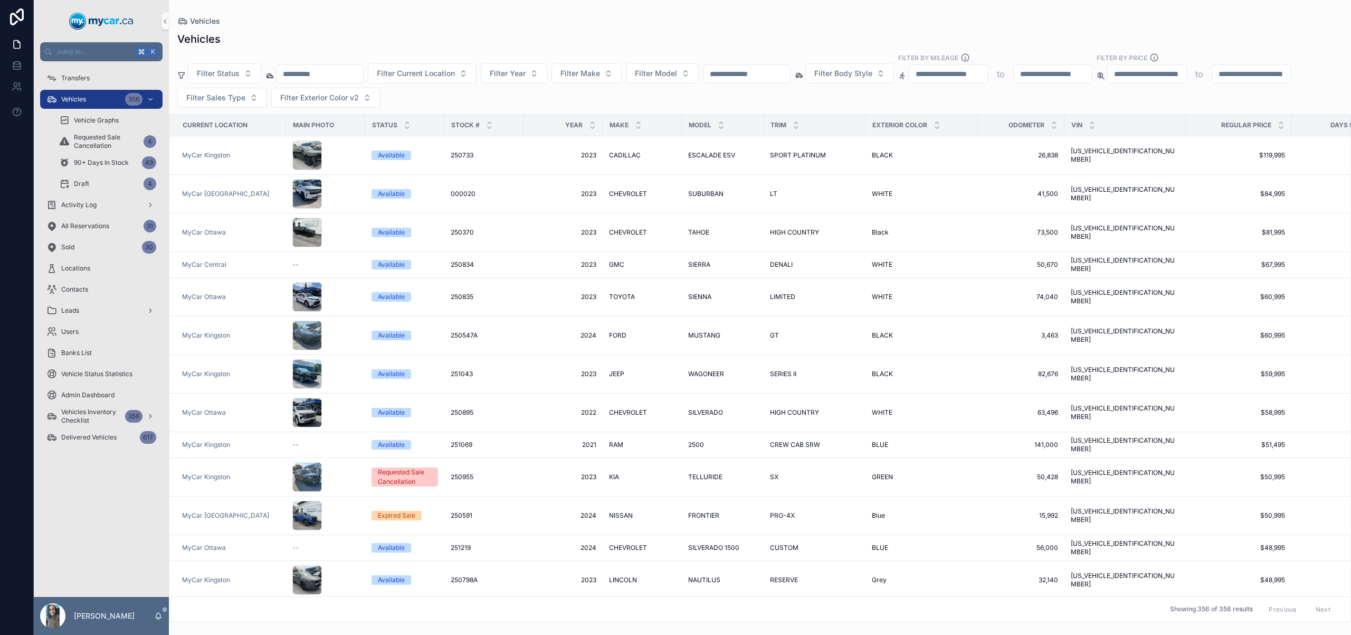
click at [354, 78] on input "scrollable content" at bounding box center [320, 74] width 87 height 15
type input "*"
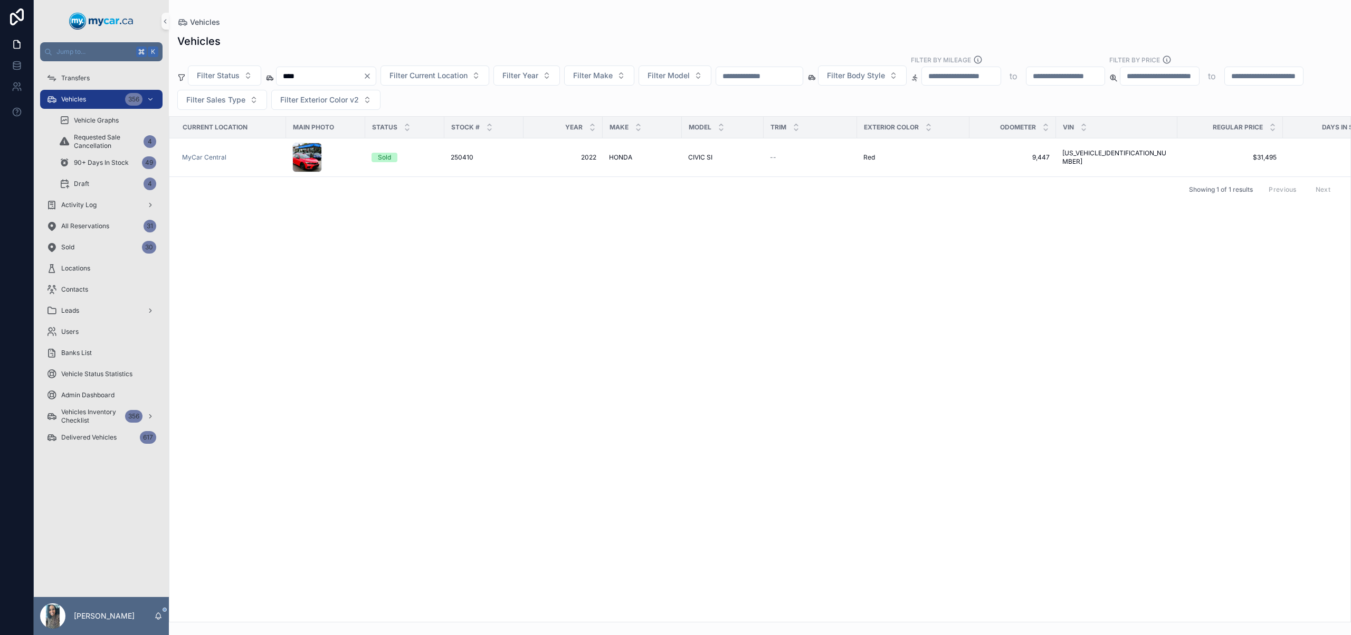
type input "****"
click at [372, 77] on icon "Clear" at bounding box center [367, 76] width 8 height 8
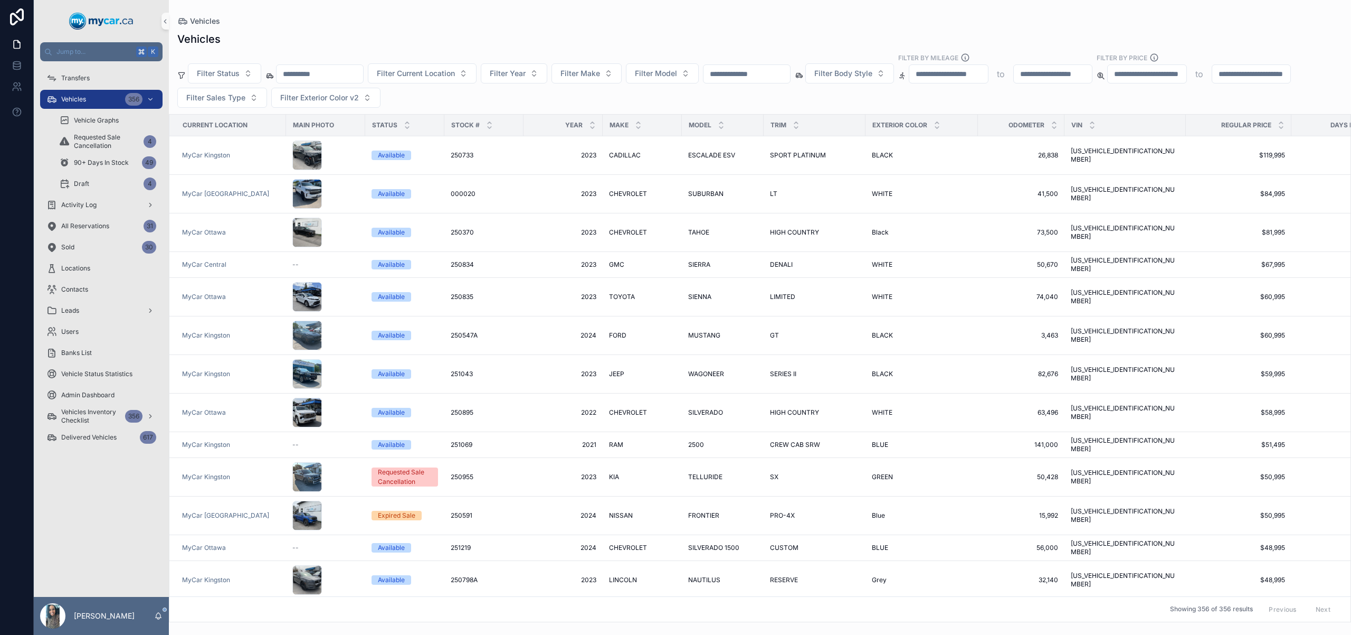
click at [334, 70] on input "scrollable content" at bounding box center [320, 74] width 87 height 15
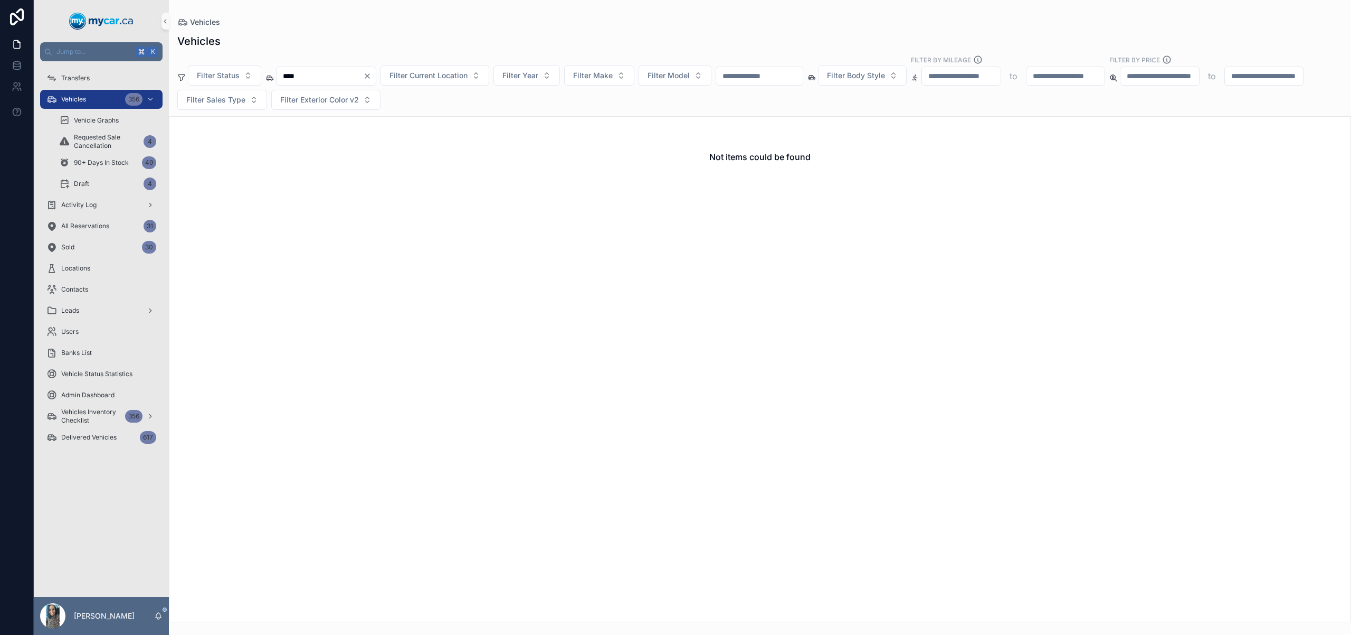
type input "****"
click at [372, 72] on icon "Clear" at bounding box center [367, 76] width 8 height 8
click at [756, 78] on input "scrollable content" at bounding box center [747, 76] width 87 height 15
type input "******"
click at [799, 75] on icon "Clear" at bounding box center [794, 76] width 8 height 8
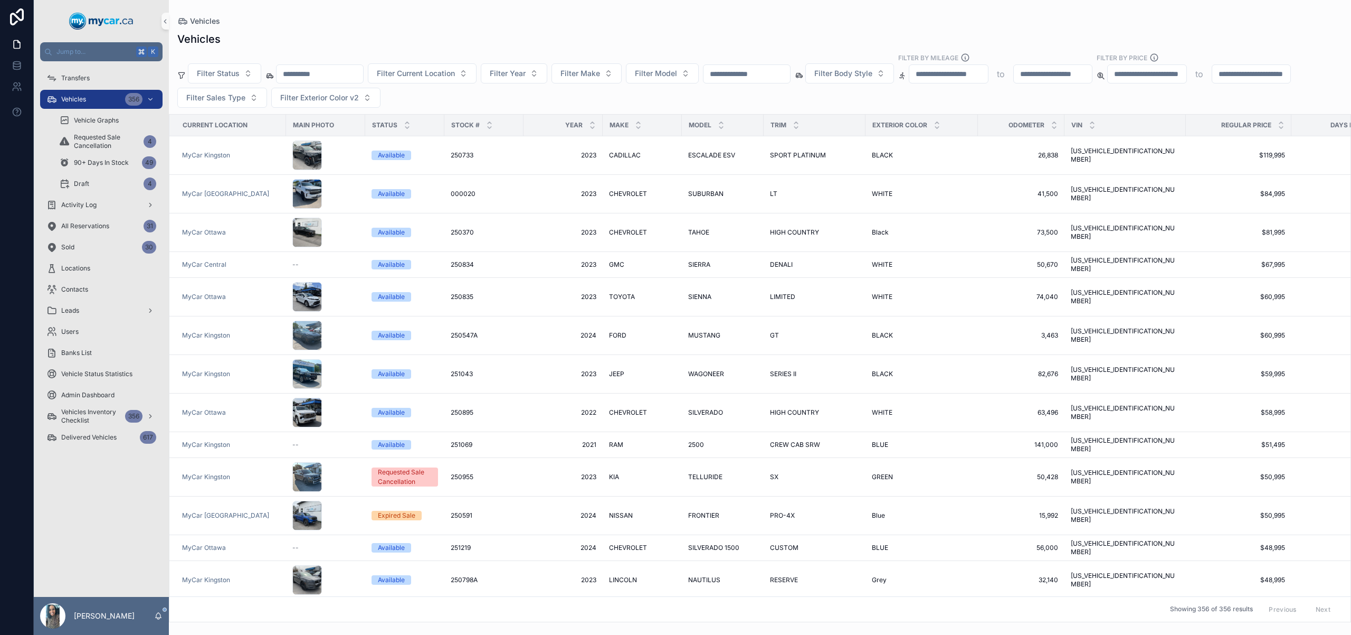
click at [751, 81] on input "scrollable content" at bounding box center [747, 74] width 87 height 15
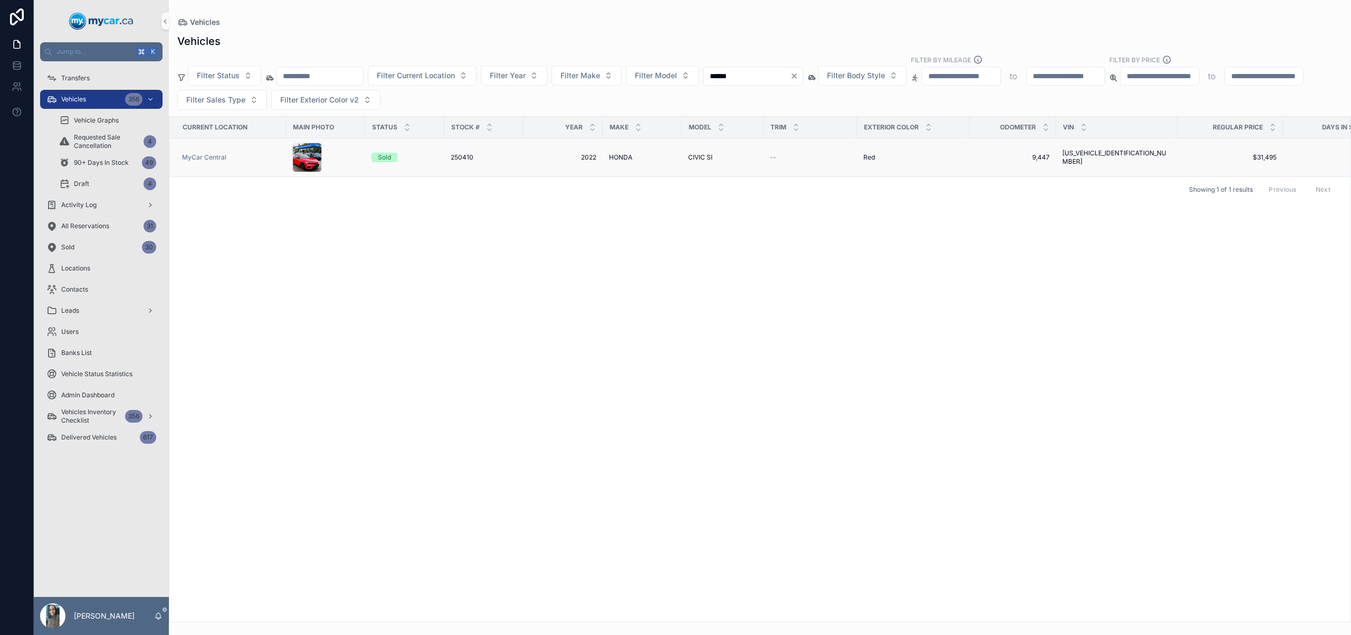
type input "******"
click at [522, 159] on td "250410 250410" at bounding box center [483, 157] width 79 height 39
click at [570, 156] on span "2022" at bounding box center [563, 157] width 67 height 8
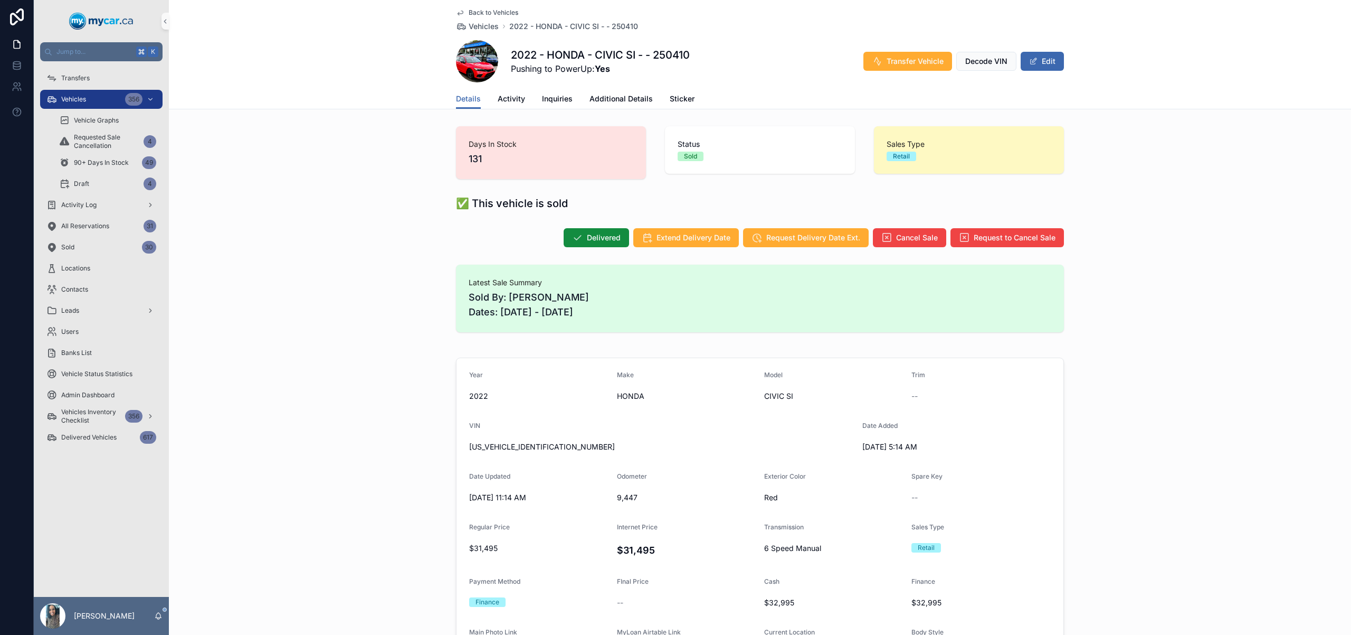
click at [679, 52] on h1 "2022 - HONDA - CIVIC SI - - 250410" at bounding box center [600, 55] width 179 height 15
copy h1 "250410"
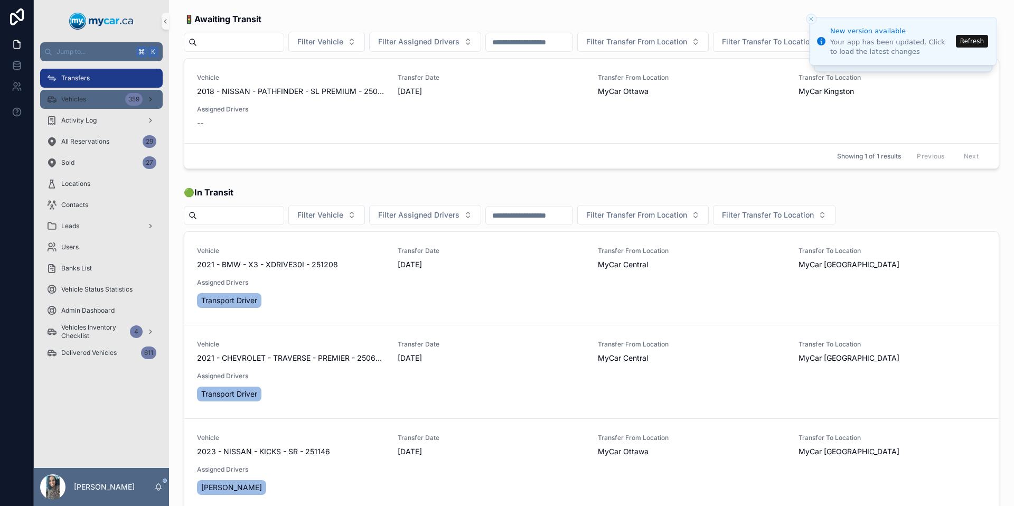
click at [89, 93] on div "Vehicles 359" at bounding box center [101, 99] width 110 height 17
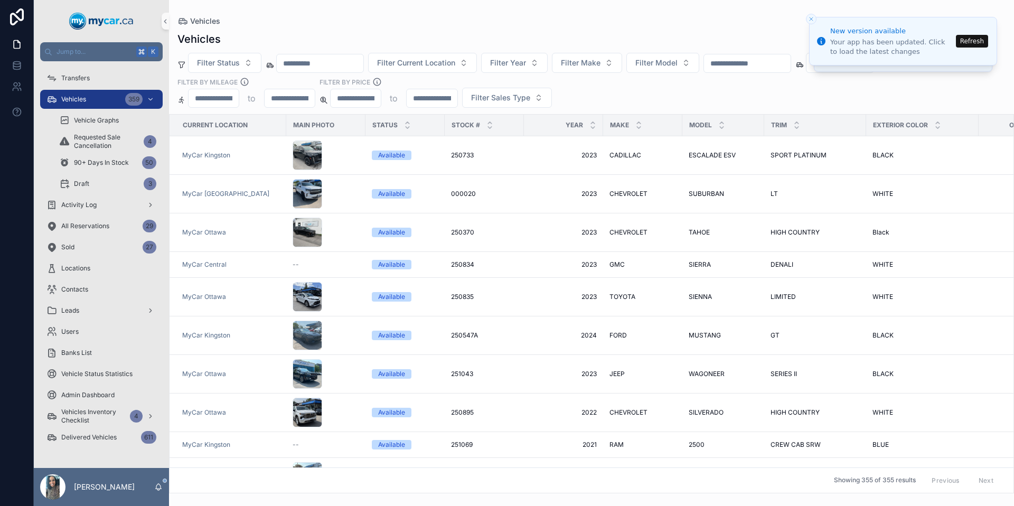
click at [808, 18] on icon "Close toast" at bounding box center [811, 19] width 6 height 6
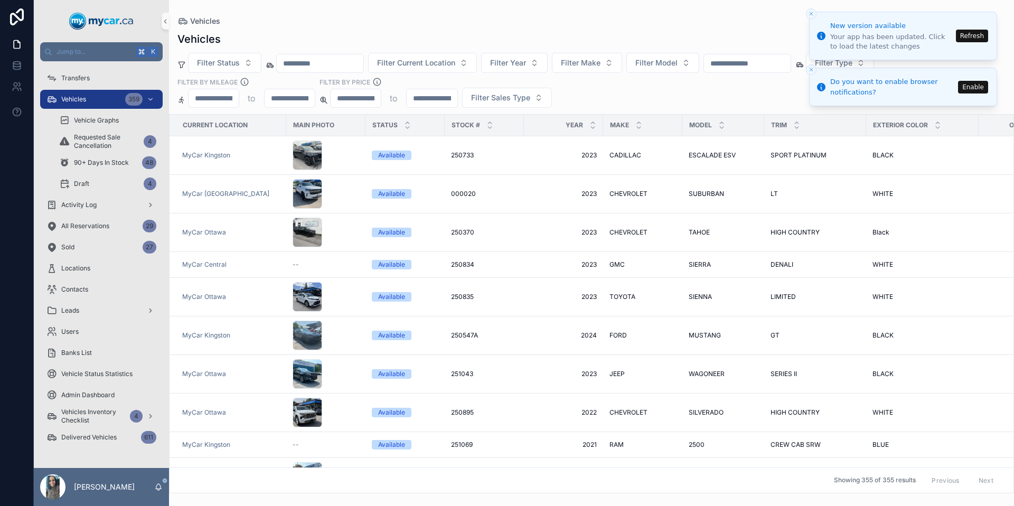
click at [811, 16] on icon "Close toast" at bounding box center [811, 14] width 6 height 6
click at [813, 12] on icon "Close toast" at bounding box center [811, 14] width 6 height 6
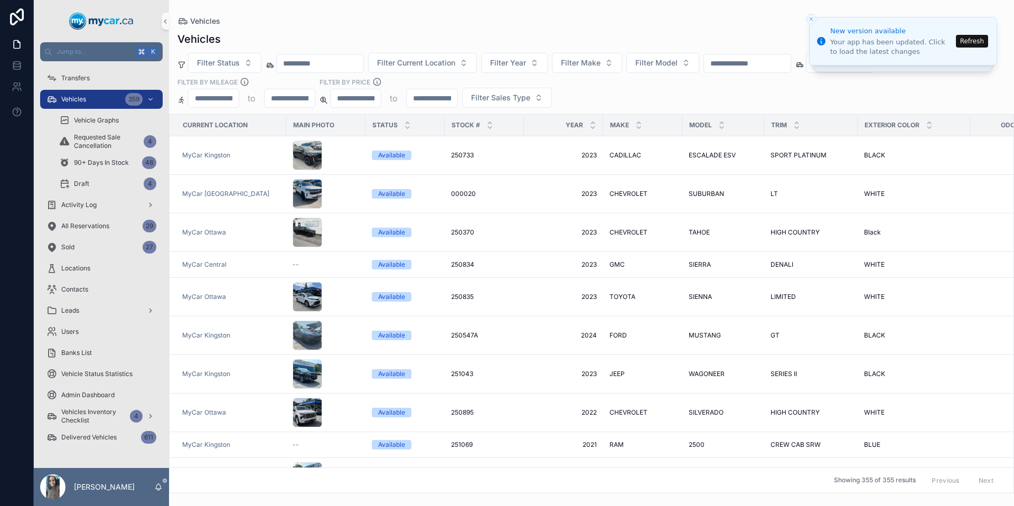
paste input "******"
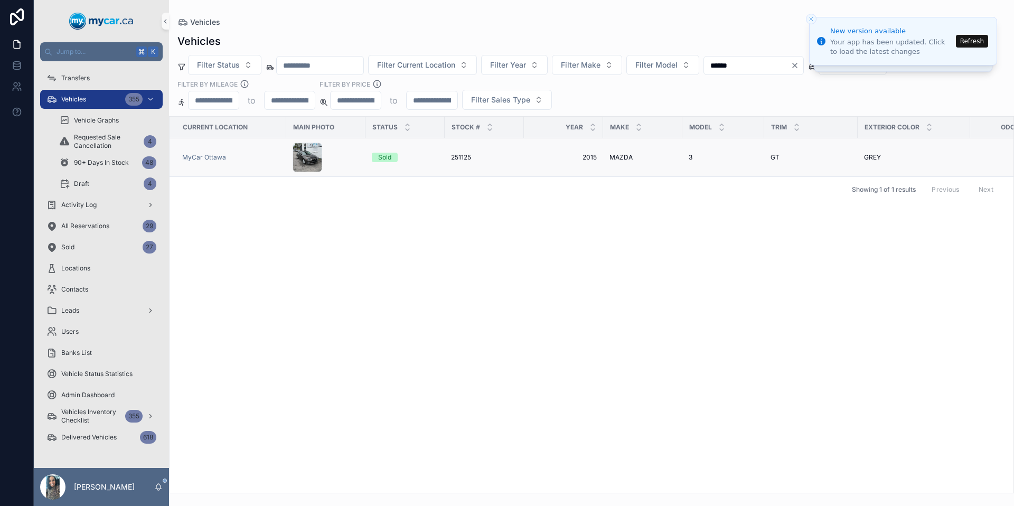
type input "******"
click at [601, 153] on td "2015 2015" at bounding box center [563, 157] width 79 height 39
click at [619, 153] on span "MAZDA" at bounding box center [620, 157] width 23 height 8
